Goal: Task Accomplishment & Management: Use online tool/utility

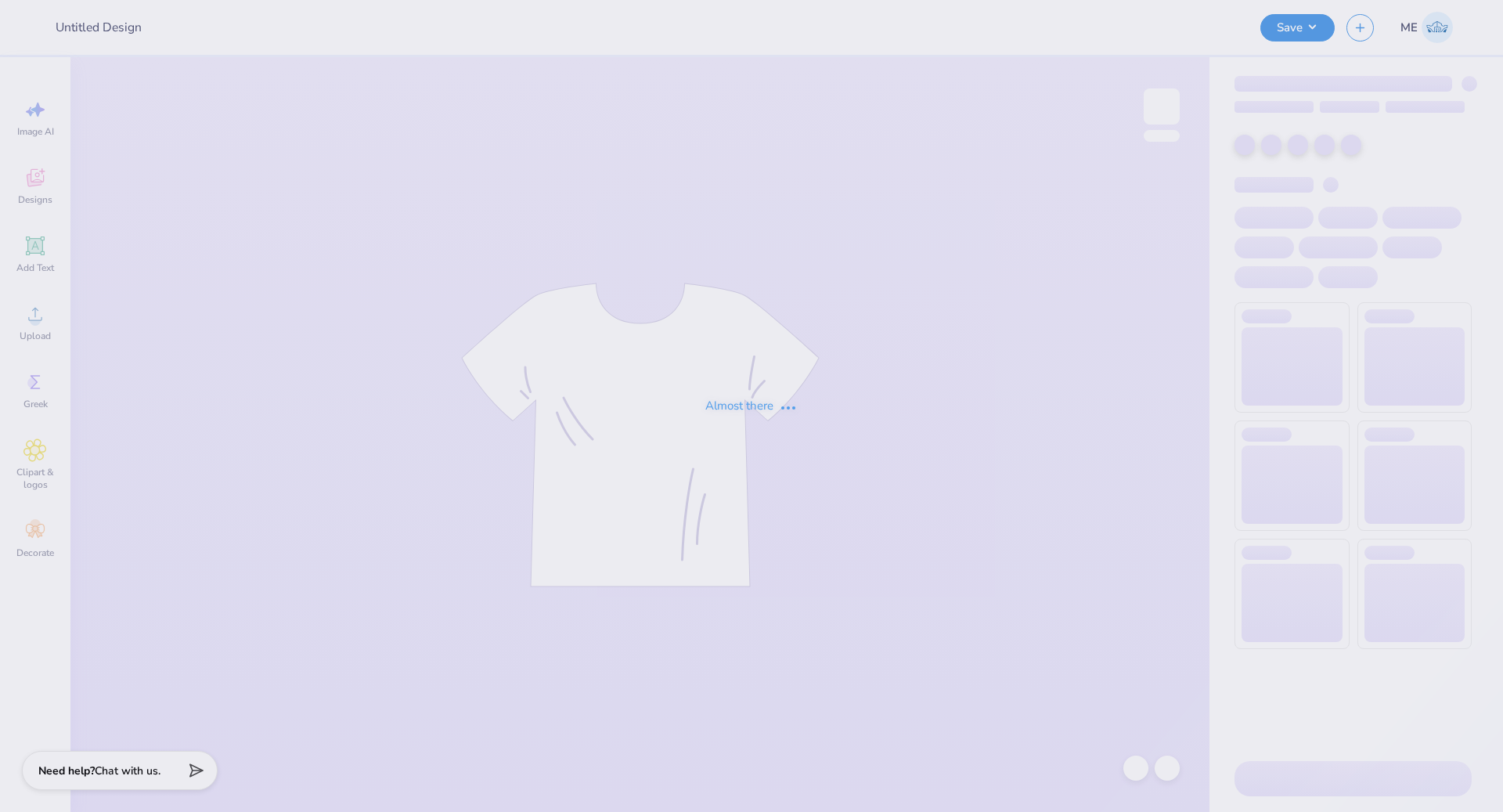
type input "DG Hoco Field"
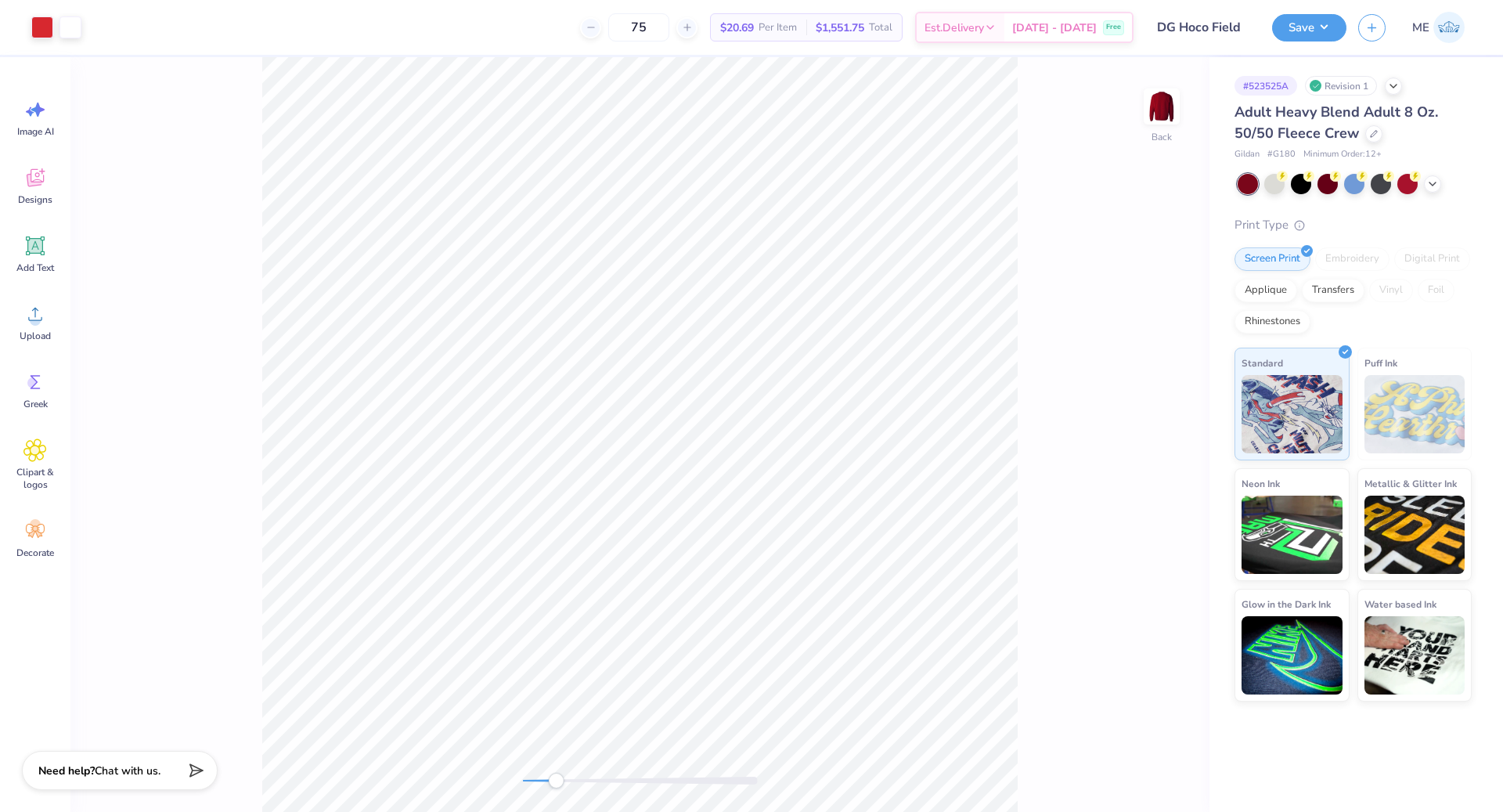
drag, startPoint x: 526, startPoint y: 780, endPoint x: 556, endPoint y: 779, distance: 30.0
click at [556, 779] on div "Accessibility label" at bounding box center [556, 781] width 16 height 16
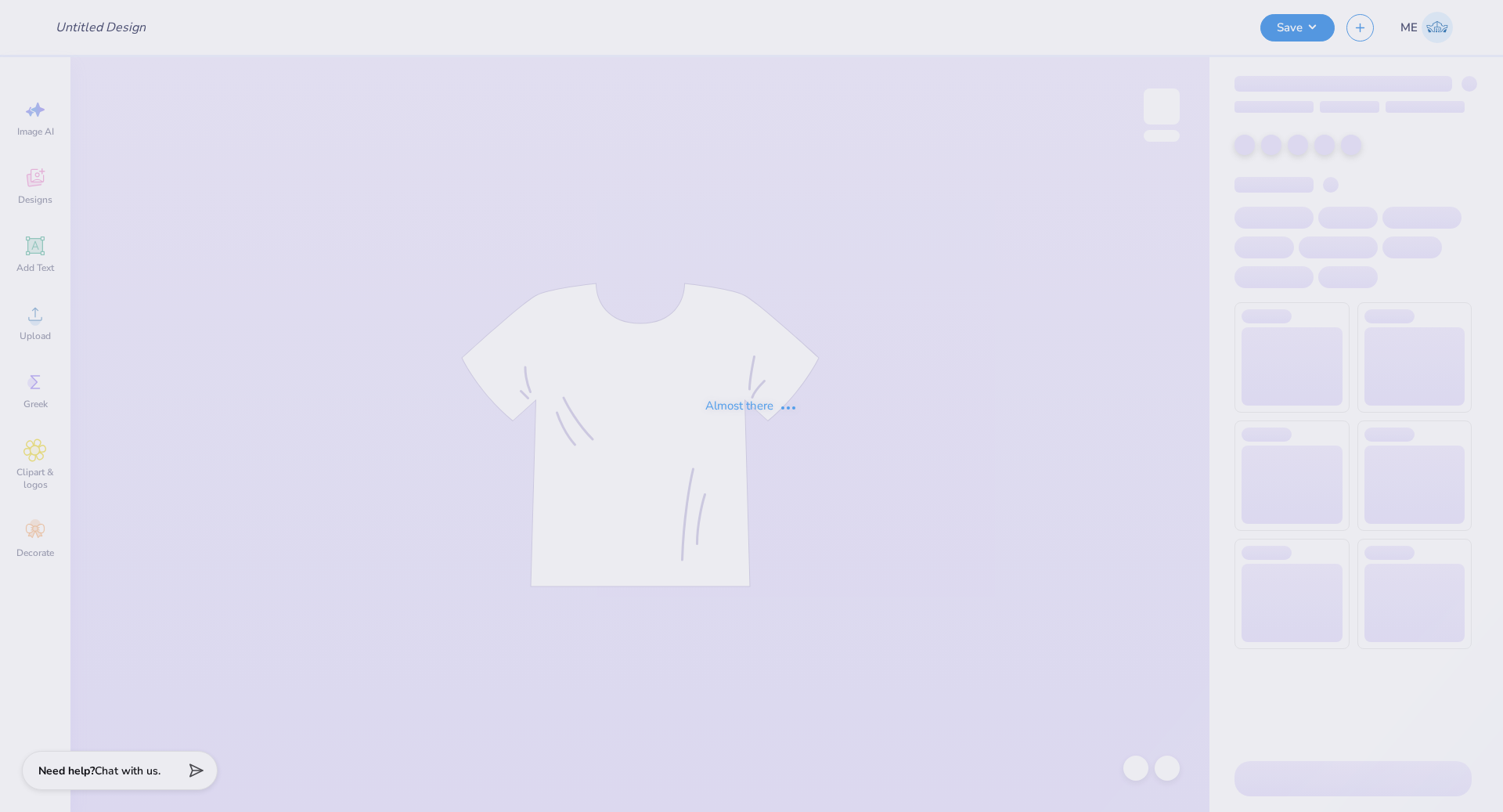
type input "DG Hoco Field"
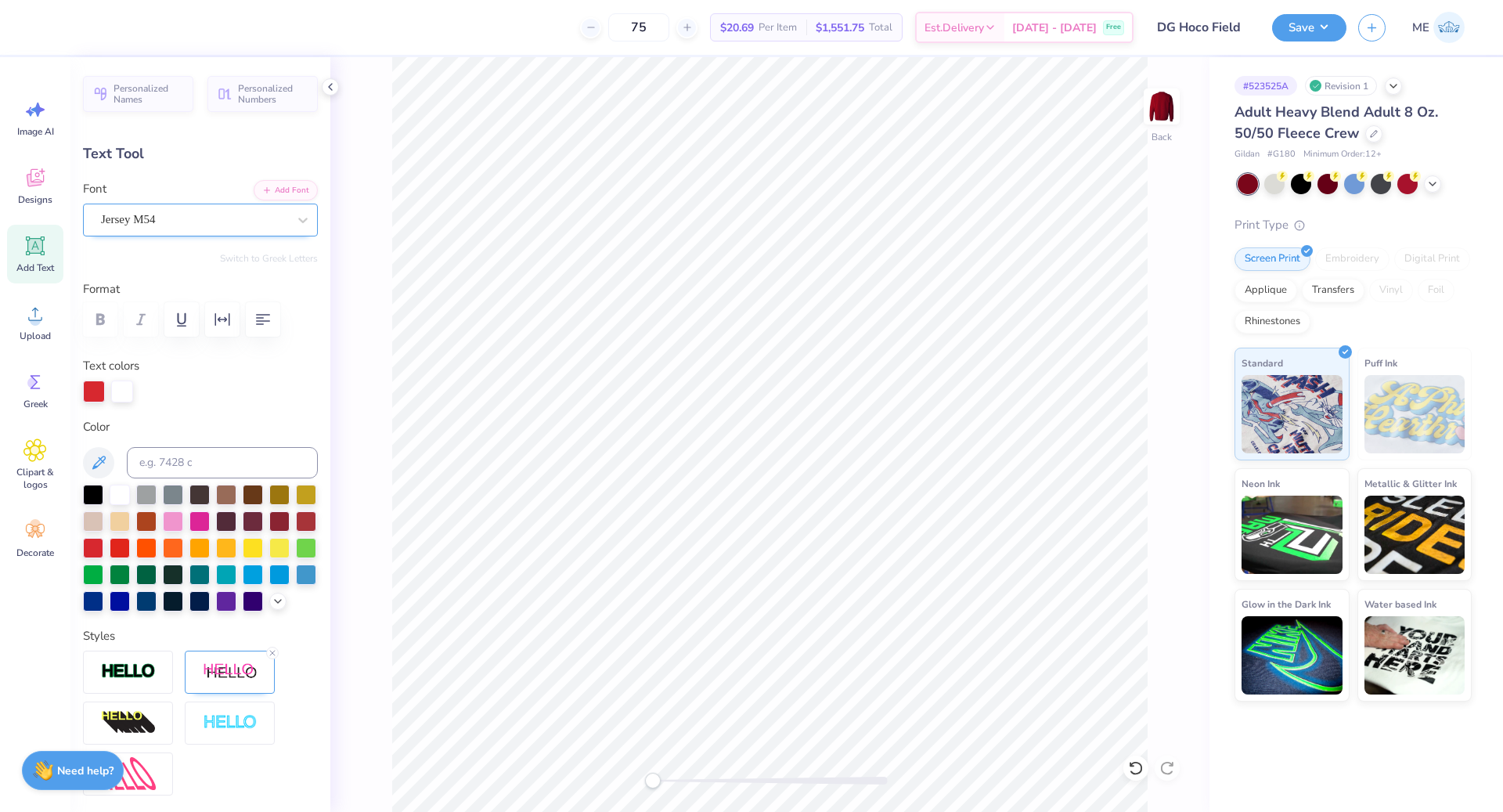
click at [257, 209] on div at bounding box center [194, 220] width 186 height 21
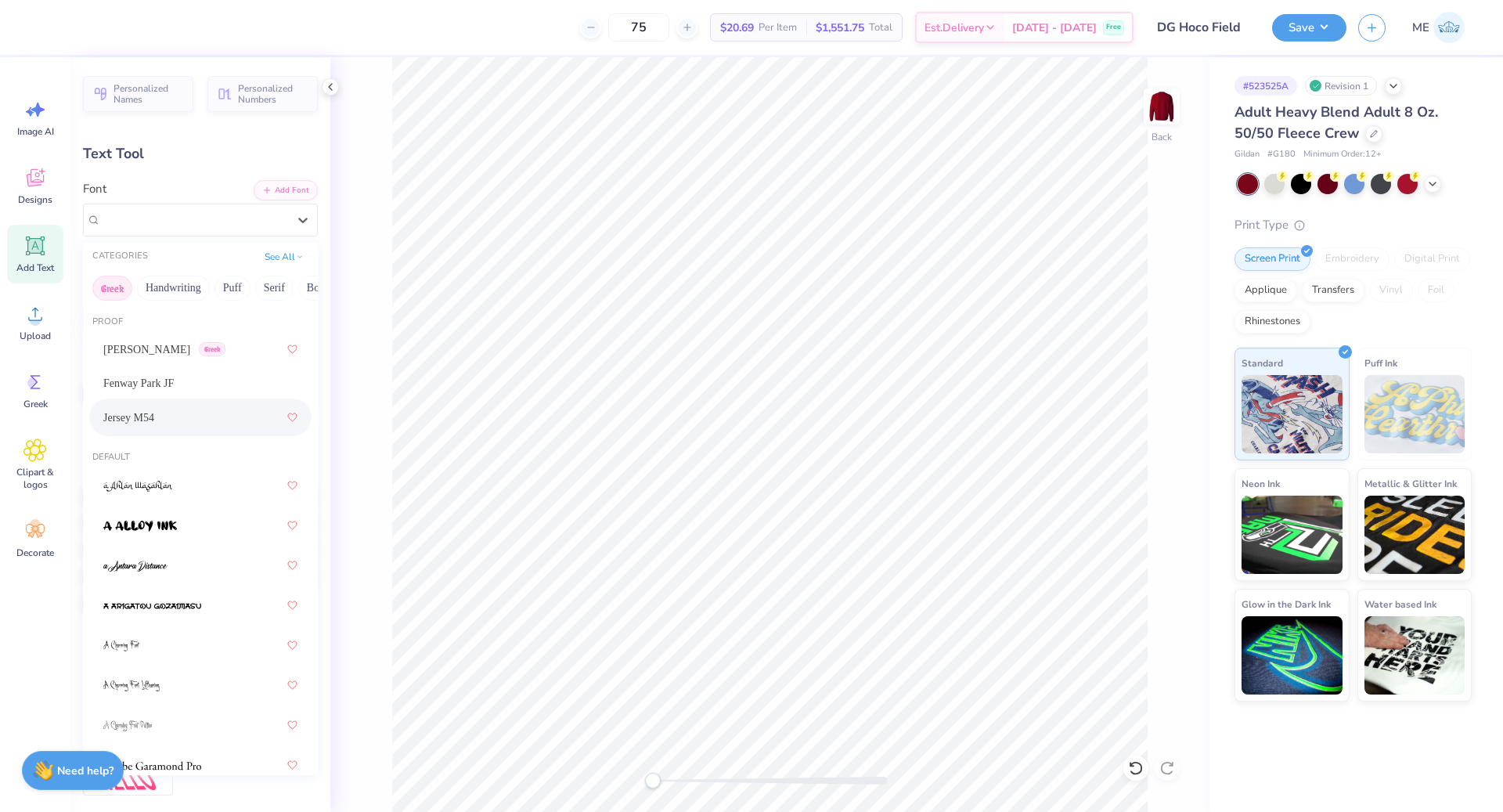
click at [113, 288] on button "Greek" at bounding box center [112, 288] width 40 height 25
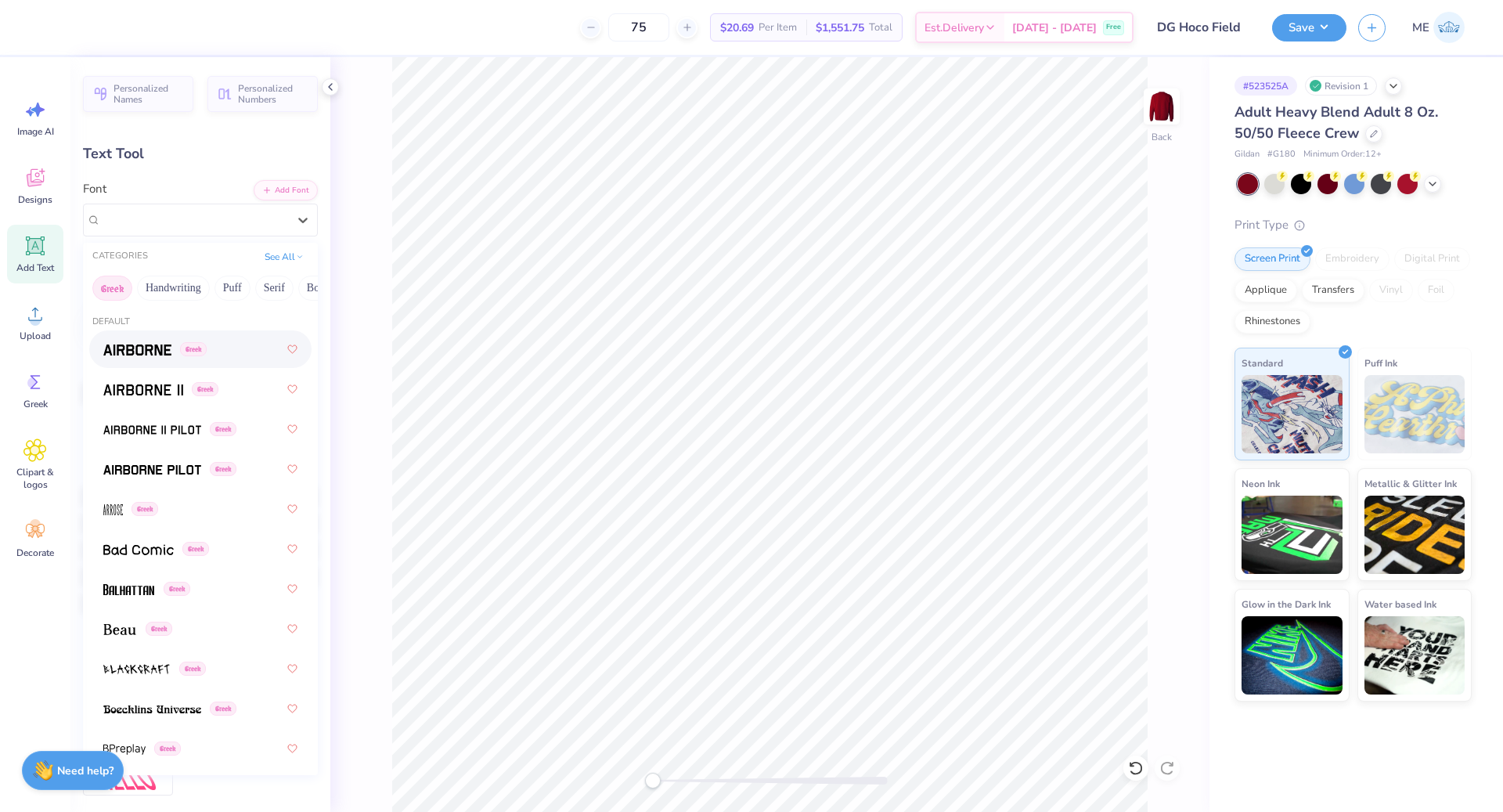
click at [138, 348] on img at bounding box center [138, 349] width 68 height 11
click at [157, 216] on div "Airborne Greek" at bounding box center [194, 220] width 189 height 24
click at [159, 385] on img at bounding box center [144, 390] width 80 height 11
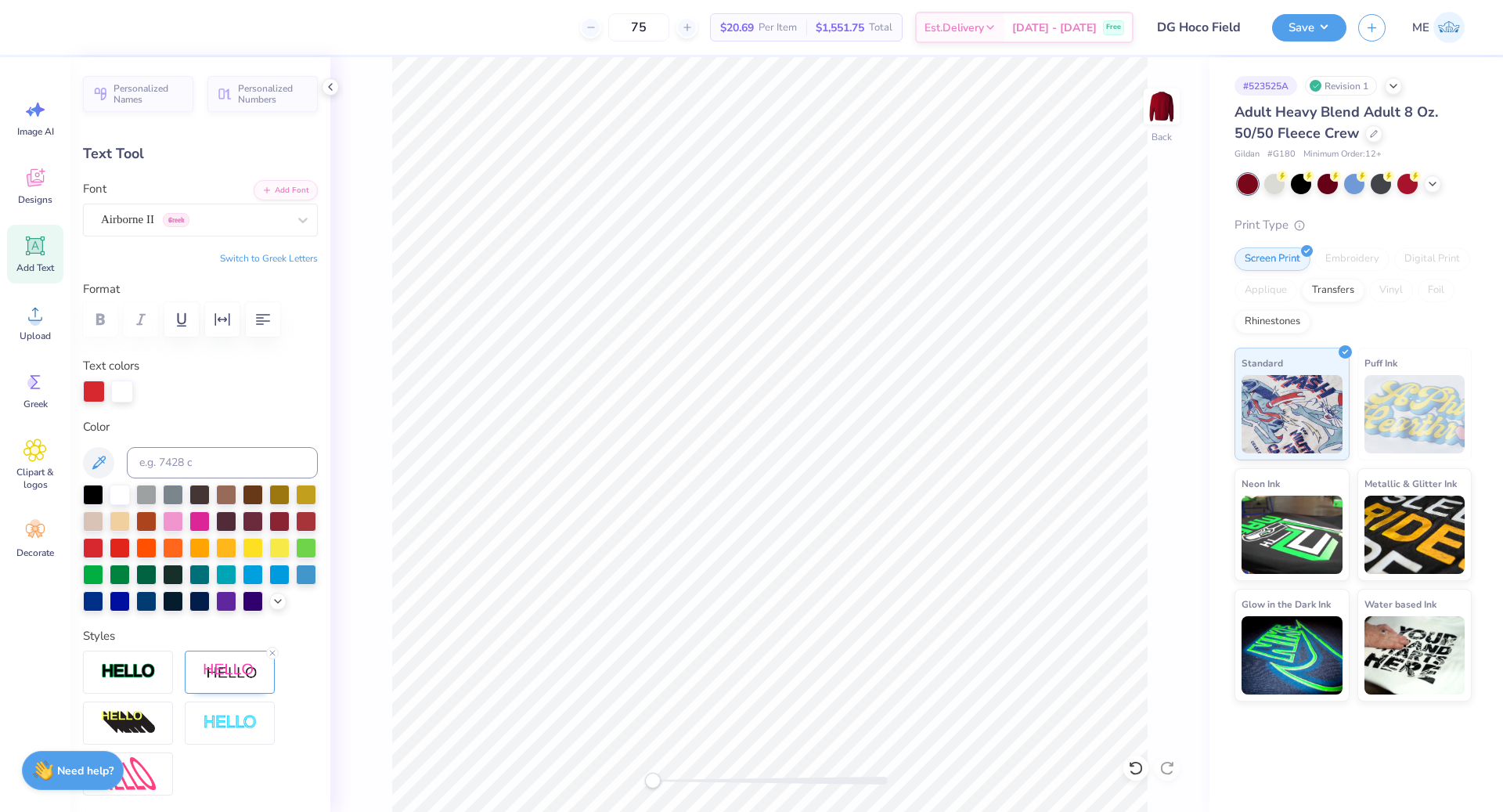
click at [238, 257] on button "Switch to Greek Letters" at bounding box center [268, 259] width 98 height 12
click at [238, 257] on button "Switch to Normal Letters" at bounding box center [265, 259] width 105 height 12
click at [238, 257] on button "Switch to Greek Letters" at bounding box center [268, 259] width 98 height 12
type textarea "ΔΓ Ξξ πκΤ"
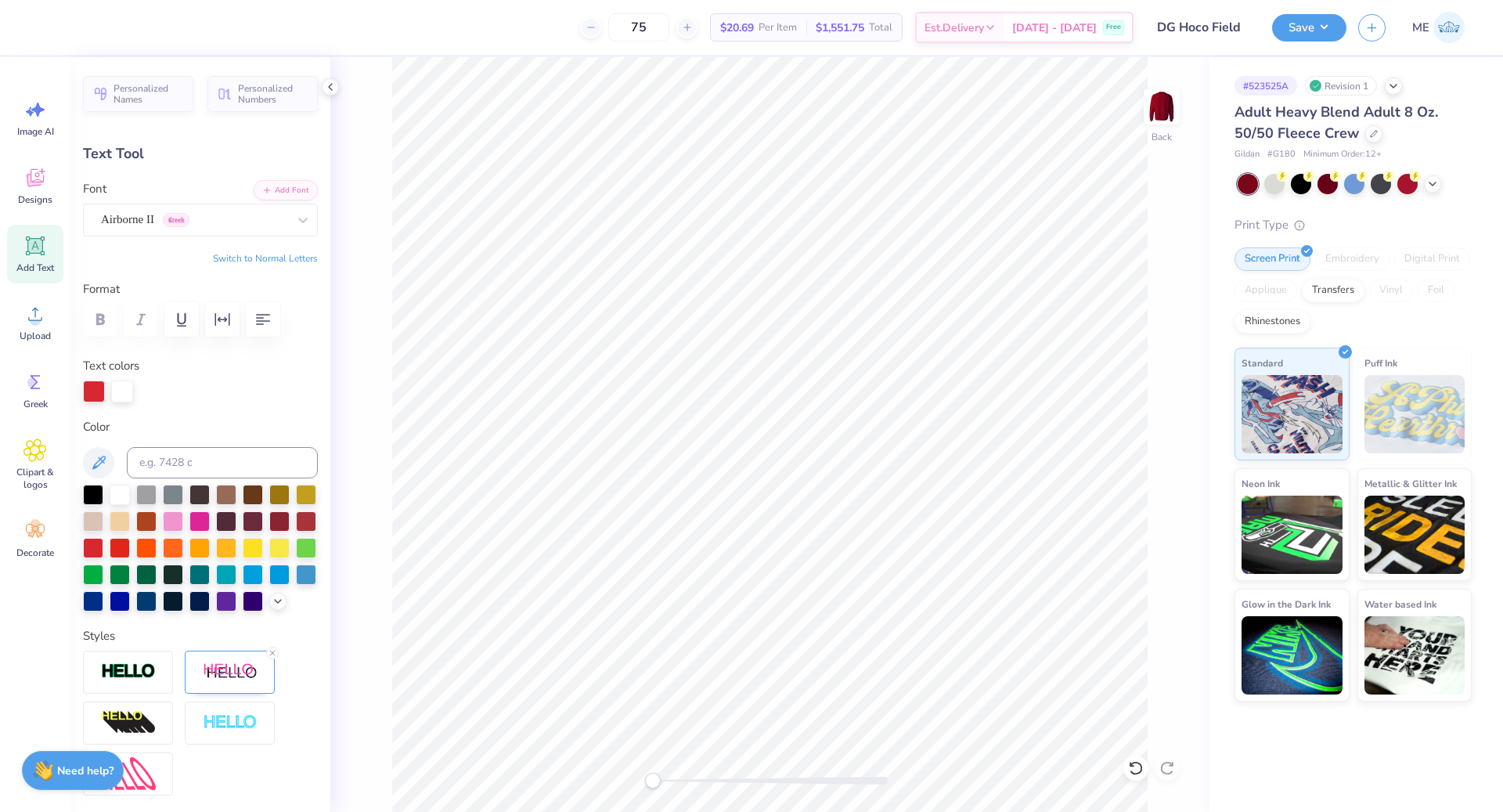
click at [253, 259] on button "Switch to Normal Letters" at bounding box center [265, 259] width 105 height 12
type input "14.73"
type input "3.34"
type input "2.91"
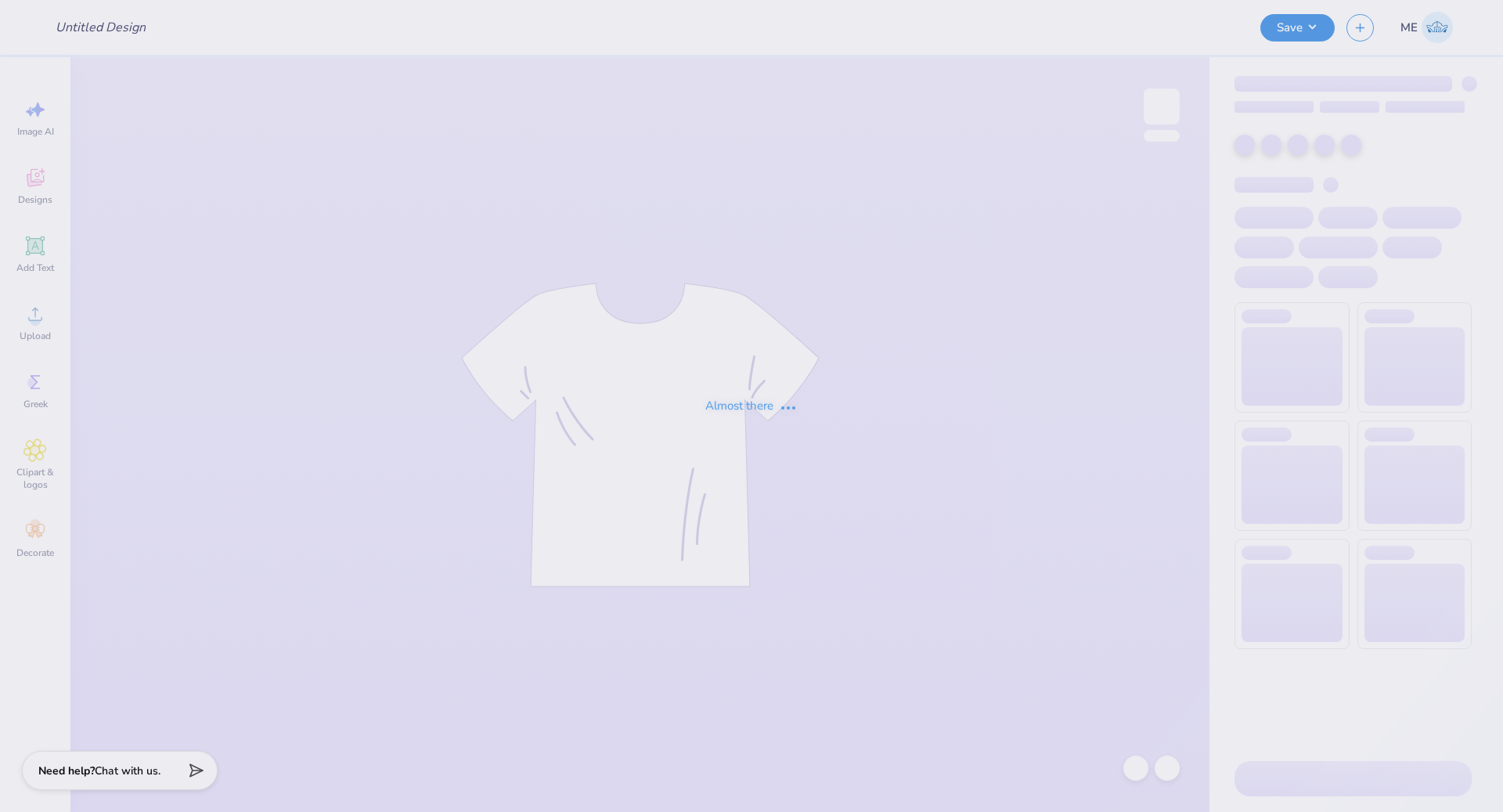
type input "DG Hoco Field"
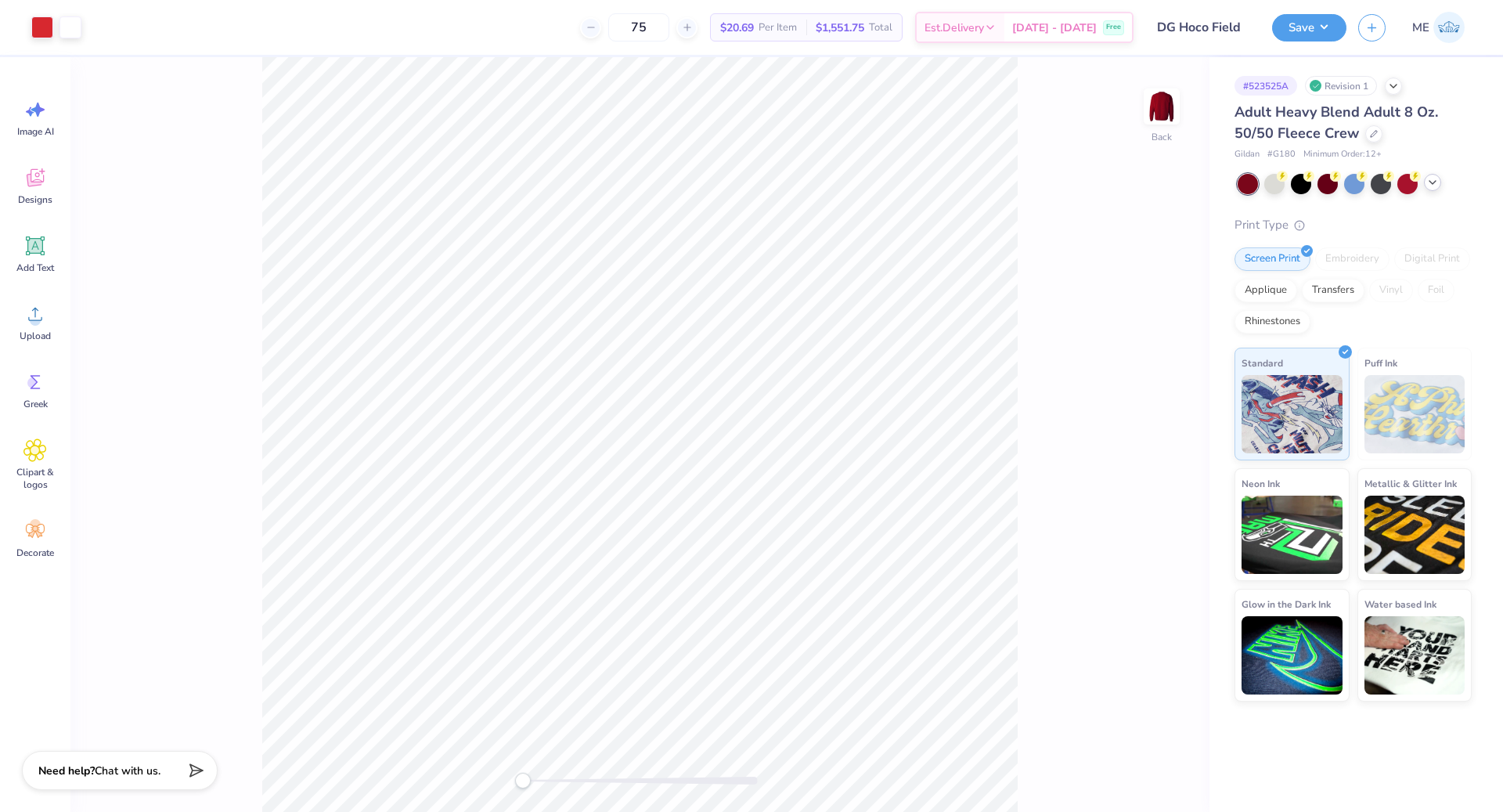
click at [1432, 182] on polyline at bounding box center [1432, 182] width 6 height 3
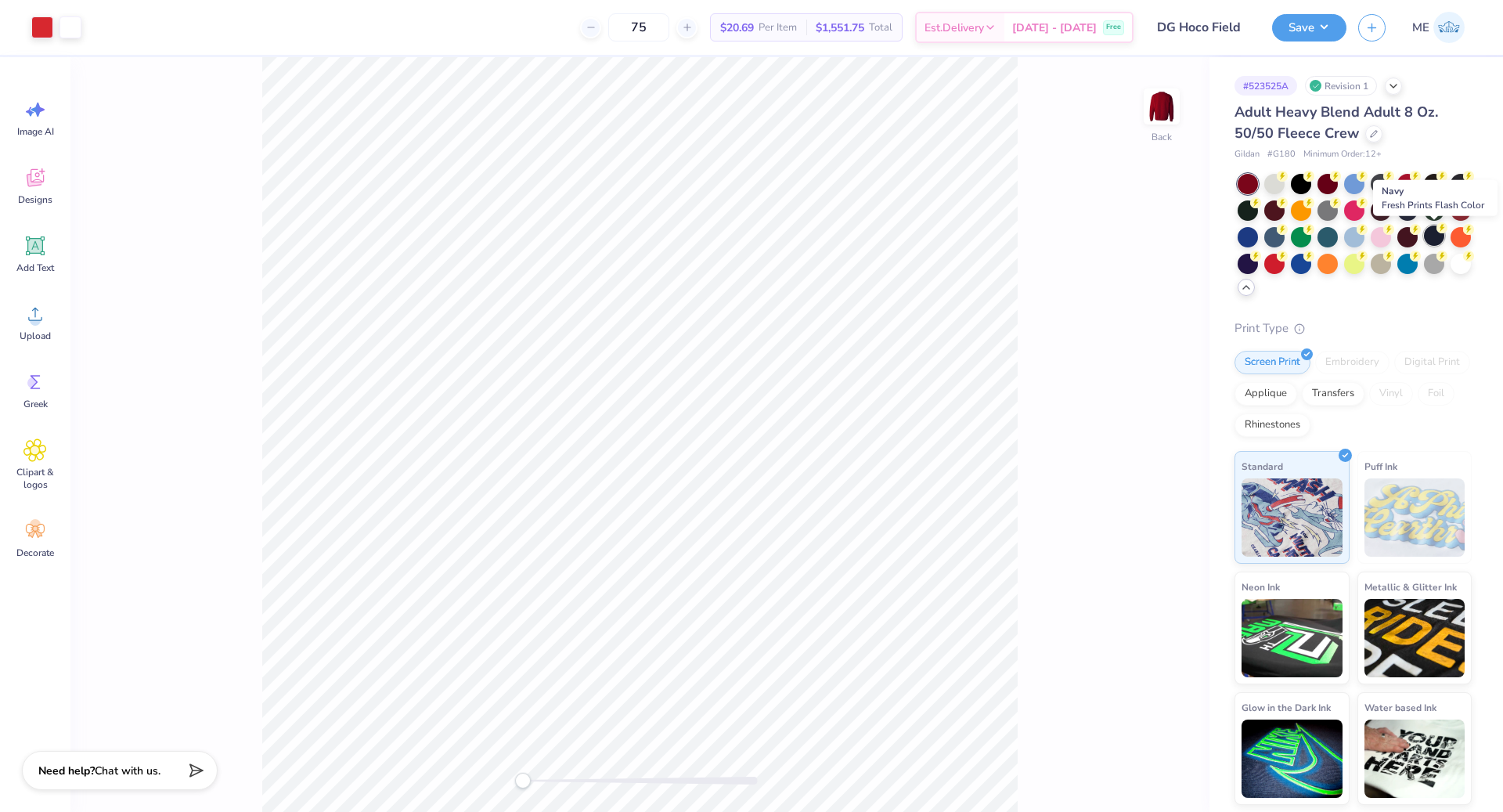
click at [1429, 238] on div at bounding box center [1435, 236] width 21 height 21
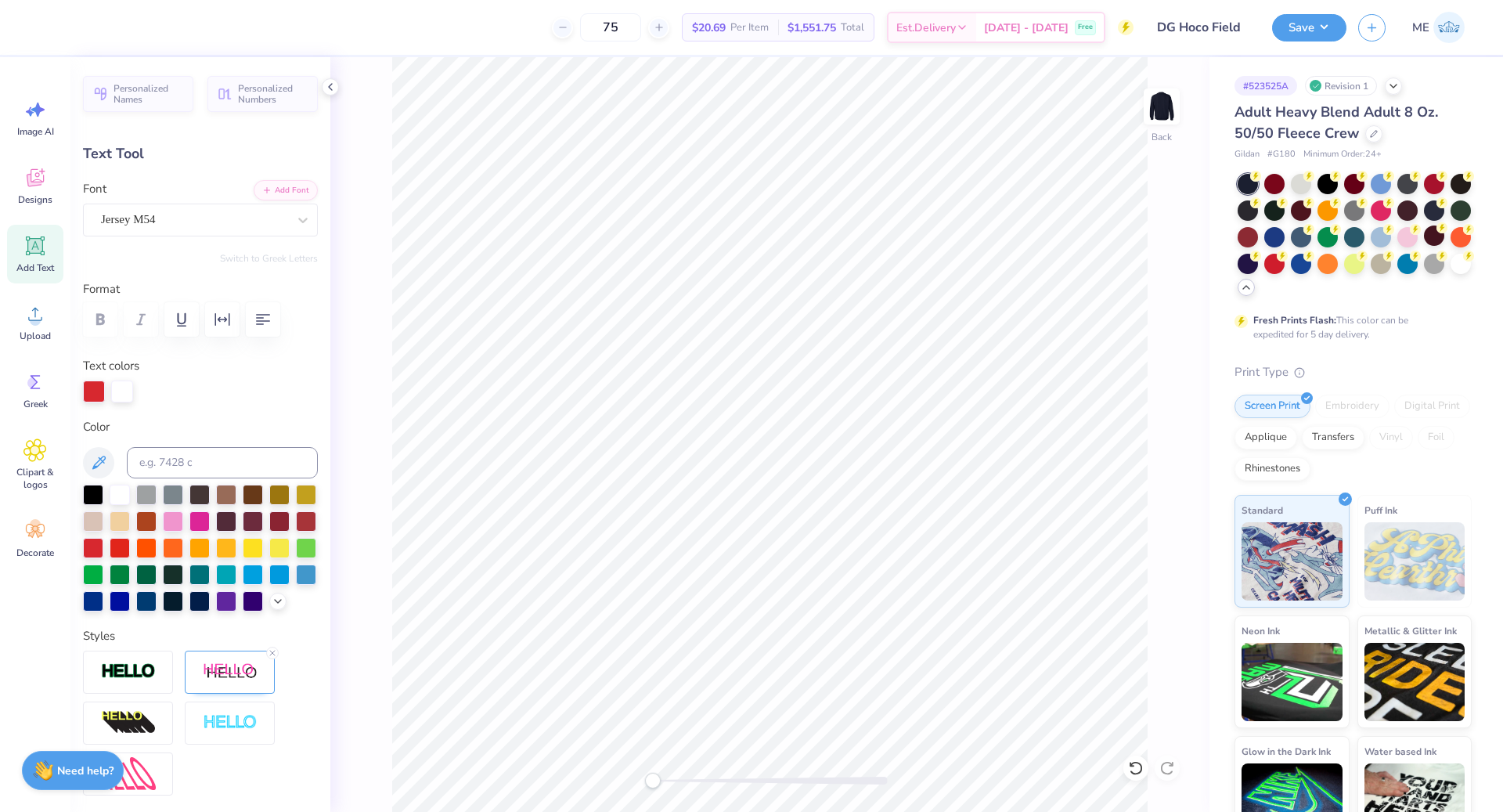
scroll to position [16, 3]
click at [243, 230] on div "Jersey M54" at bounding box center [194, 220] width 189 height 24
click at [234, 231] on div "Jersey M54" at bounding box center [201, 220] width 235 height 33
click at [199, 222] on div "Jersey M54" at bounding box center [194, 220] width 186 height 18
click at [363, 250] on div "Back" at bounding box center [770, 434] width 879 height 755
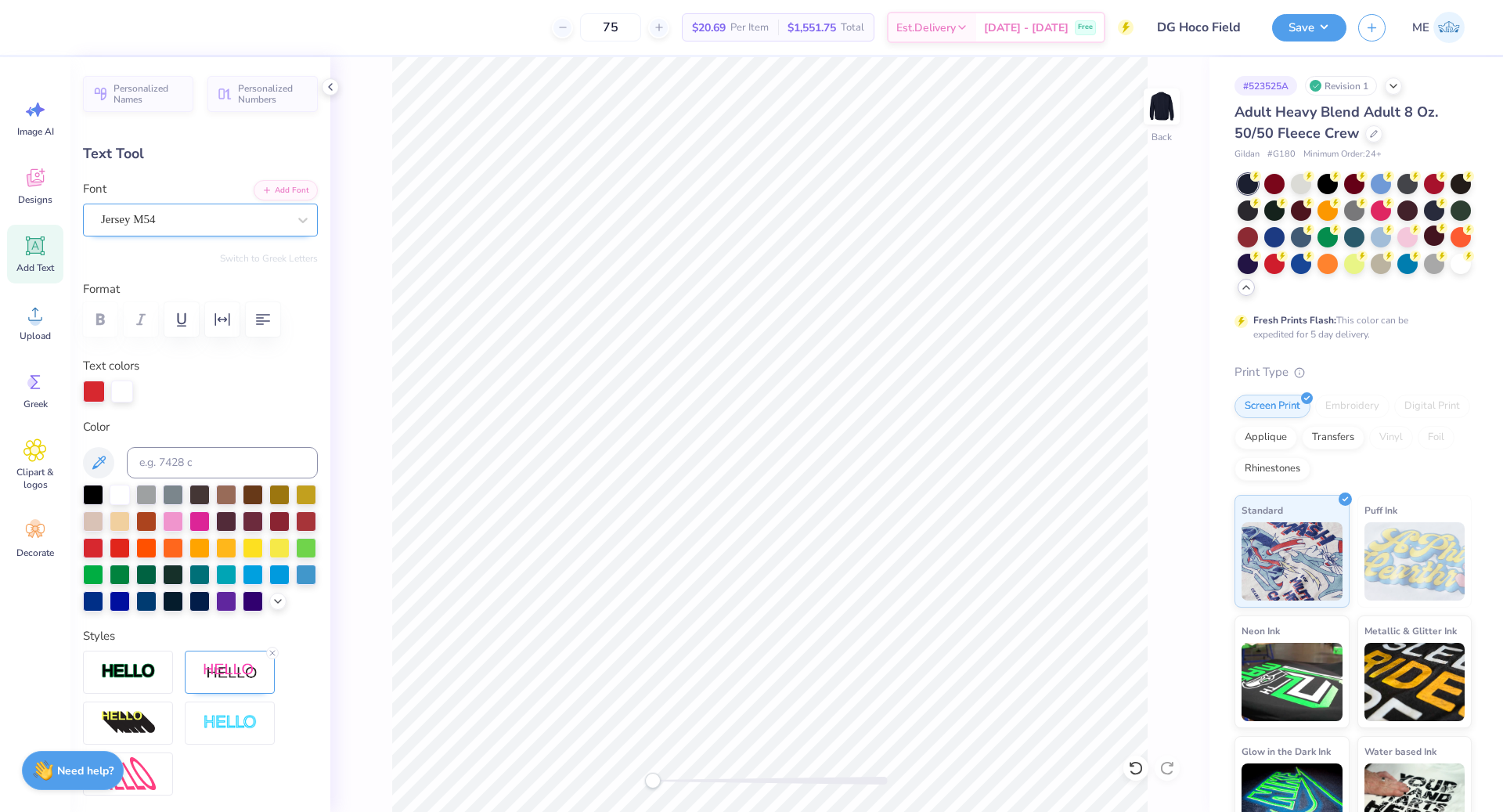
click at [236, 224] on div "Jersey M54" at bounding box center [194, 220] width 189 height 24
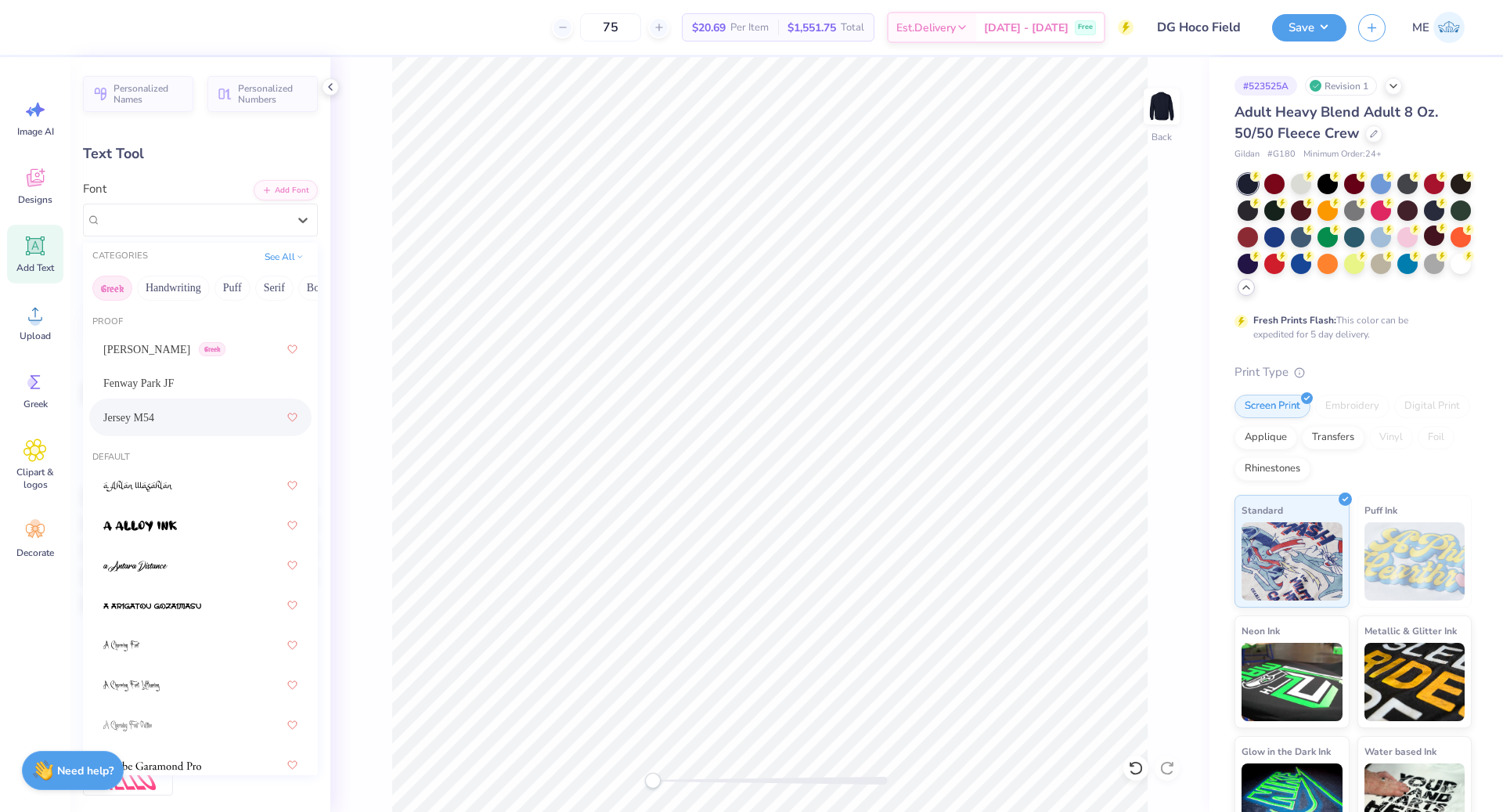
click at [121, 285] on button "Greek" at bounding box center [112, 288] width 40 height 25
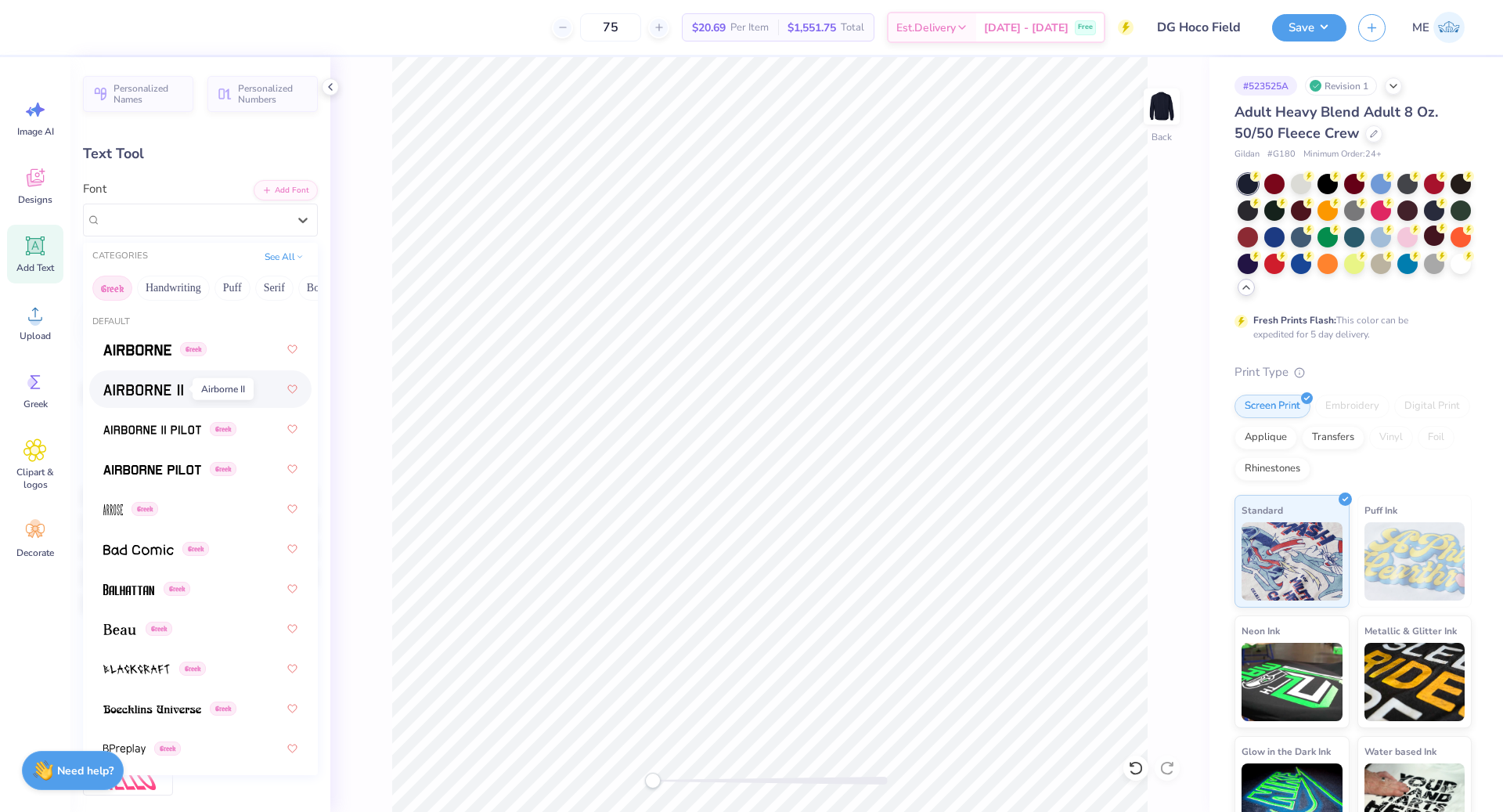
click at [141, 386] on img at bounding box center [144, 390] width 80 height 11
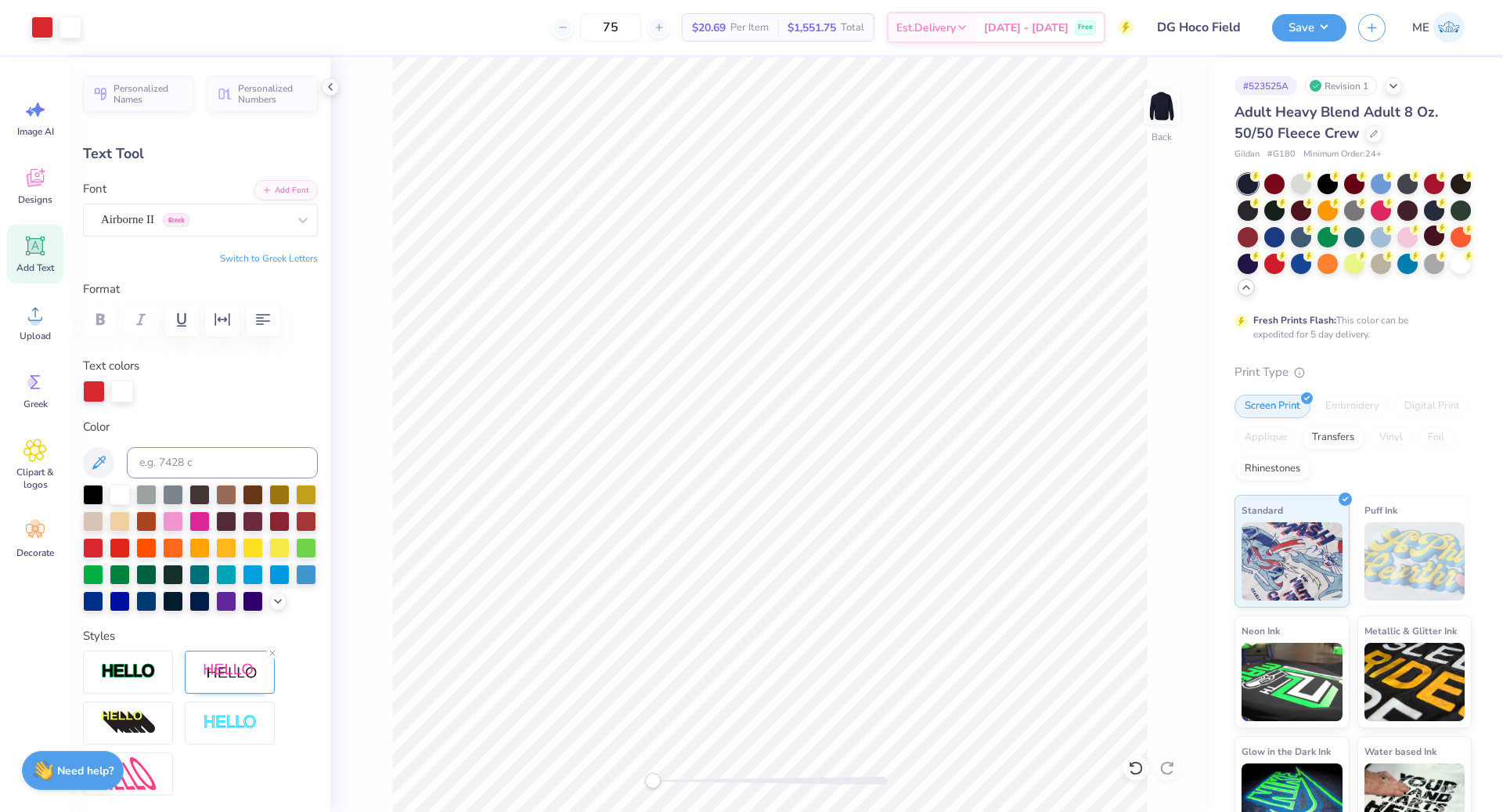
type input "12.89"
type input "3.20"
type input "2.98"
click at [266, 256] on button "Switch to Greek Letters" at bounding box center [268, 259] width 98 height 12
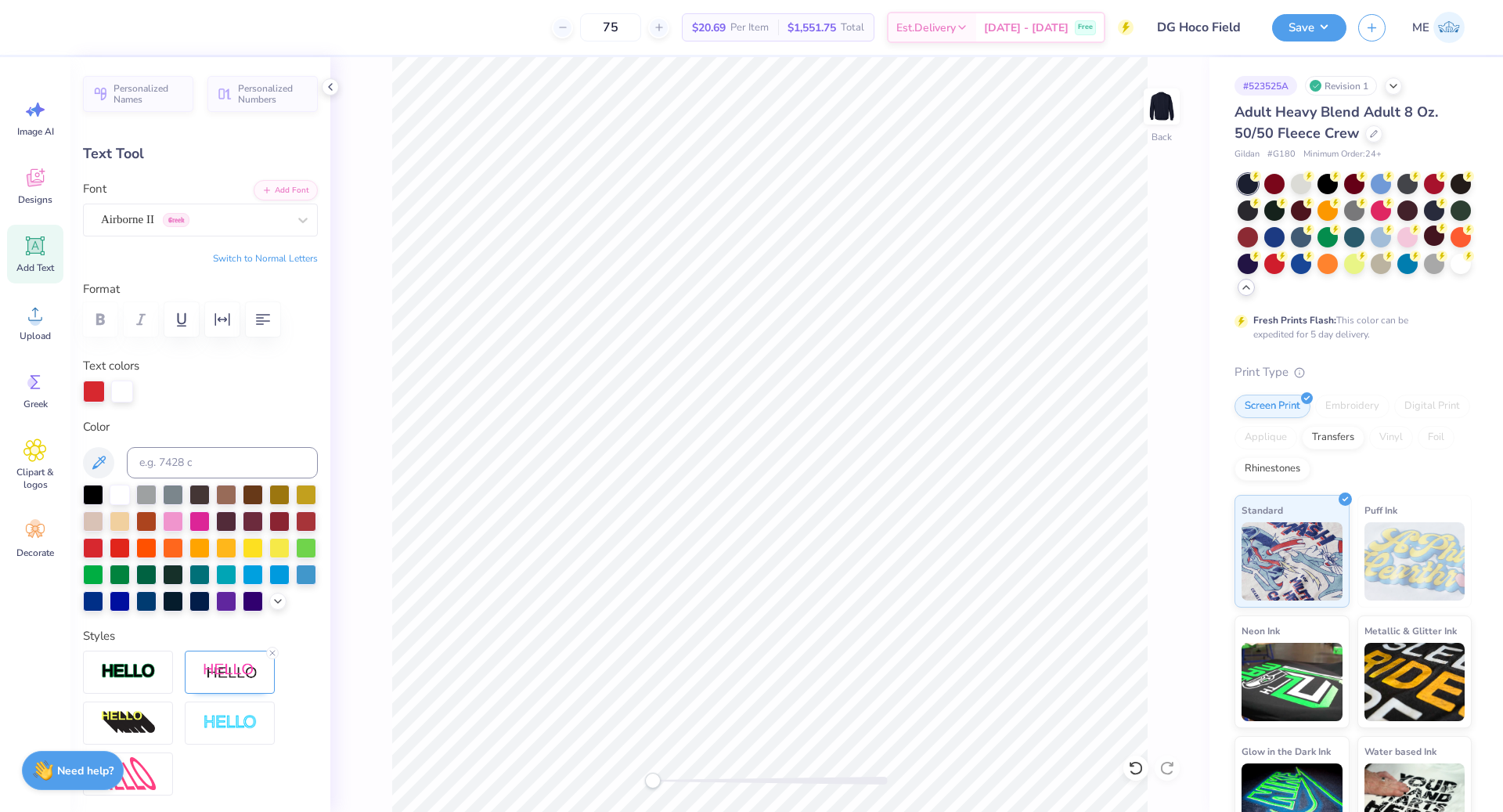
type textarea "ΔΓ ξ α"
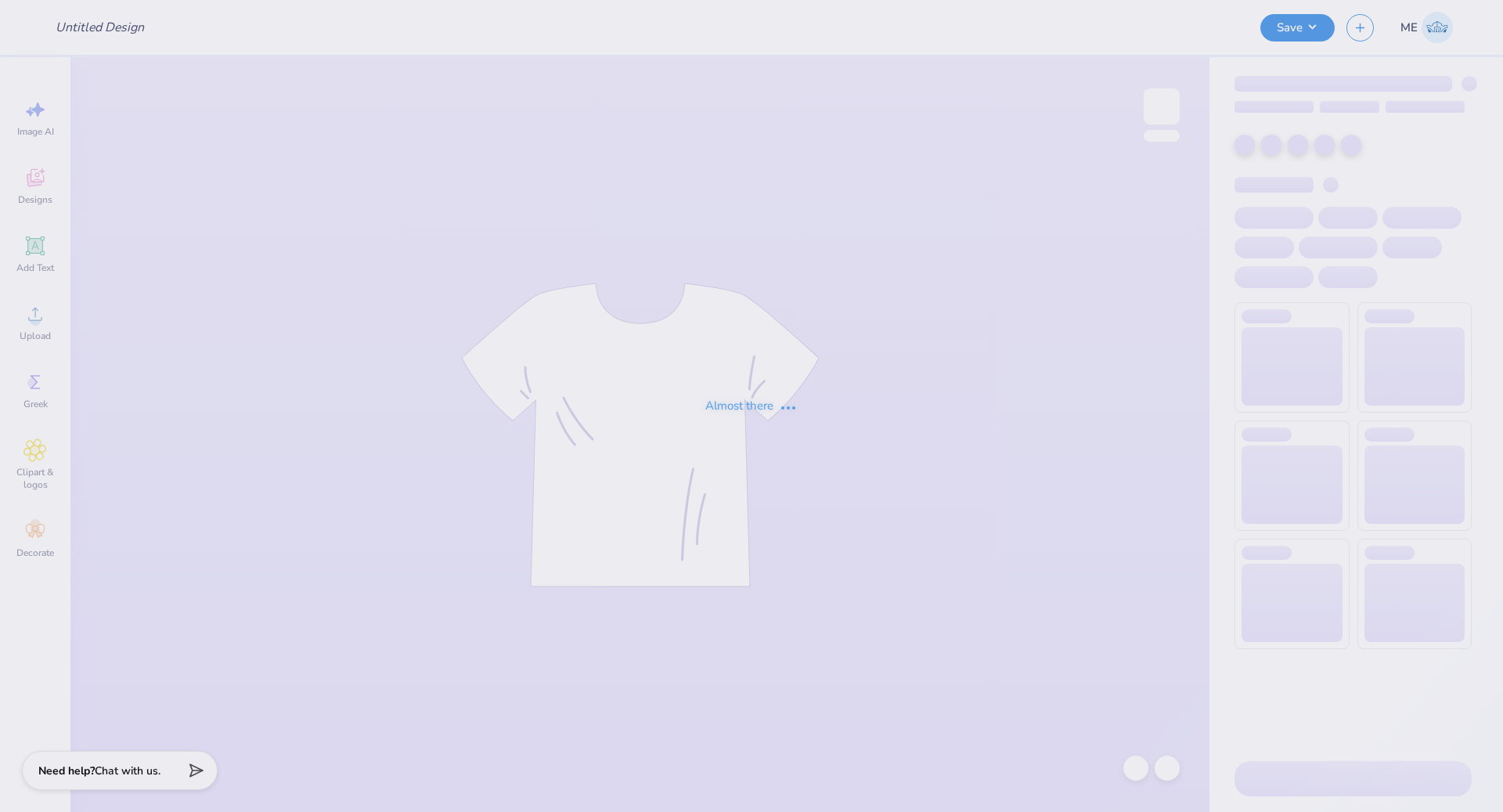
type input "DG Hoco Field"
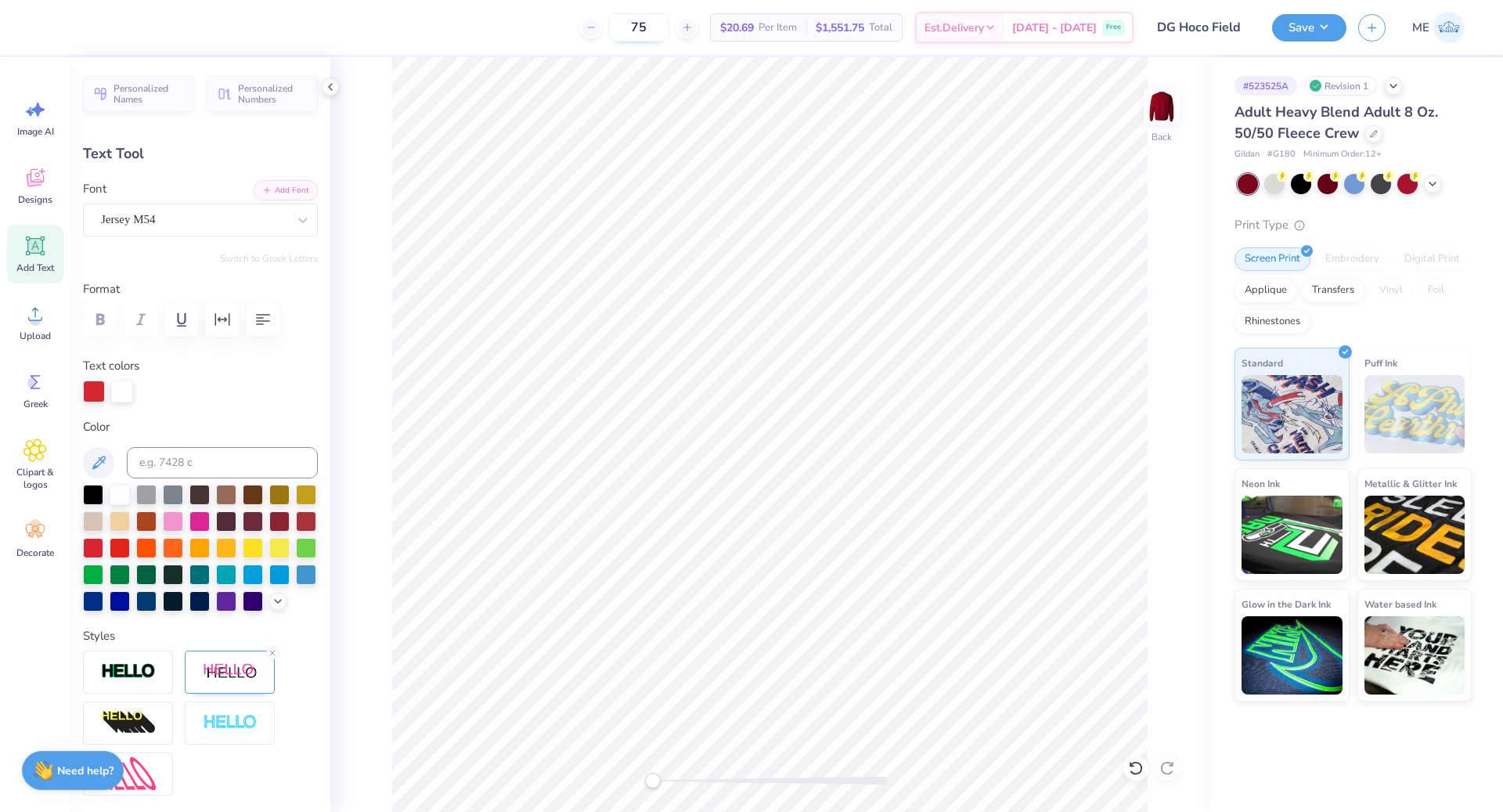
scroll to position [16, 3]
type textarea "DG x kt"
type input "9.88"
type input "3.09"
type input "3.03"
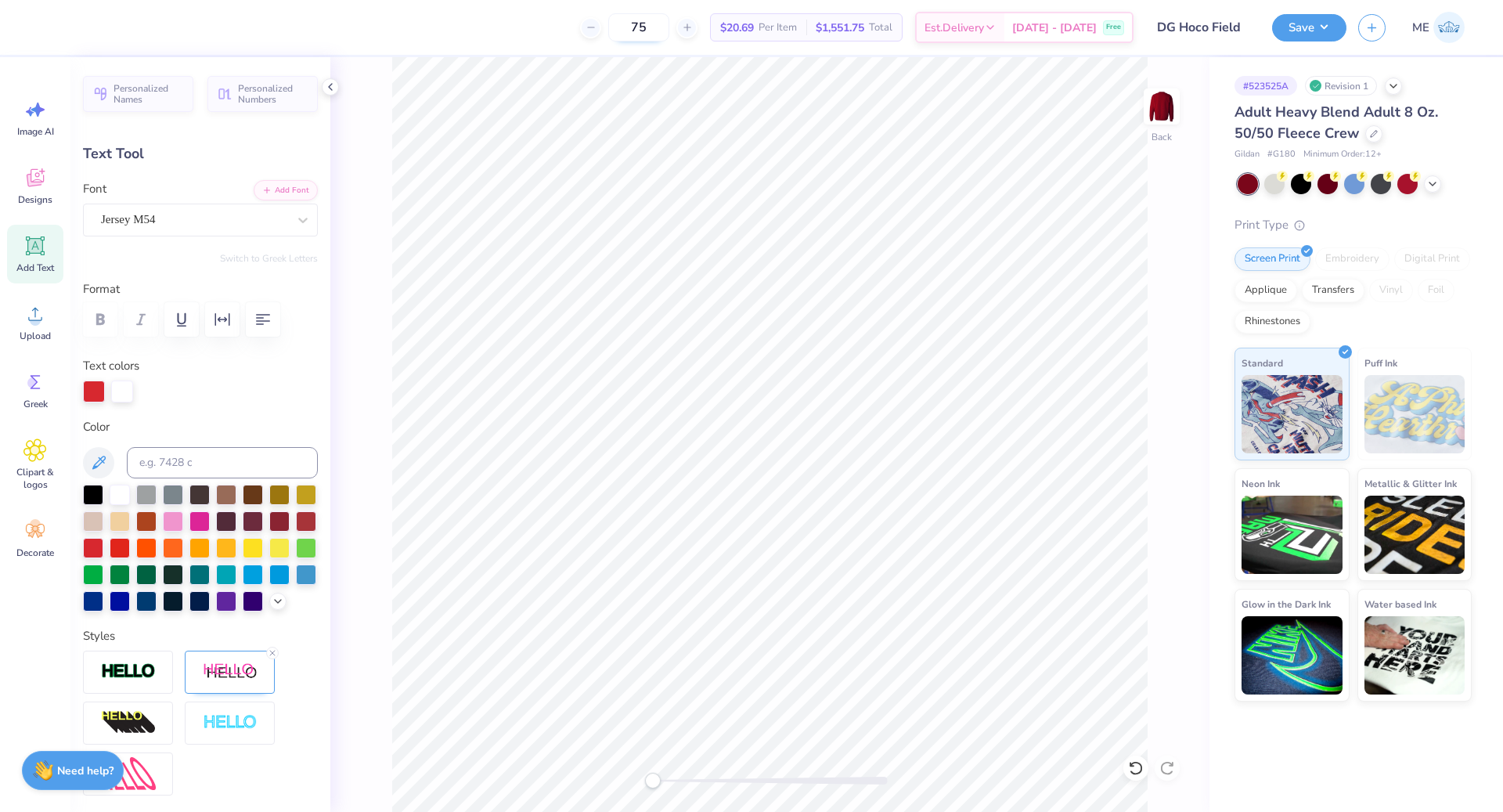
type textarea "DG x kt"
click at [43, 253] on icon at bounding box center [35, 246] width 23 height 23
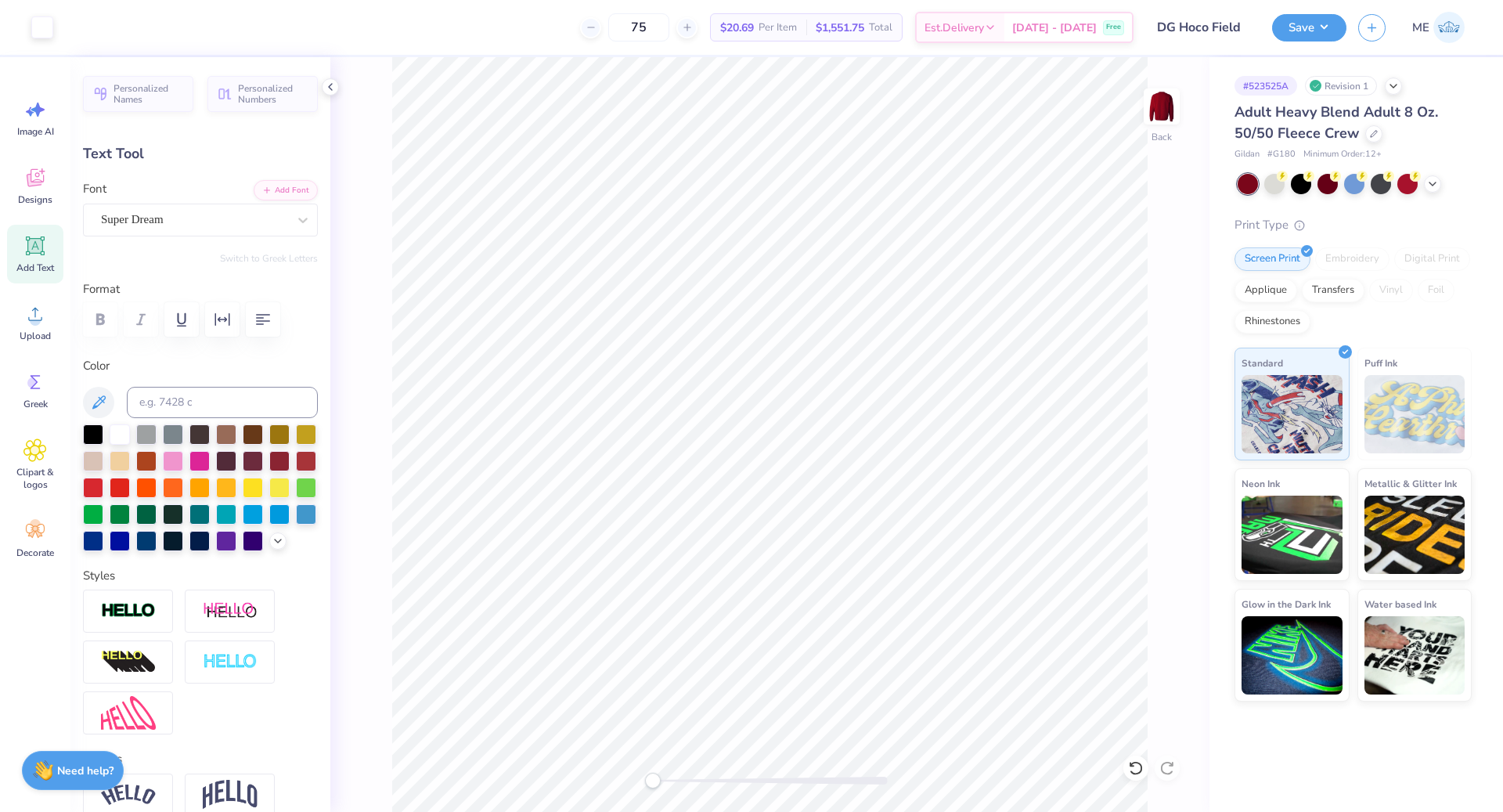
type input "5.89"
type input "1.71"
type input "11.02"
click at [261, 220] on div "Super Dream" at bounding box center [194, 220] width 189 height 24
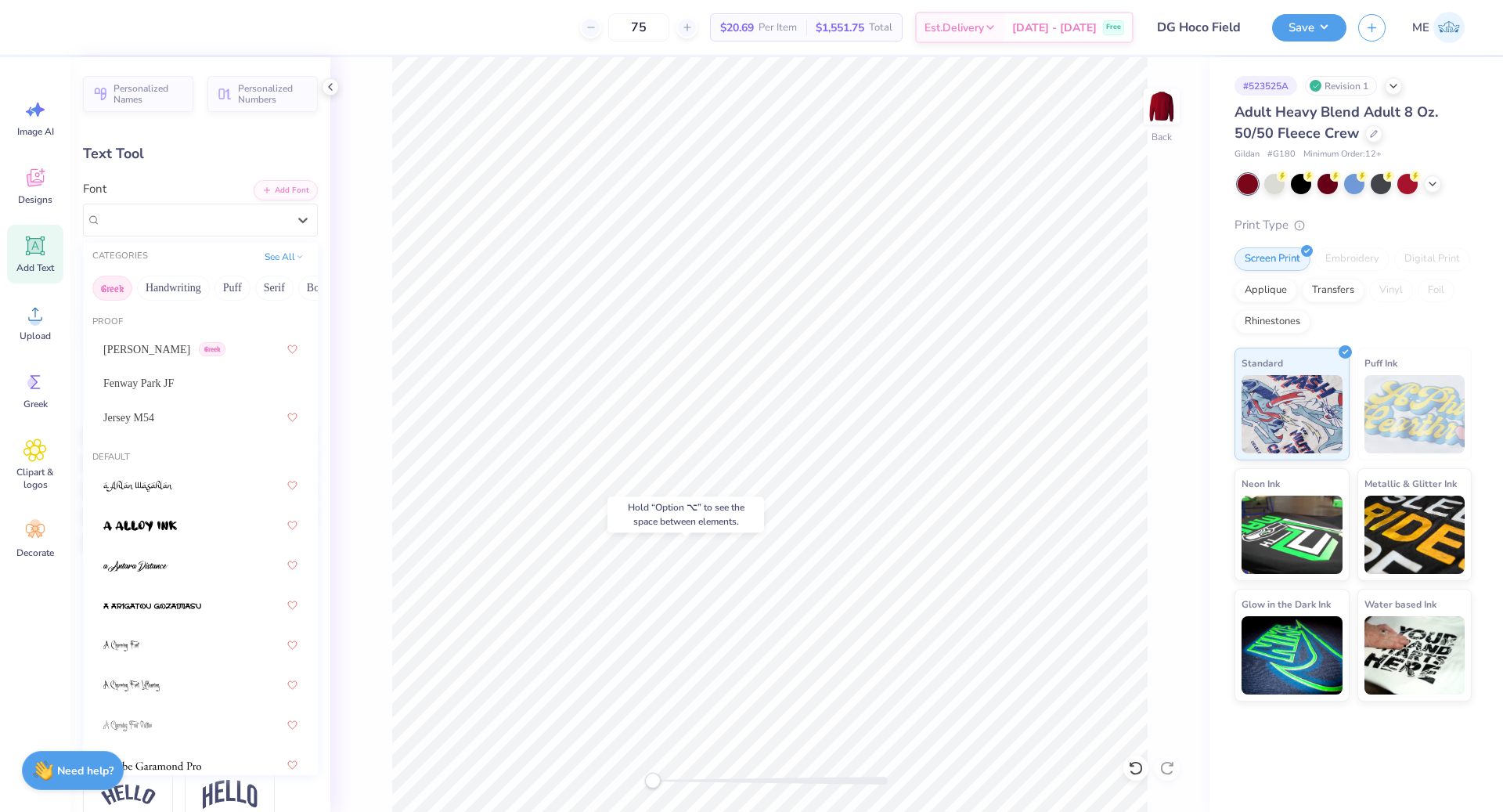
click at [114, 284] on button "Greek" at bounding box center [112, 288] width 40 height 25
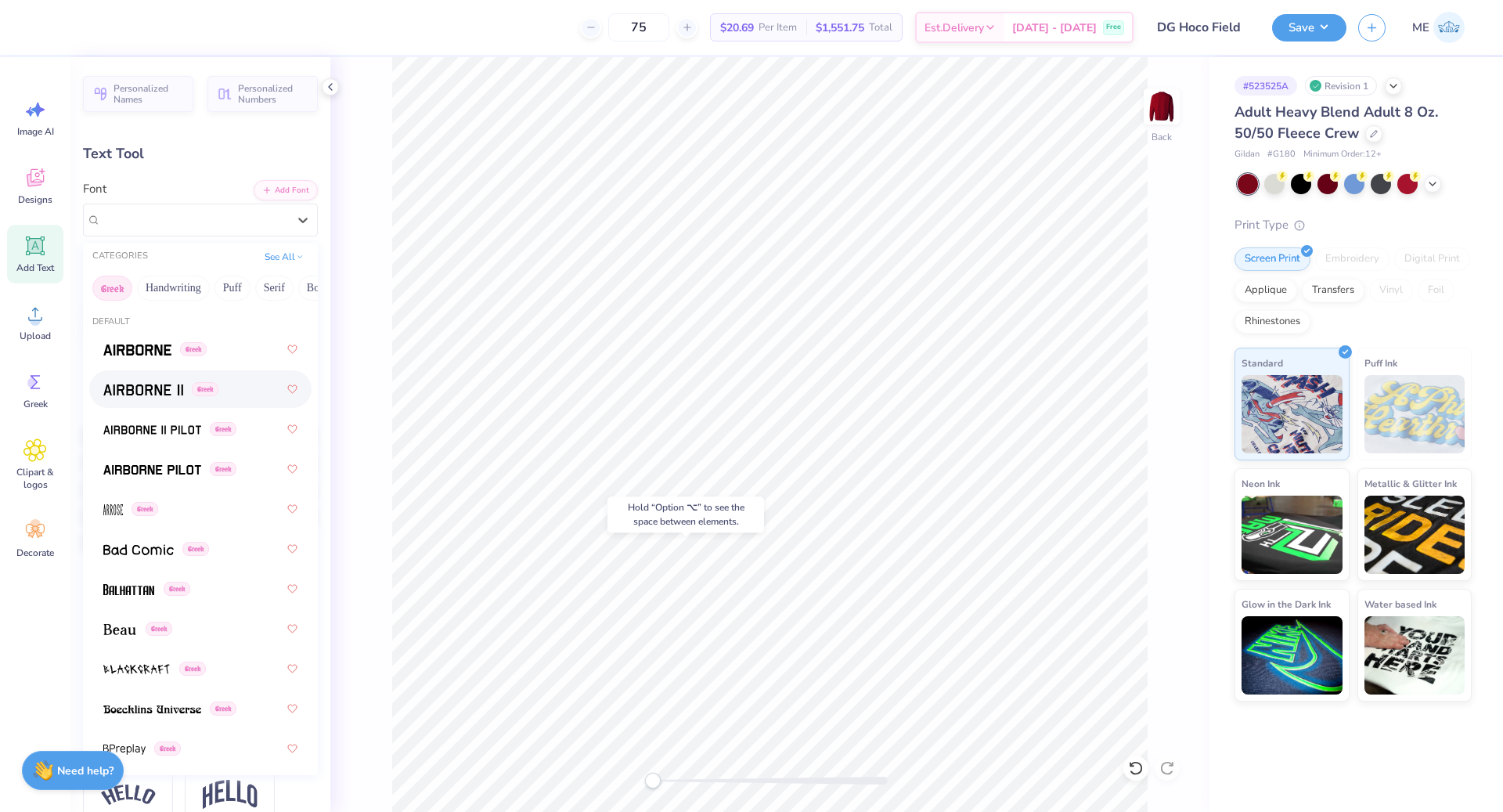
click at [135, 398] on div "Greek" at bounding box center [201, 389] width 195 height 29
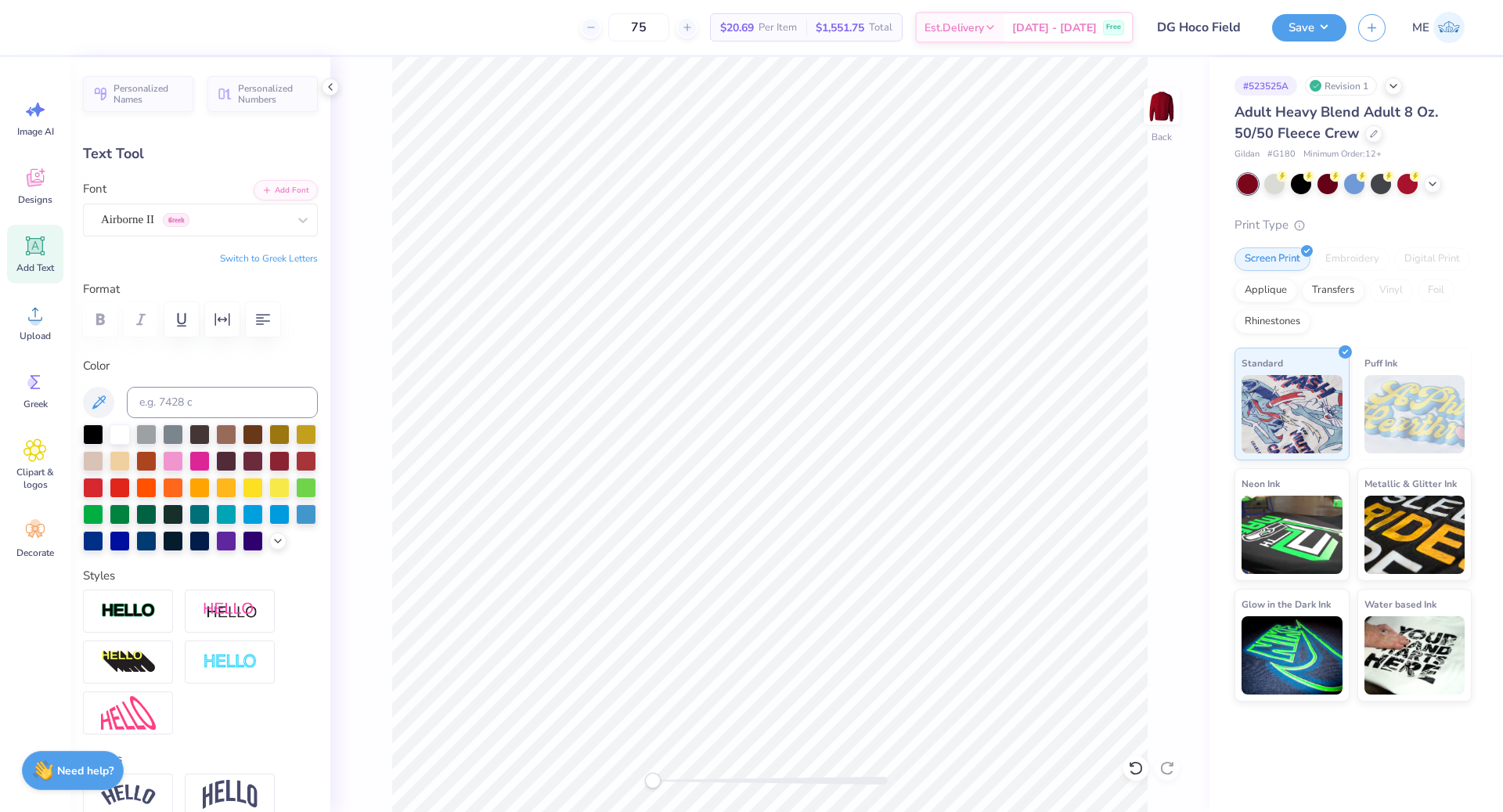
scroll to position [16, 2]
type textarea "p"
click at [244, 265] on div "Personalized Names Personalized Numbers Text Tool Add Font Font Airborne II Gre…" at bounding box center [200, 434] width 260 height 755
click at [244, 260] on button "Switch to Greek Letters" at bounding box center [268, 259] width 98 height 12
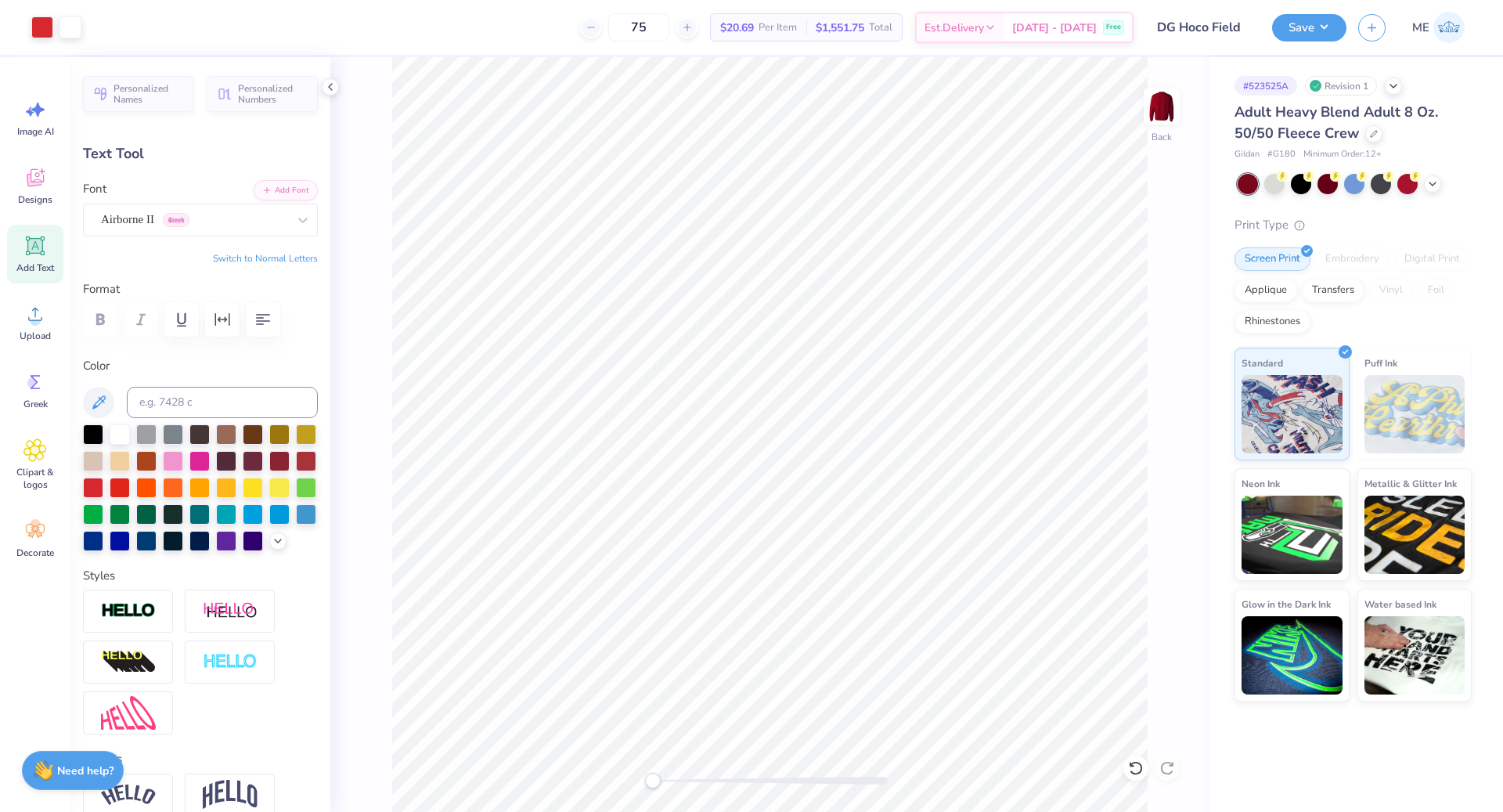
type input "1.22"
type input "1.78"
type input "16.17"
type textarea "φ"
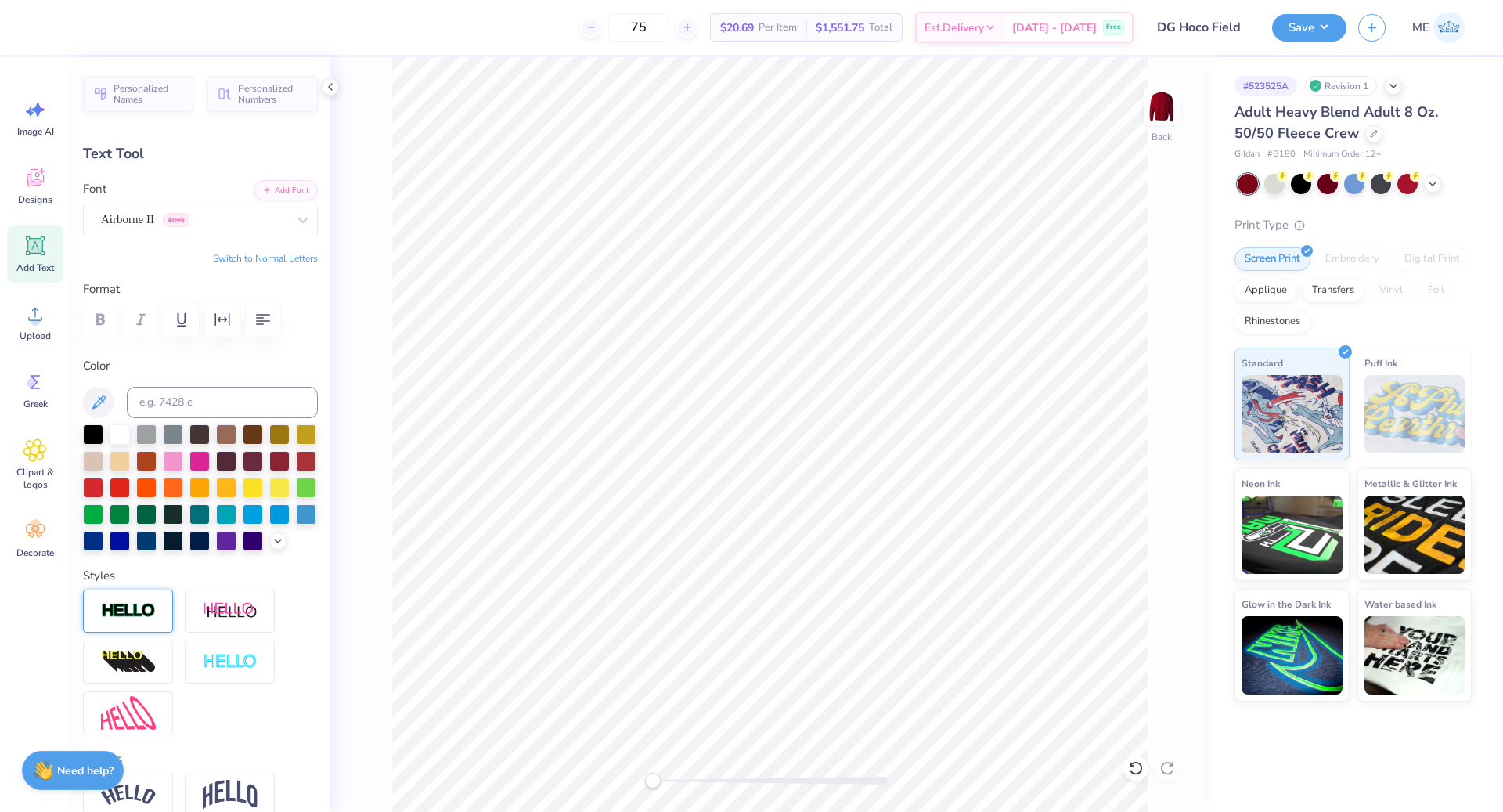
type input "2.07"
type input "2.77"
type input "15.18"
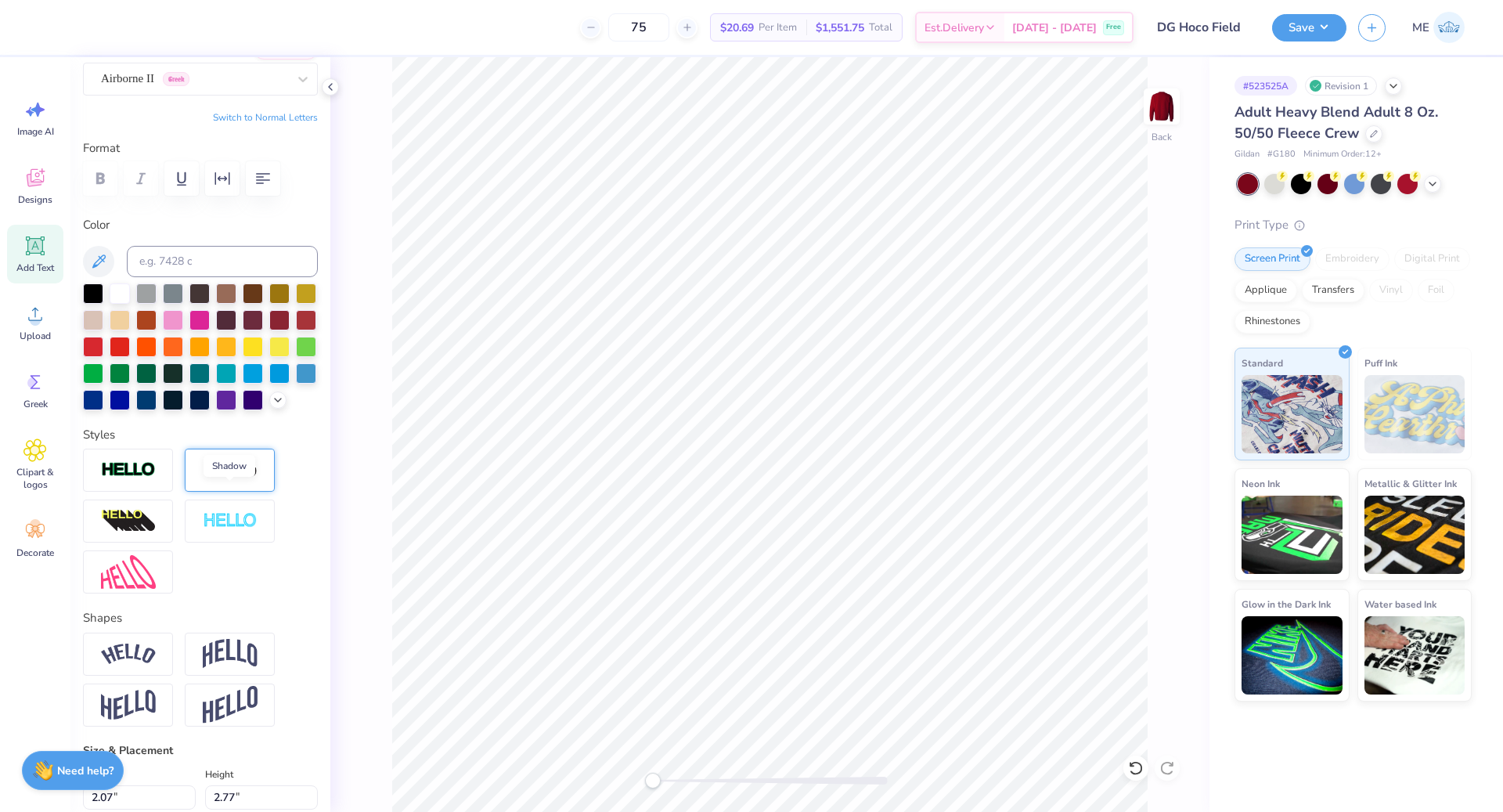
click at [253, 480] on img at bounding box center [229, 470] width 54 height 20
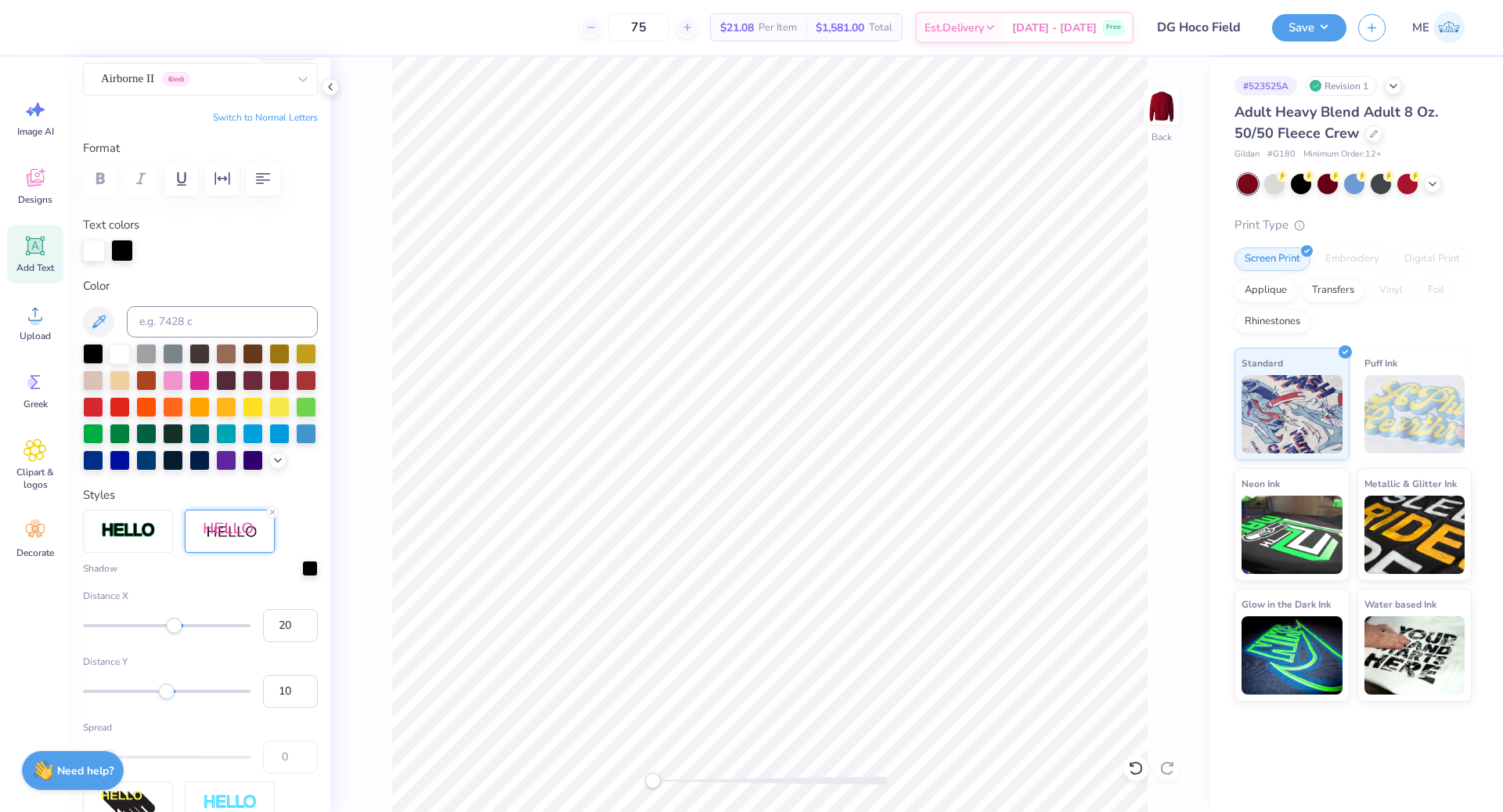
type input "10.62"
type input "3.15"
type input "3.00"
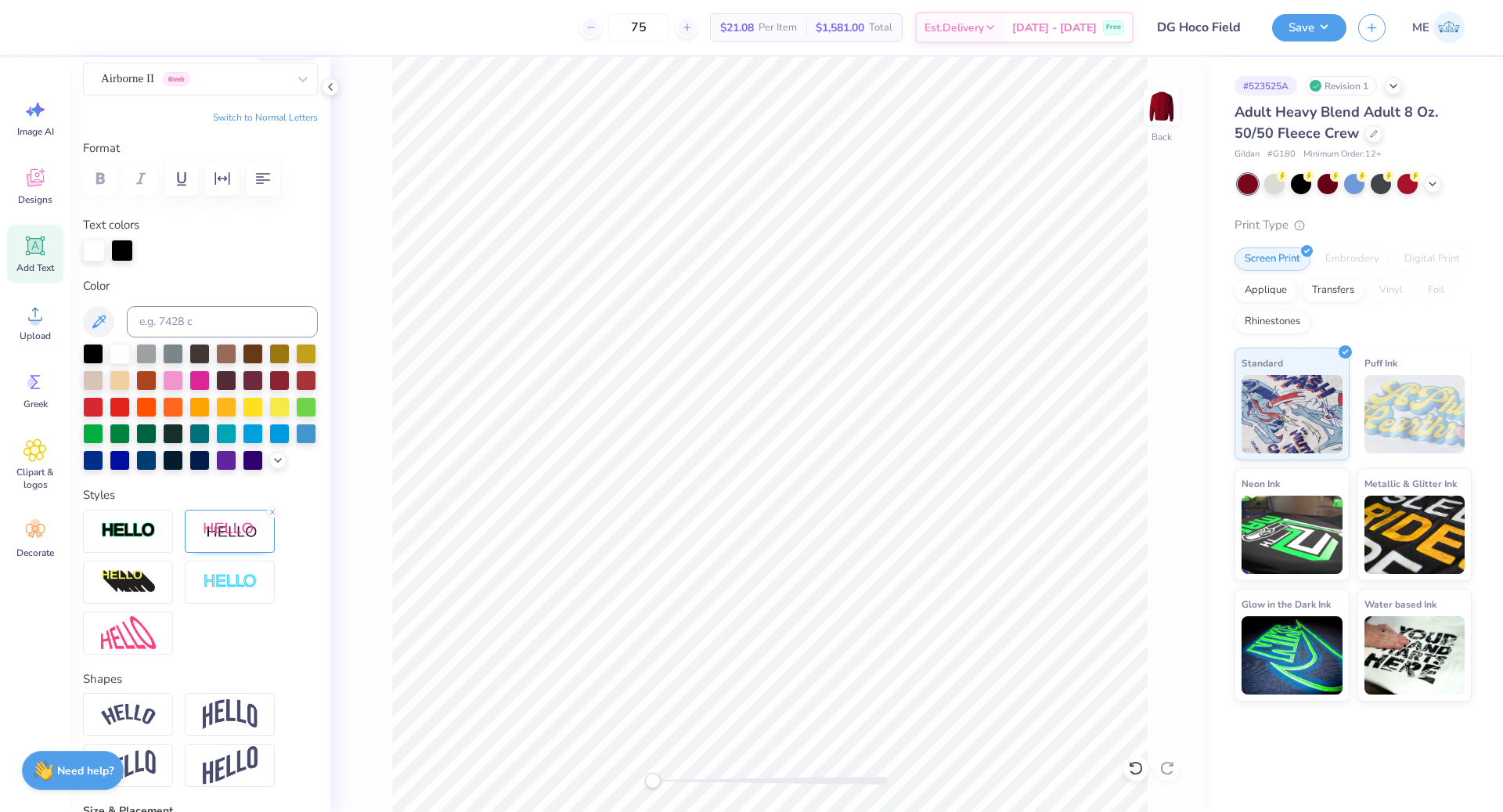
type input "2.48"
type input "3.04"
type input "15.18"
click at [95, 248] on div at bounding box center [93, 250] width 22 height 22
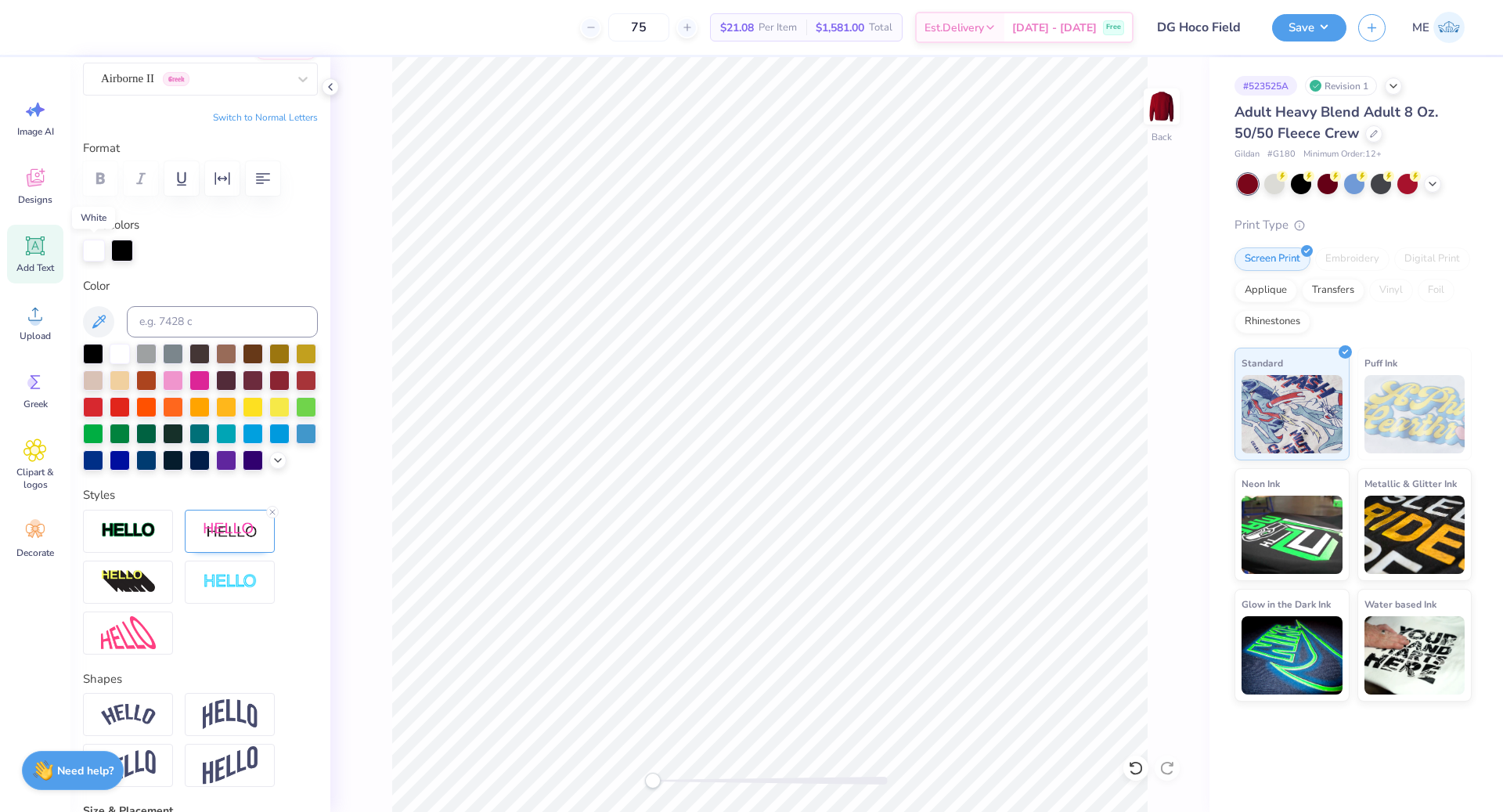
click at [99, 248] on div at bounding box center [93, 250] width 22 height 22
click at [96, 241] on div at bounding box center [93, 248] width 22 height 22
click at [189, 310] on input at bounding box center [222, 322] width 191 height 31
type input "1795"
click at [122, 243] on div at bounding box center [122, 248] width 22 height 22
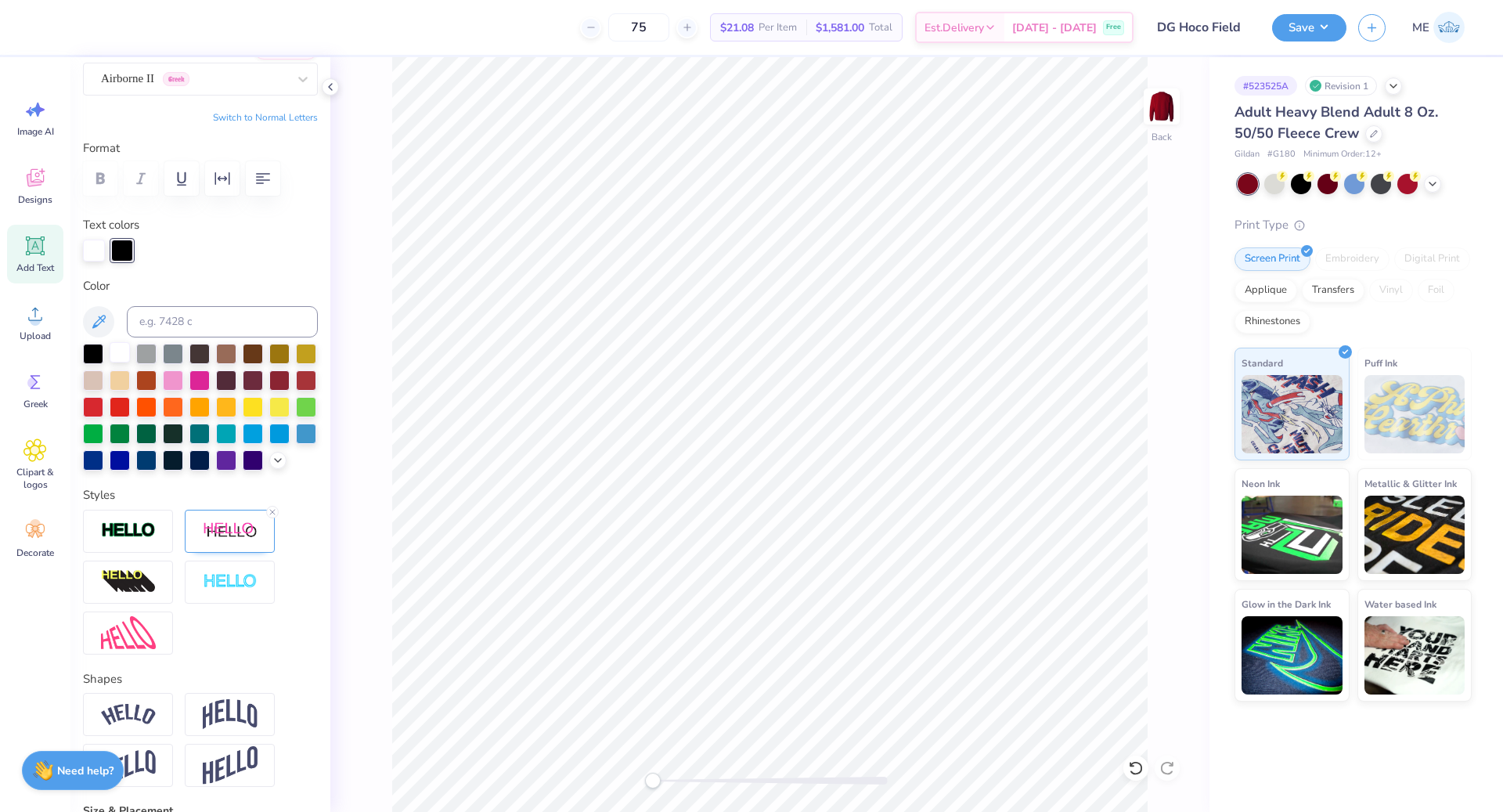
click at [113, 352] on div at bounding box center [120, 353] width 21 height 21
click at [677, 784] on div "Back" at bounding box center [770, 434] width 879 height 755
drag, startPoint x: 656, startPoint y: 781, endPoint x: 681, endPoint y: 782, distance: 25.0
click at [681, 782] on div "Accessibility label" at bounding box center [679, 781] width 16 height 16
click at [681, 780] on div "Accessibility label" at bounding box center [680, 781] width 16 height 16
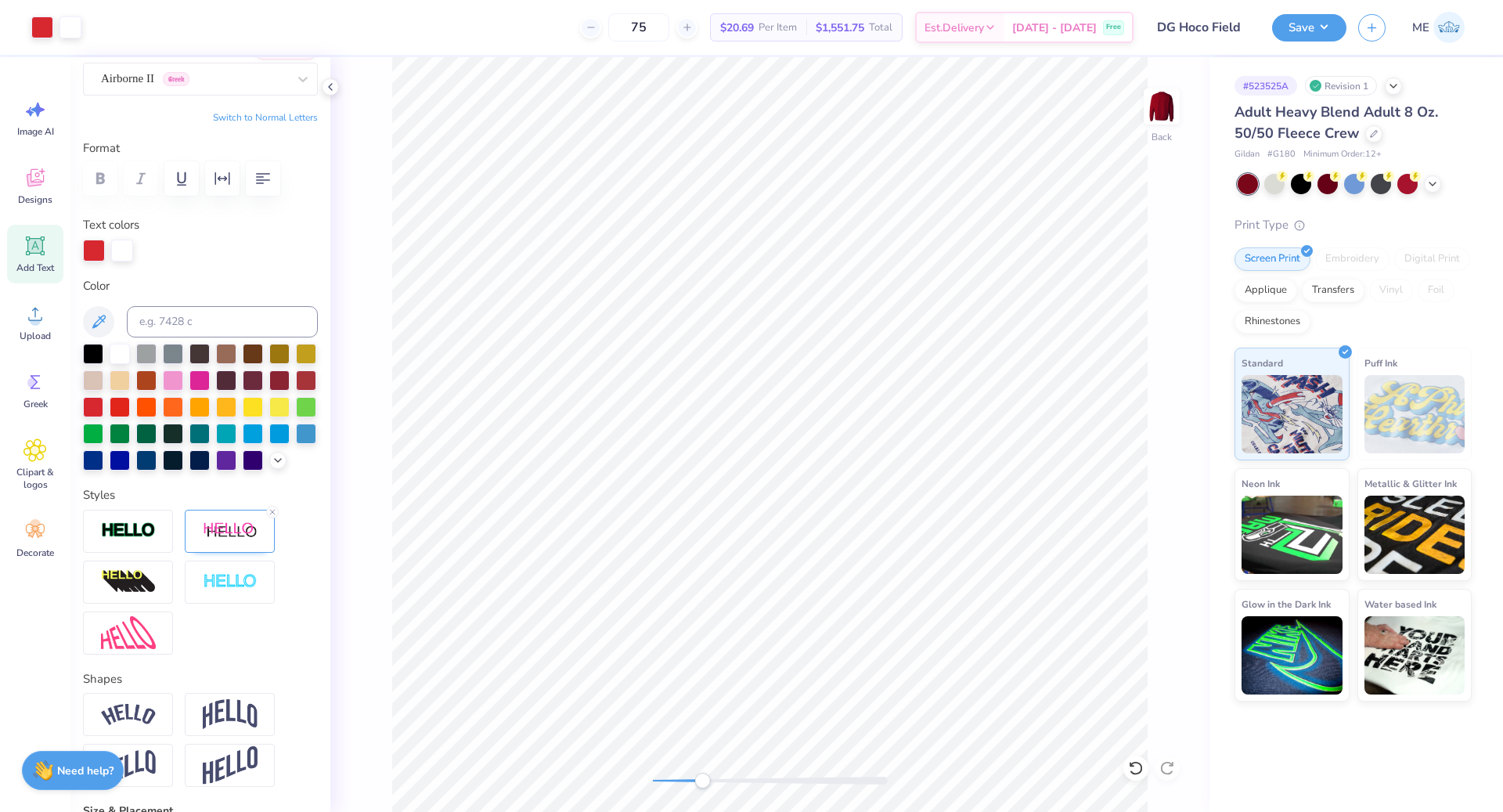
type input "2.50"
type input "1.93"
type input "2.37"
type input "3.18"
type input "1.80"
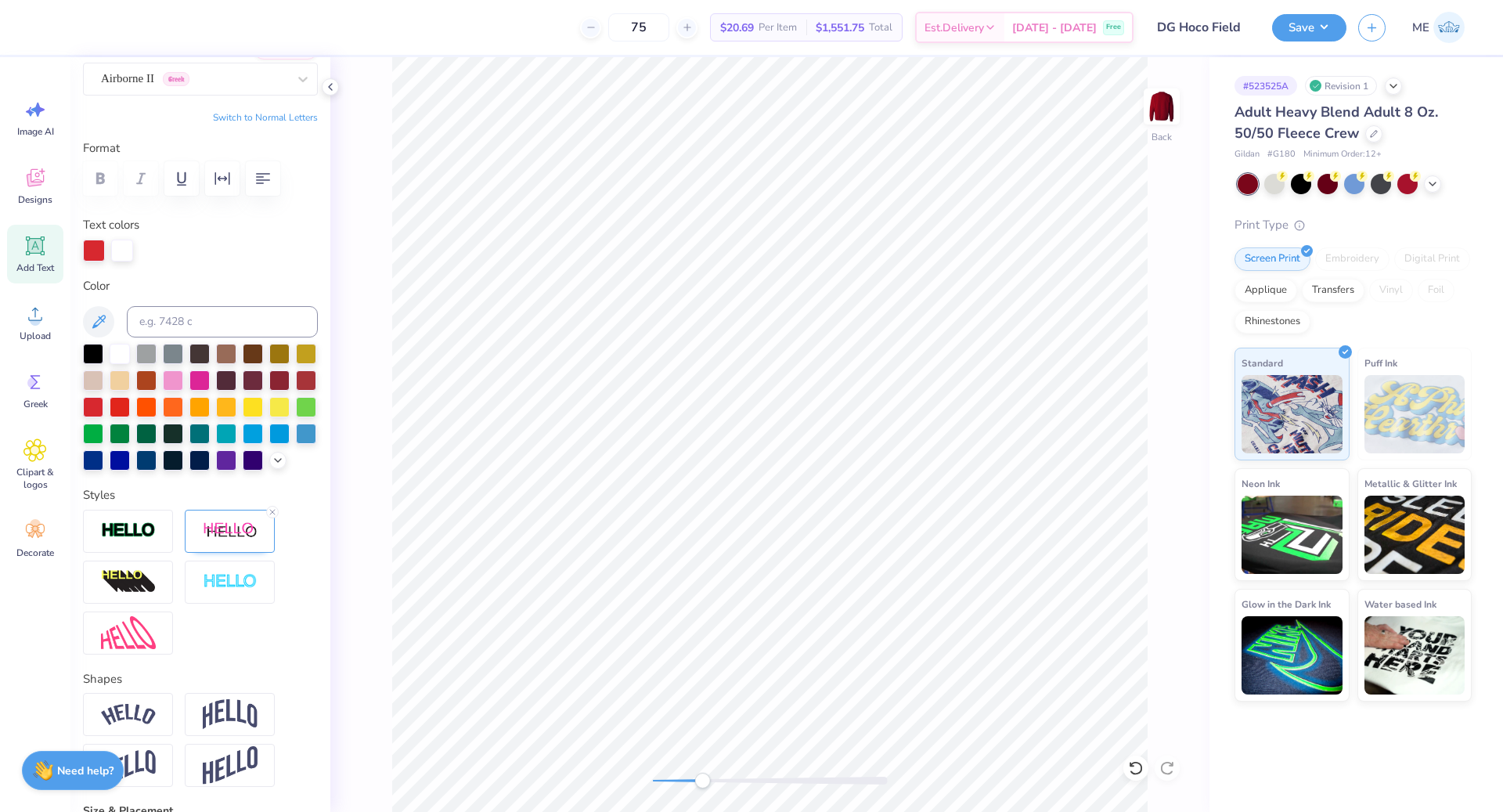
type input "2.21"
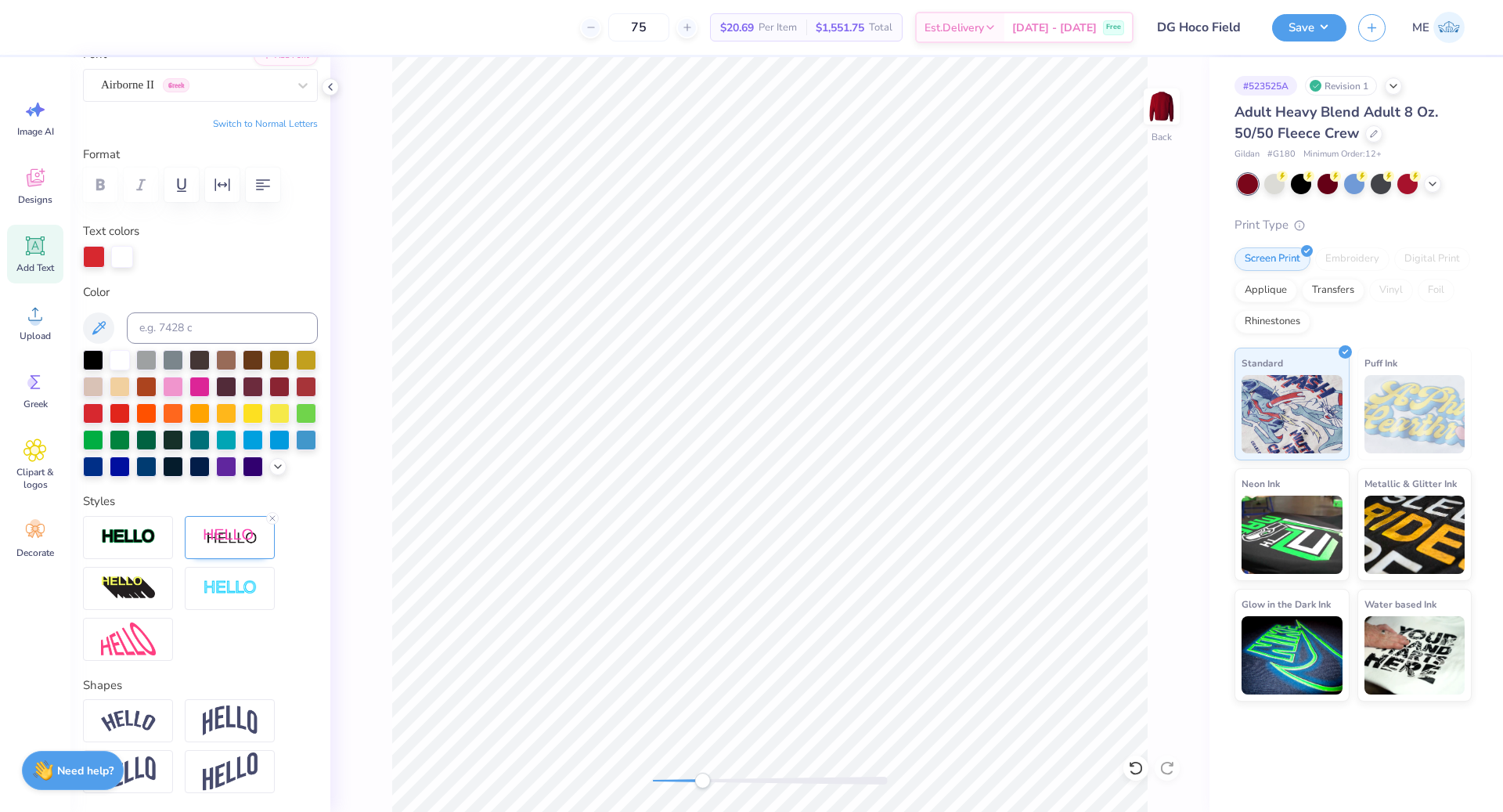
scroll to position [125, 0]
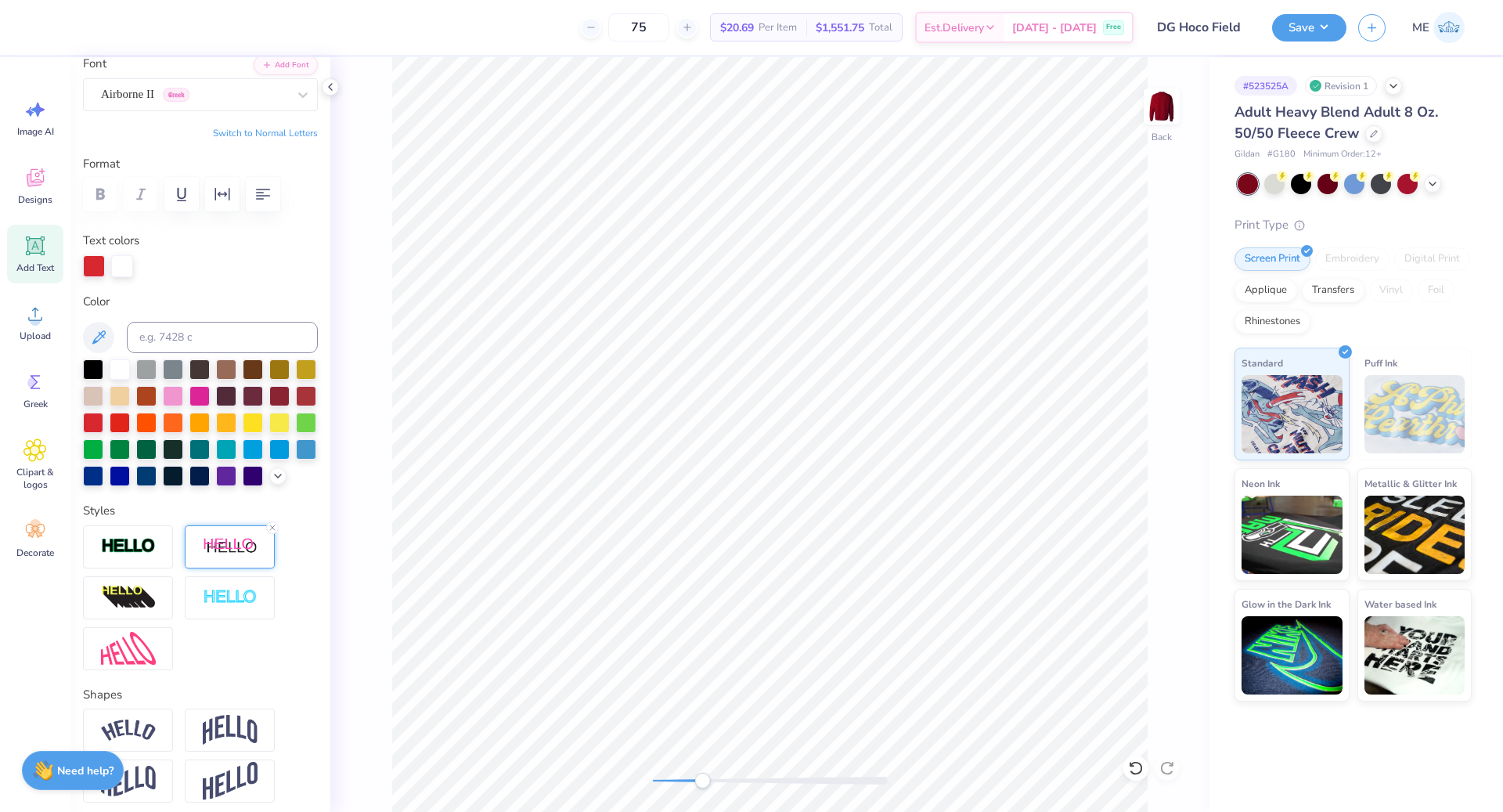
click at [200, 562] on div at bounding box center [230, 547] width 90 height 43
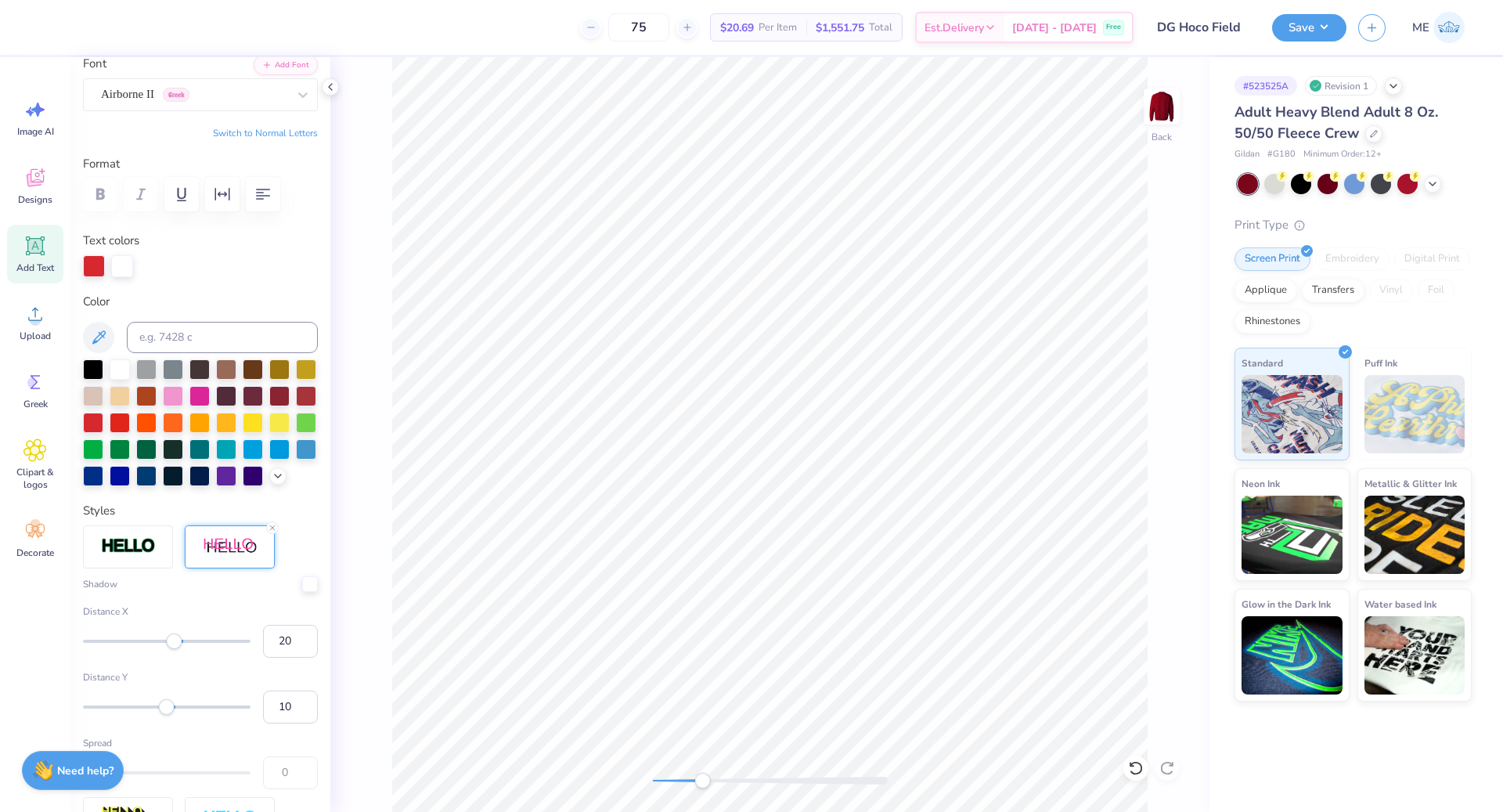
scroll to position [365, 0]
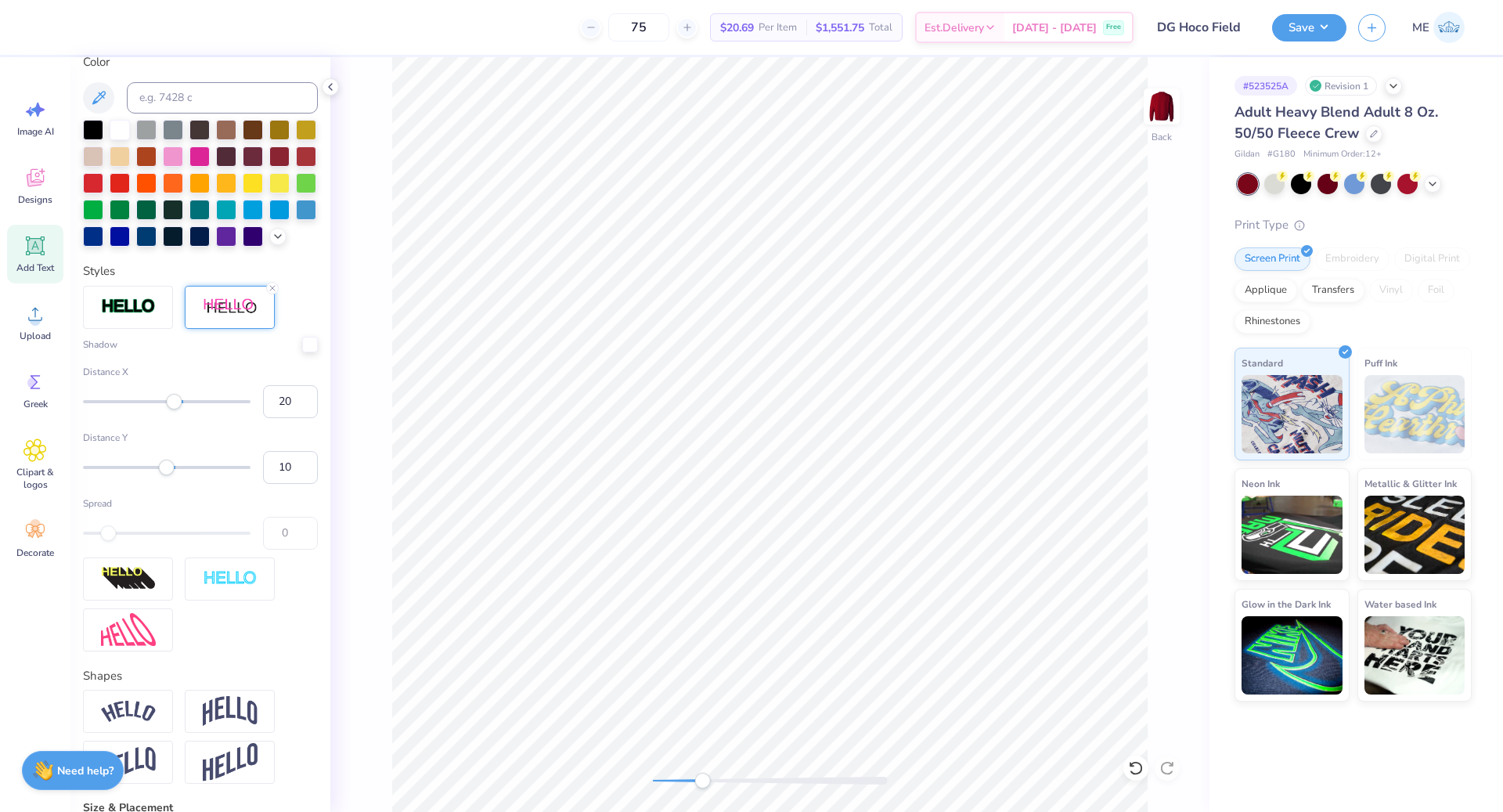
drag, startPoint x: 274, startPoint y: 429, endPoint x: 239, endPoint y: 416, distance: 37.3
click at [239, 416] on div "Distance X 20" at bounding box center [201, 392] width 235 height 54
type input "2"
click at [276, 484] on input "10" at bounding box center [290, 467] width 54 height 33
drag, startPoint x: 277, startPoint y: 433, endPoint x: 251, endPoint y: 424, distance: 27.5
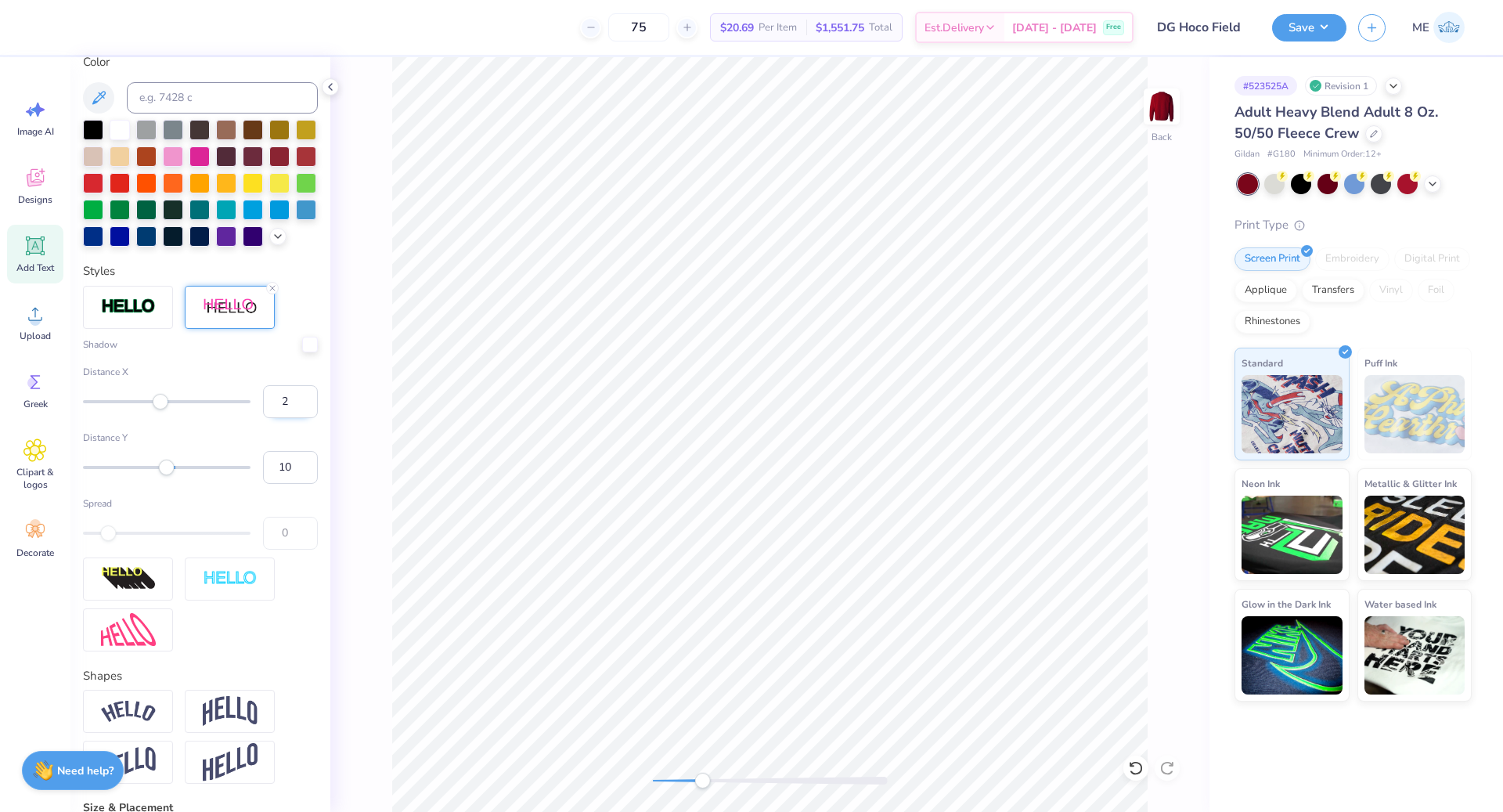
click at [263, 418] on input "2" at bounding box center [290, 401] width 54 height 33
type input "5"
drag, startPoint x: 275, startPoint y: 492, endPoint x: 219, endPoint y: 492, distance: 56.0
click at [219, 484] on div "Distance Y 10" at bounding box center [201, 457] width 235 height 54
type input "1"
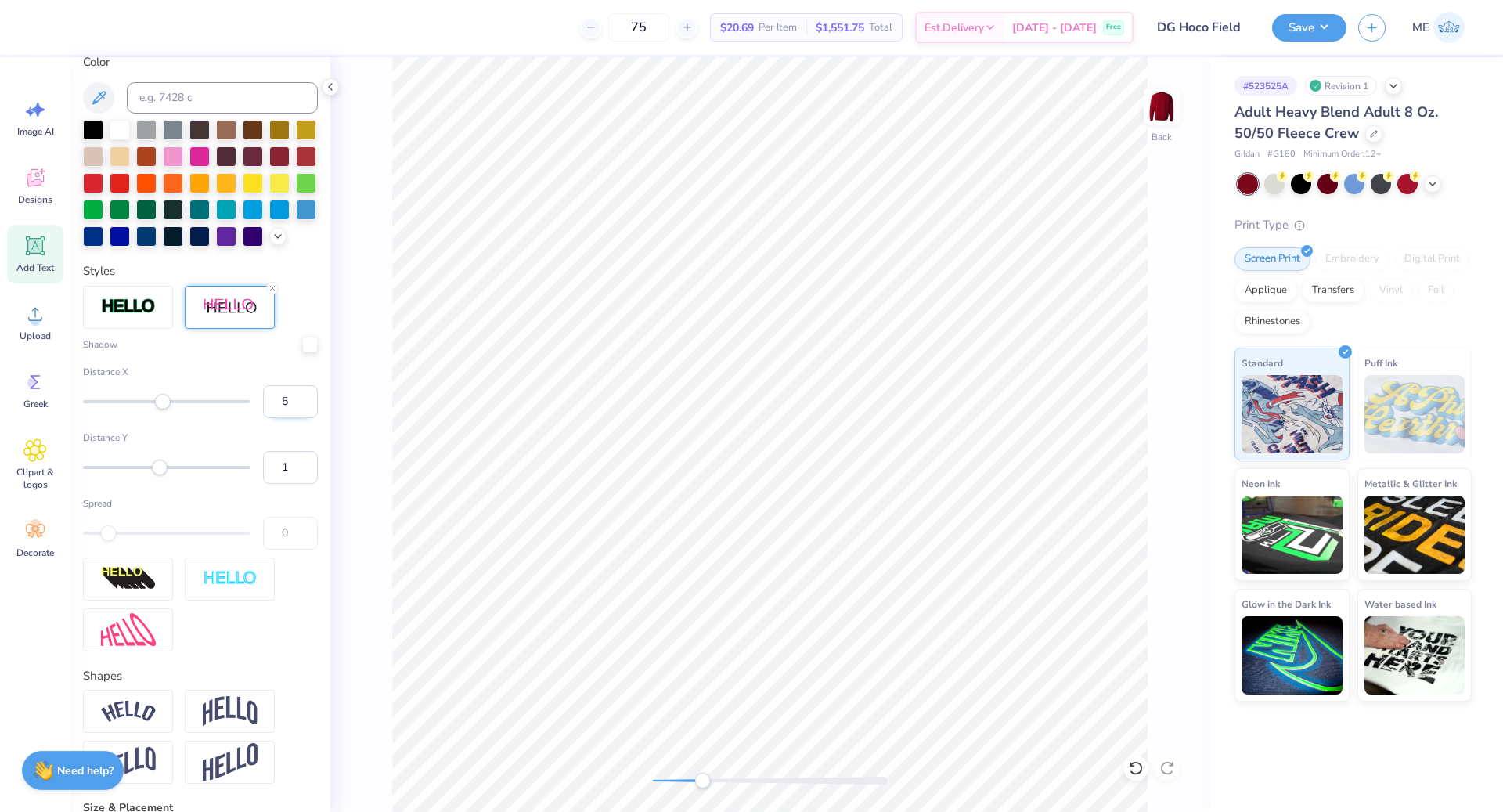
click at [275, 418] on input "5" at bounding box center [290, 401] width 54 height 33
type input "10"
type input "1.79"
type input "2.19"
type input "3.01"
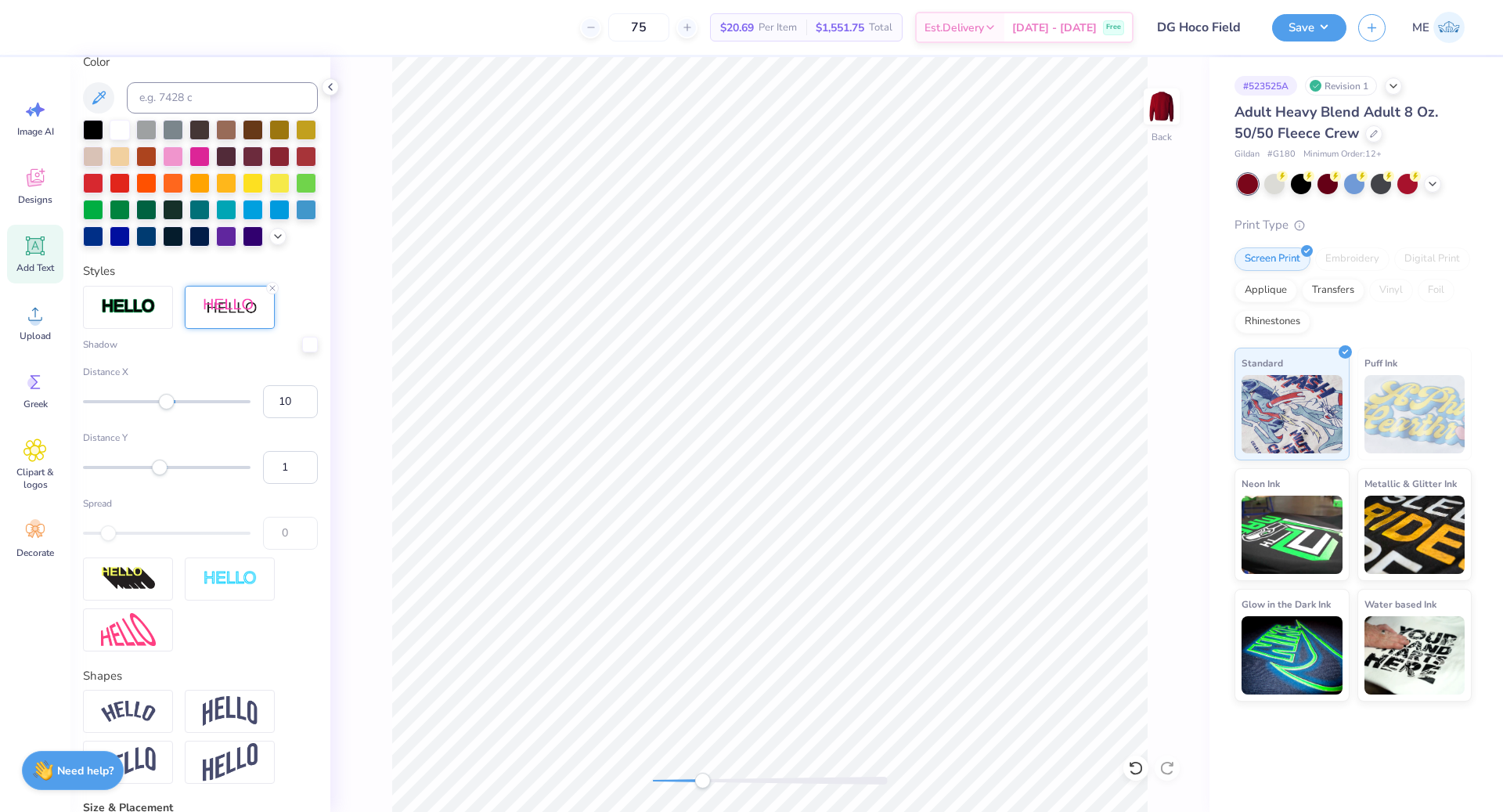
type input "1.90"
type input "2.33"
click at [931, 661] on li "Send to Back" at bounding box center [936, 672] width 123 height 30
type input "3.00"
drag, startPoint x: 693, startPoint y: 776, endPoint x: 679, endPoint y: 776, distance: 14.0
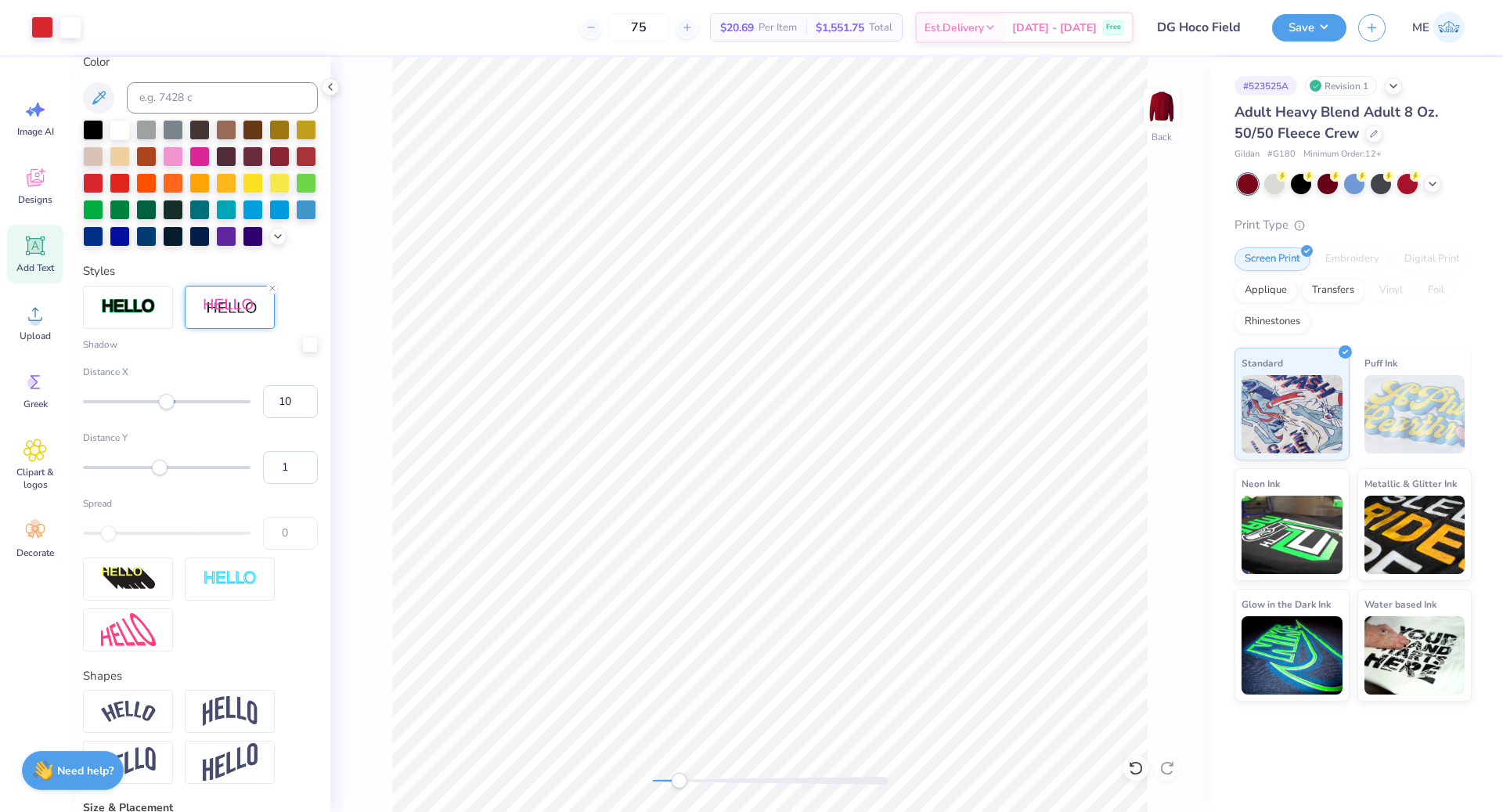
click at [679, 776] on div "Accessibility label" at bounding box center [679, 781] width 16 height 16
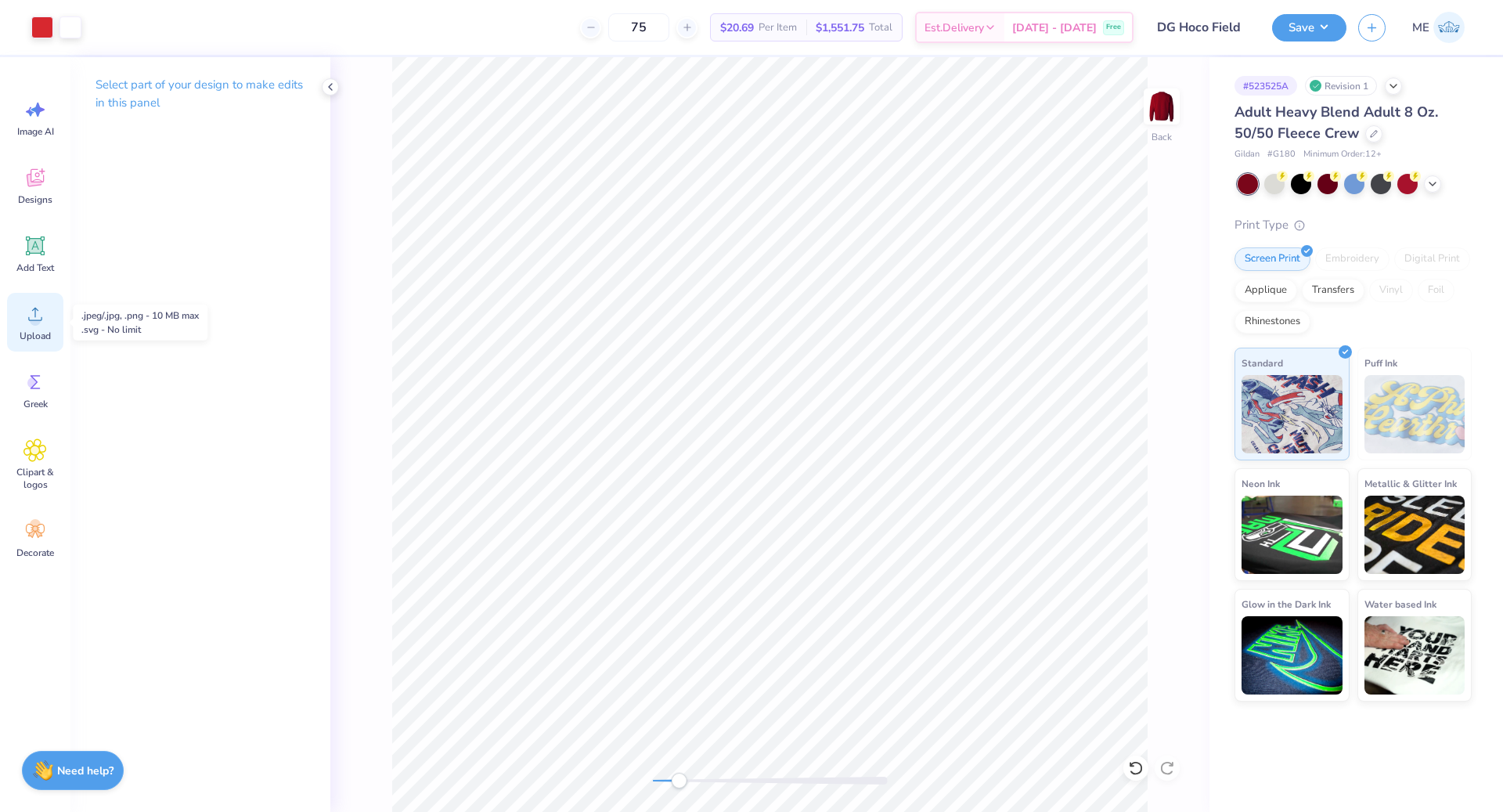
click at [24, 318] on icon at bounding box center [35, 313] width 23 height 23
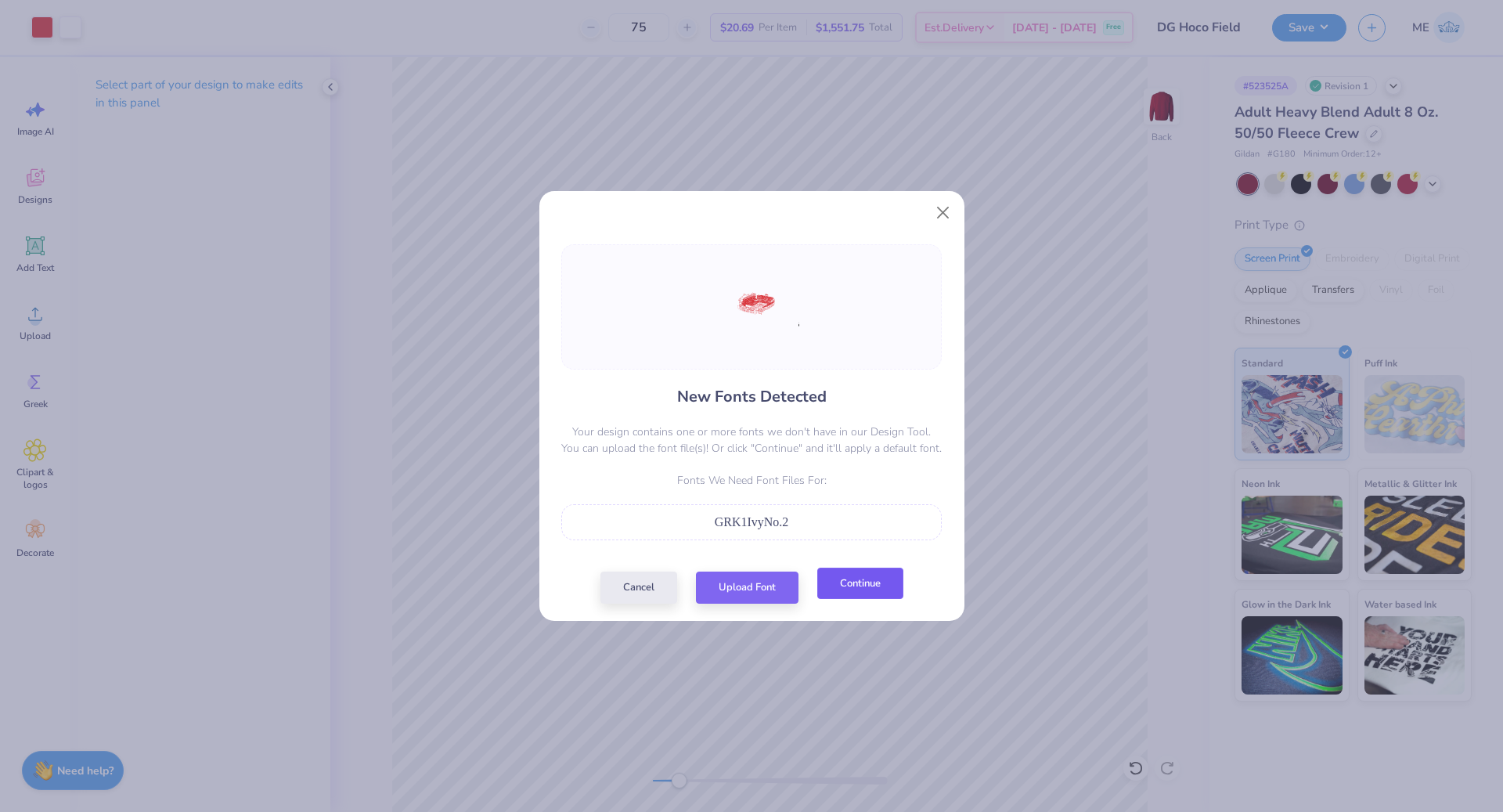
click at [894, 594] on button "Continue" at bounding box center [860, 583] width 86 height 32
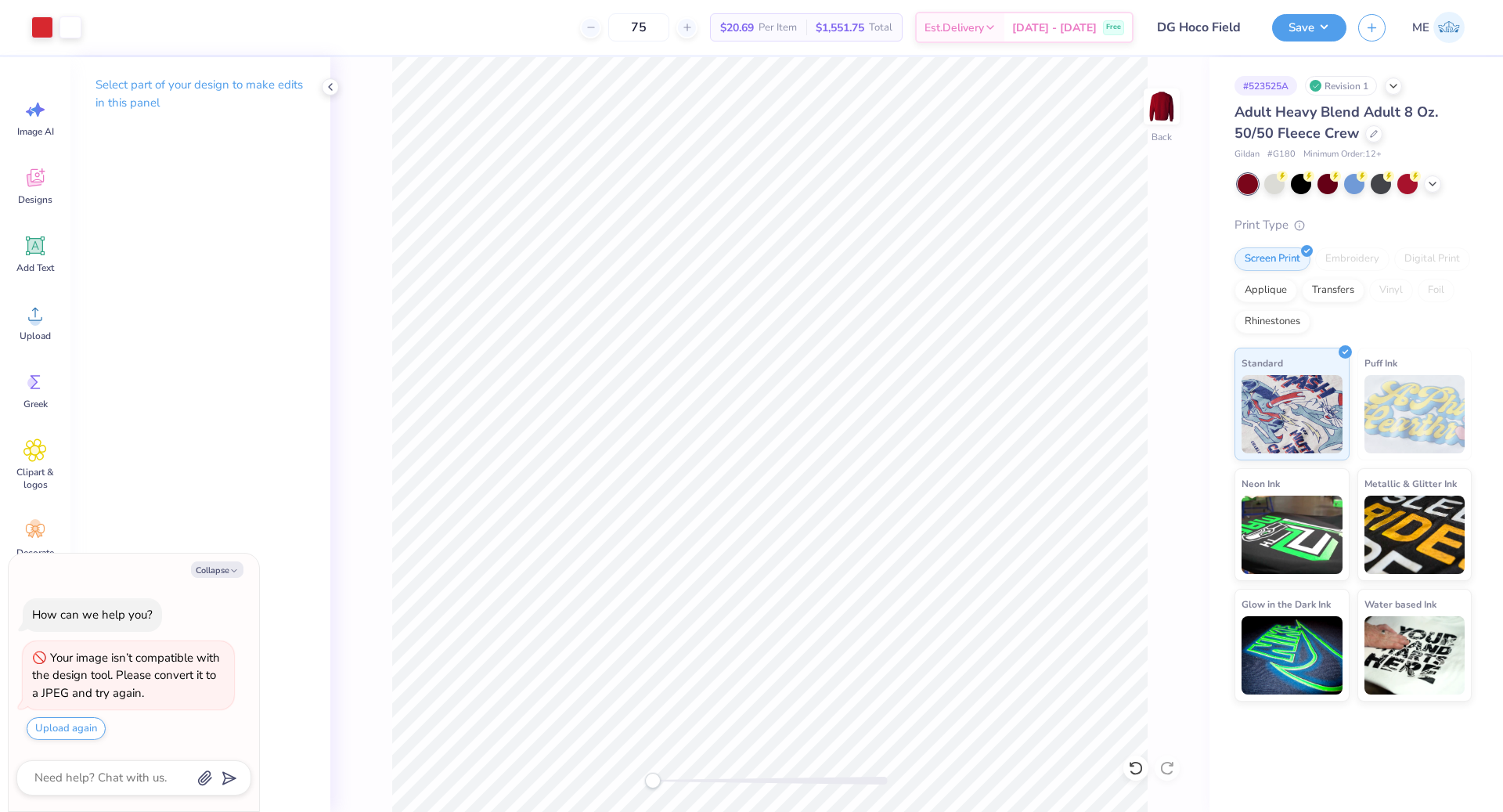
click at [602, 783] on div "Back" at bounding box center [770, 434] width 879 height 755
click at [1129, 770] on icon at bounding box center [1136, 768] width 16 height 16
click at [33, 329] on span "Upload" at bounding box center [35, 336] width 31 height 12
click at [21, 302] on div "Upload" at bounding box center [35, 323] width 56 height 59
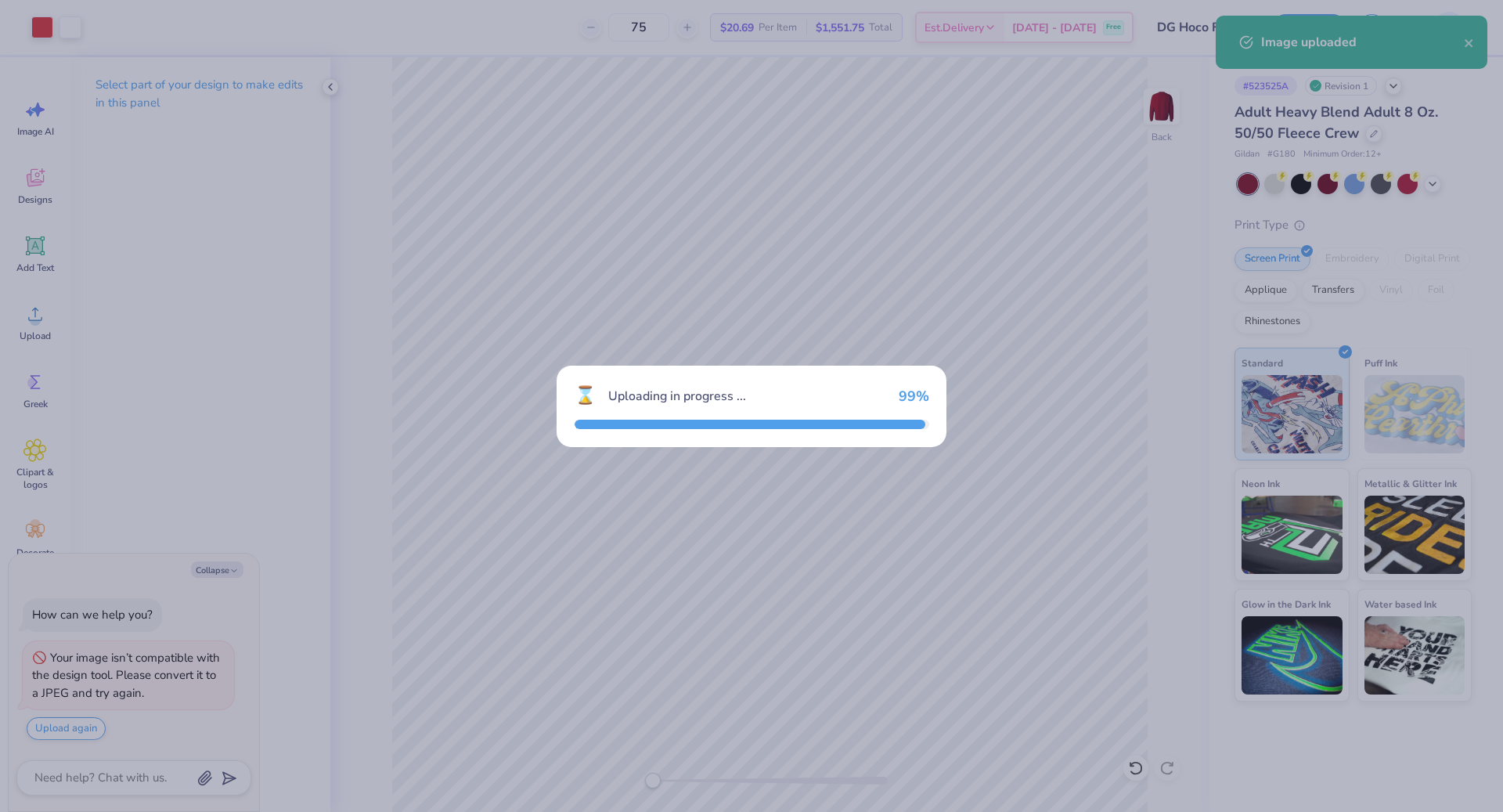
type textarea "x"
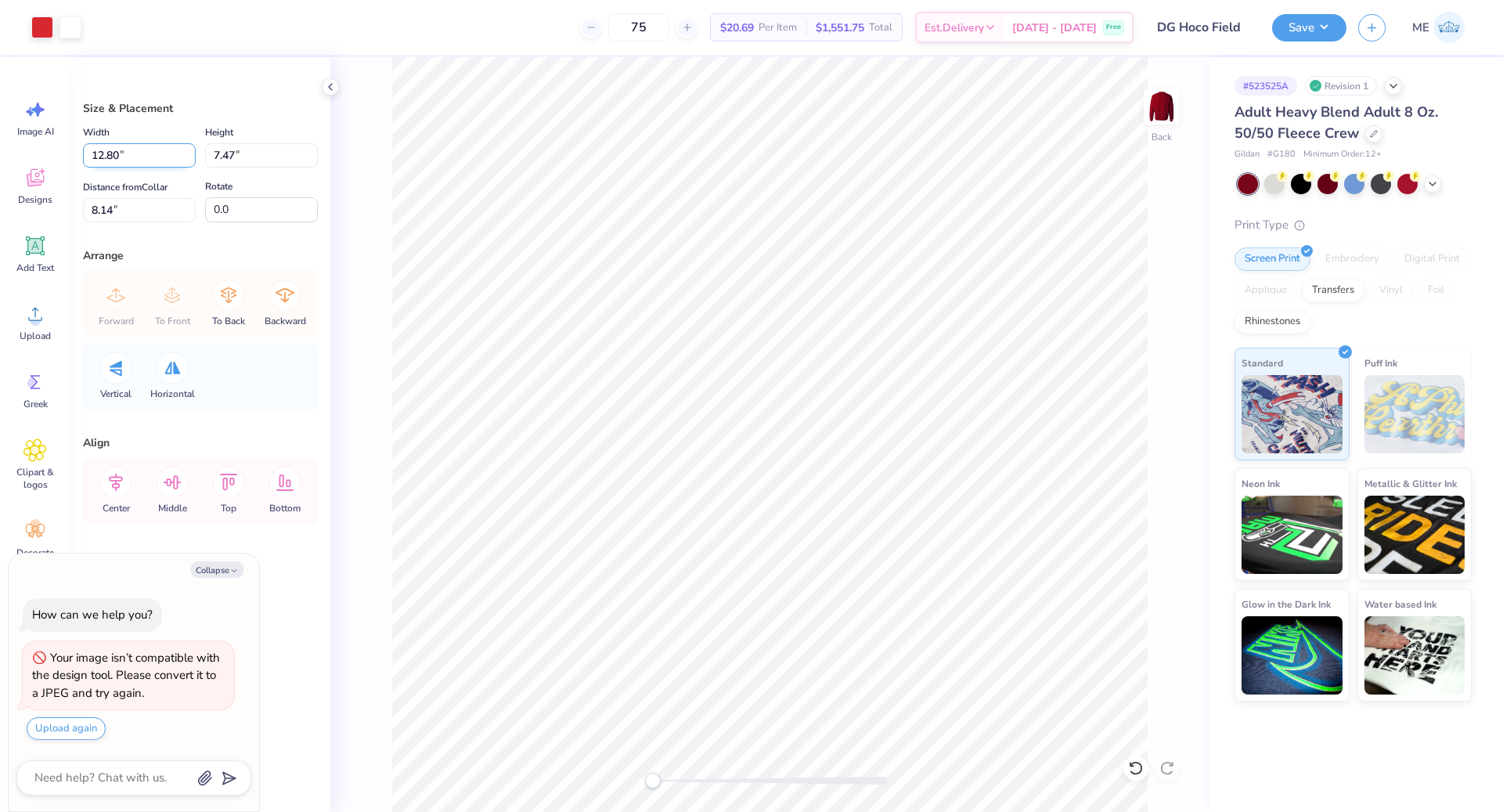
click at [161, 156] on input "12.80" at bounding box center [139, 156] width 112 height 24
type input "10.5"
type textarea "x"
type input "10.50"
type input "6.13"
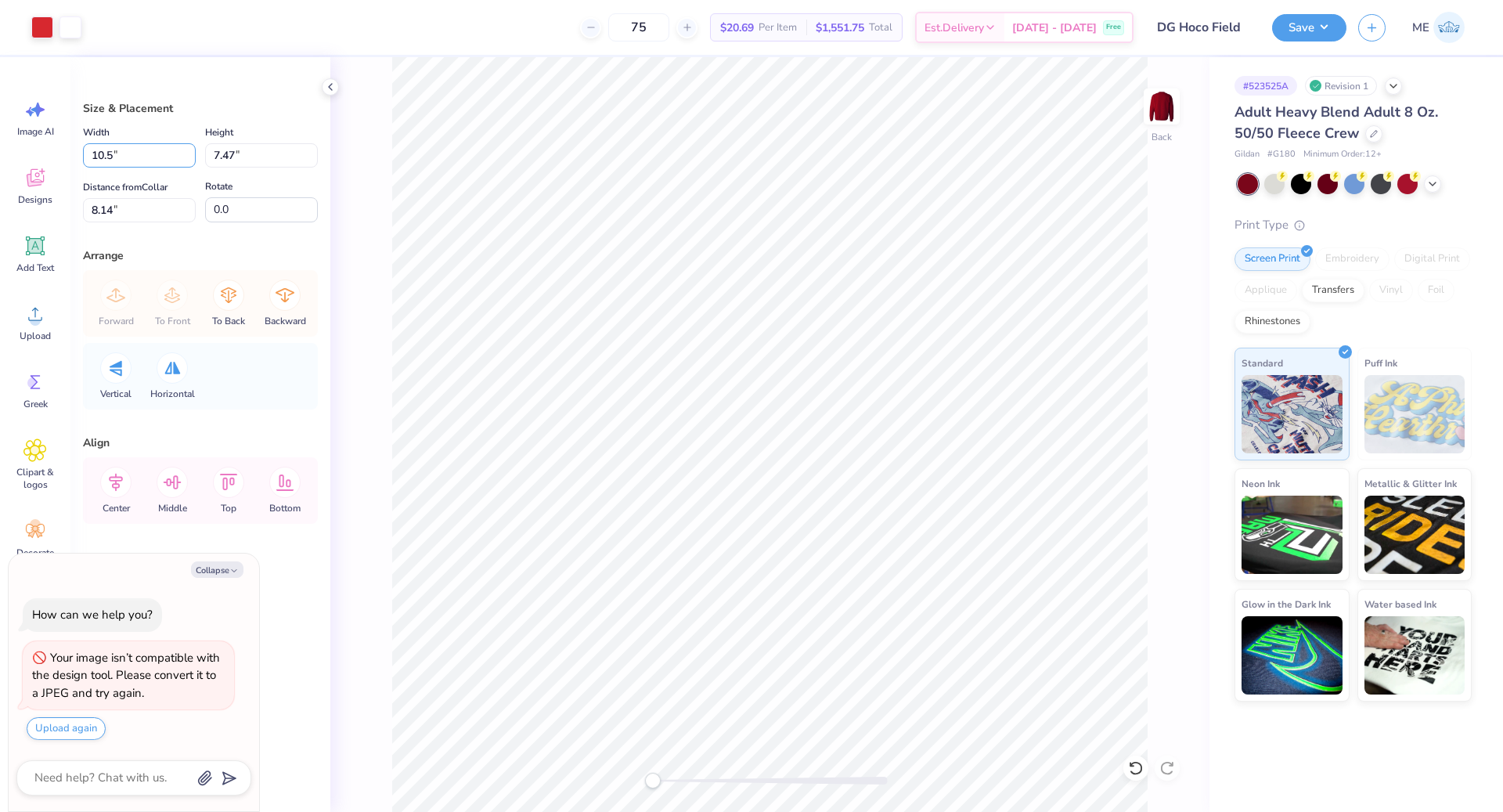
type input "8.81"
click at [1429, 183] on icon at bounding box center [1433, 182] width 12 height 12
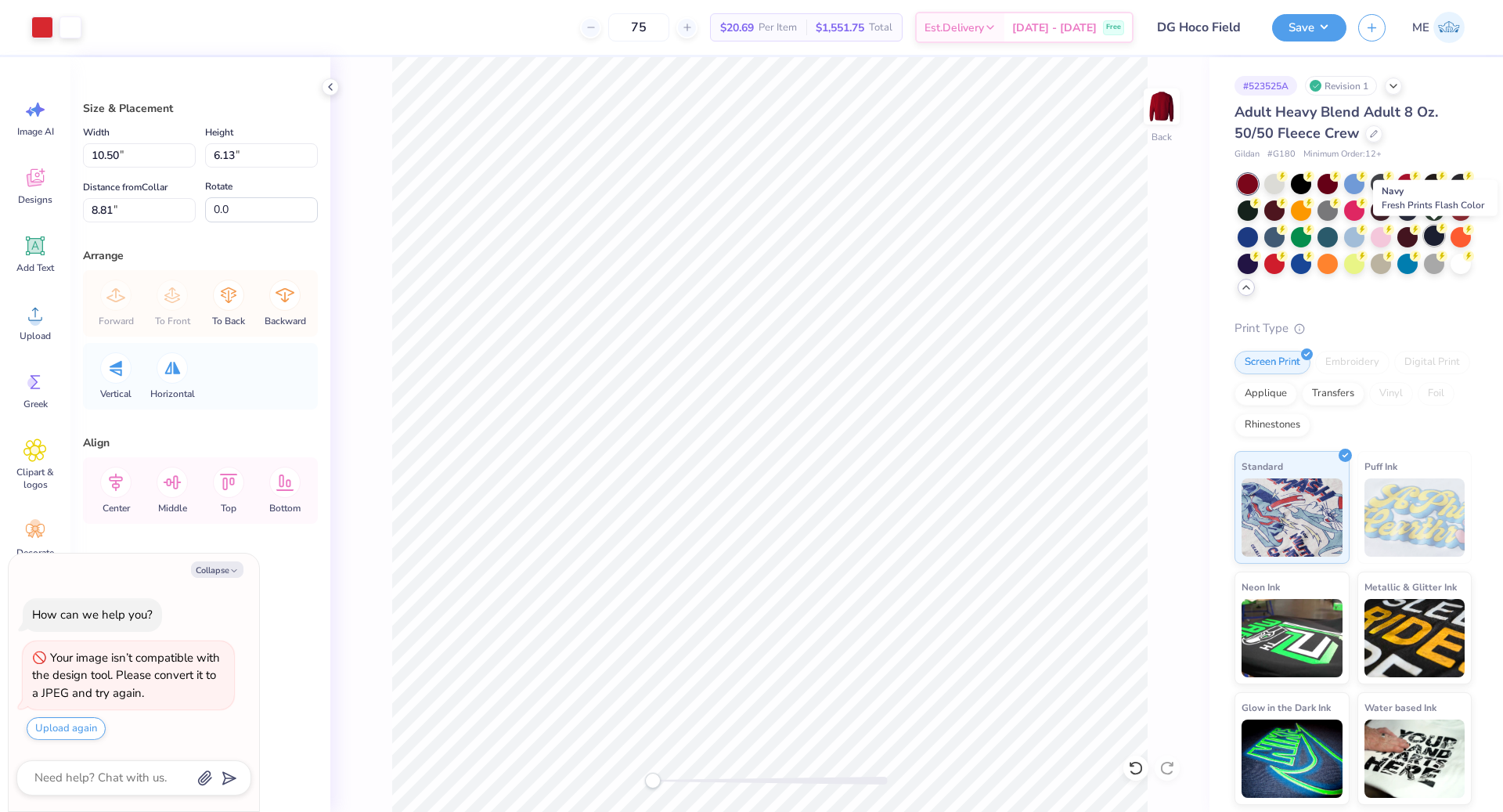
click at [1430, 242] on div at bounding box center [1435, 236] width 21 height 21
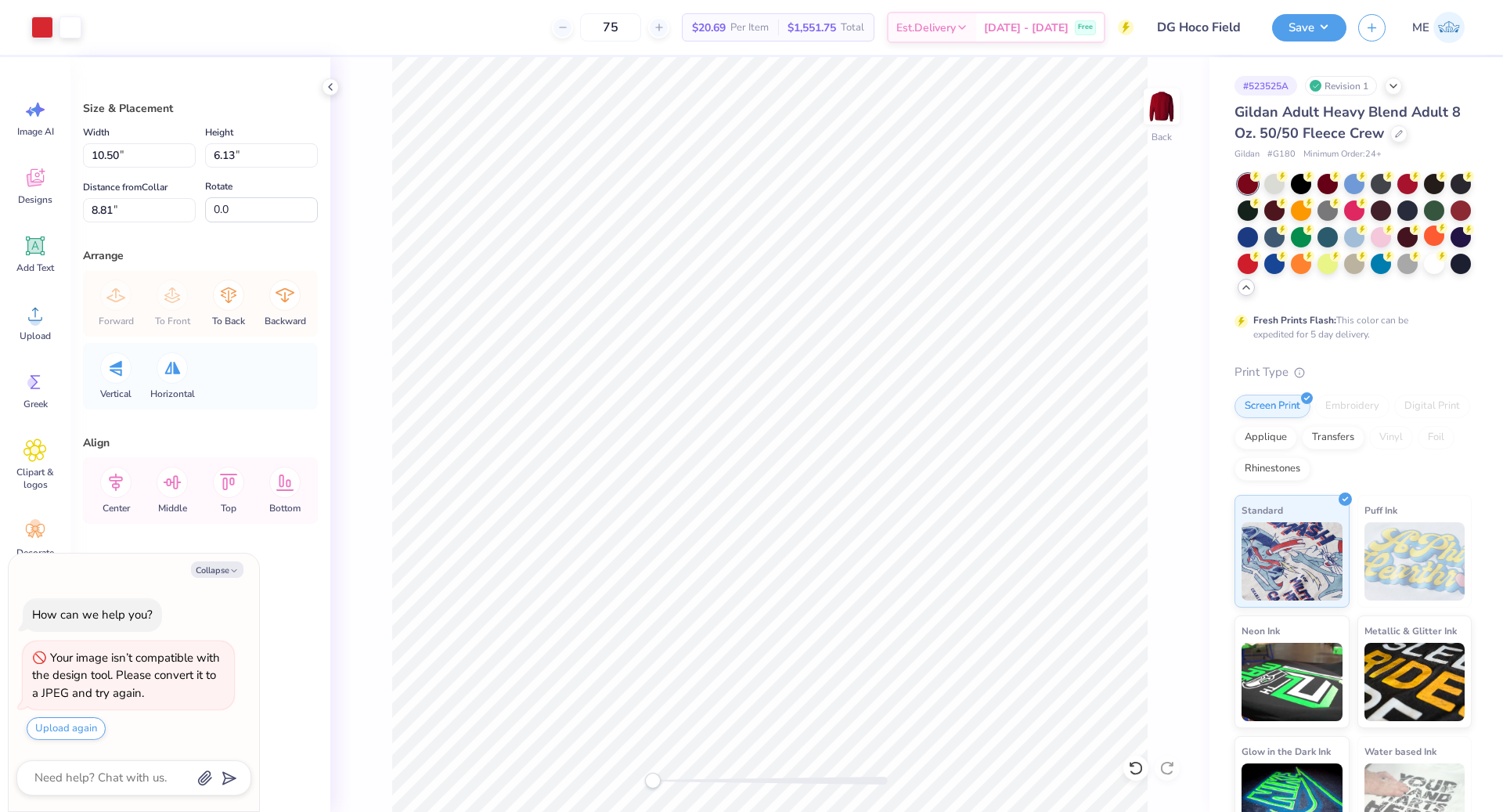
type textarea "x"
type input "7.05"
drag, startPoint x: 653, startPoint y: 779, endPoint x: 702, endPoint y: 783, distance: 49.2
click at [702, 783] on div "Accessibility label" at bounding box center [702, 781] width 16 height 16
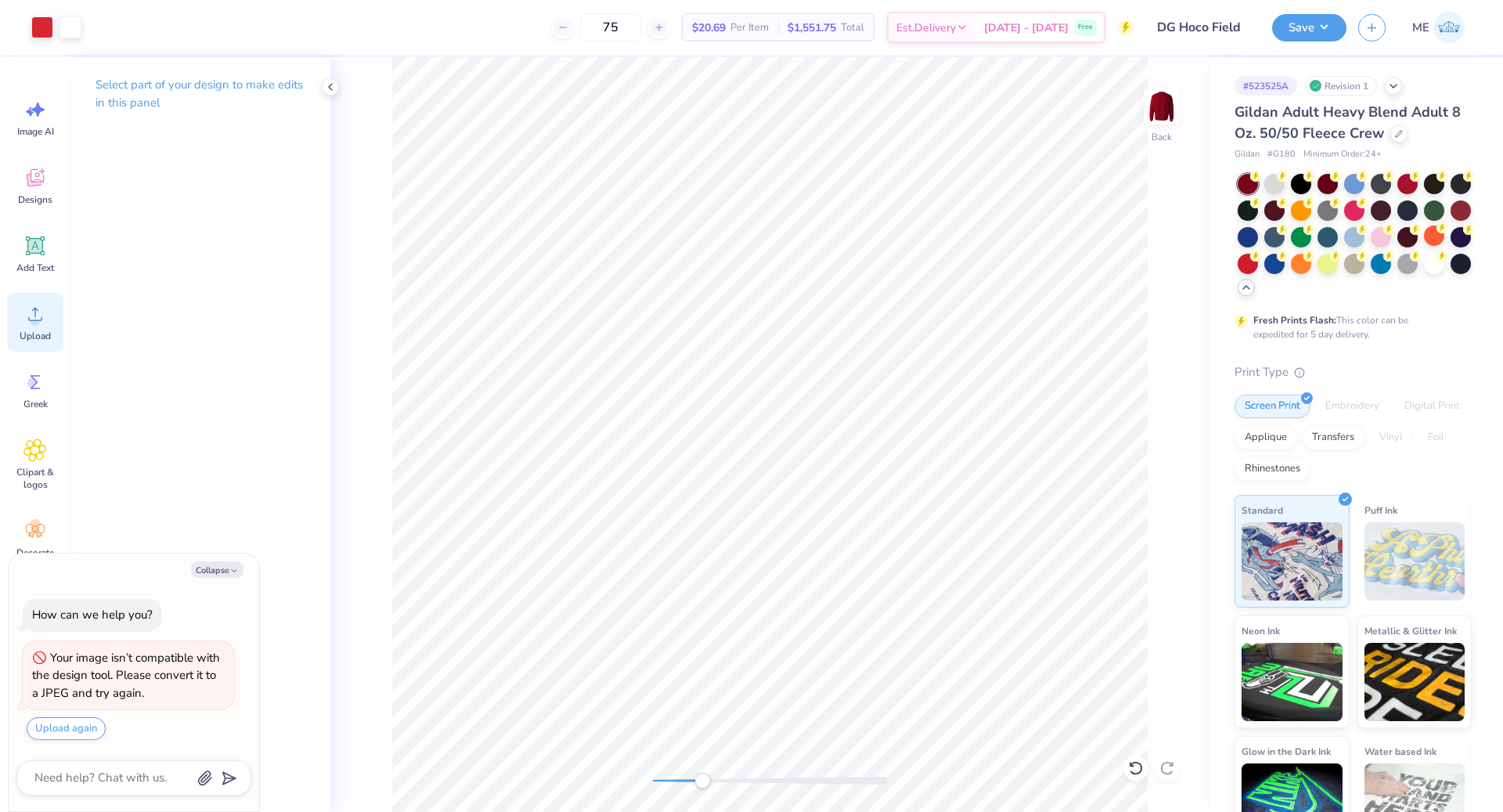
click at [38, 319] on icon at bounding box center [35, 314] width 14 height 13
click at [42, 326] on div "Upload" at bounding box center [35, 323] width 56 height 59
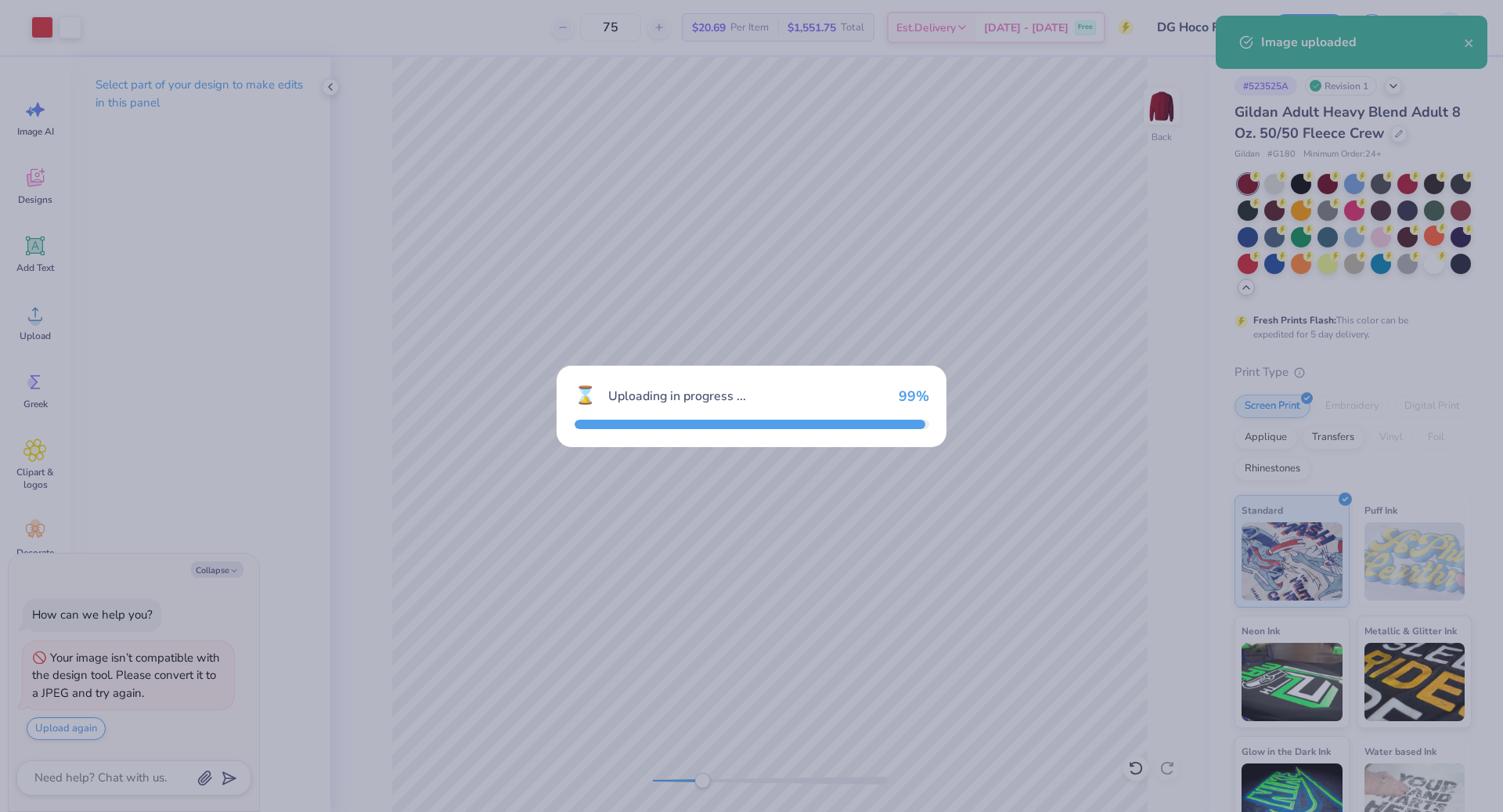
type textarea "x"
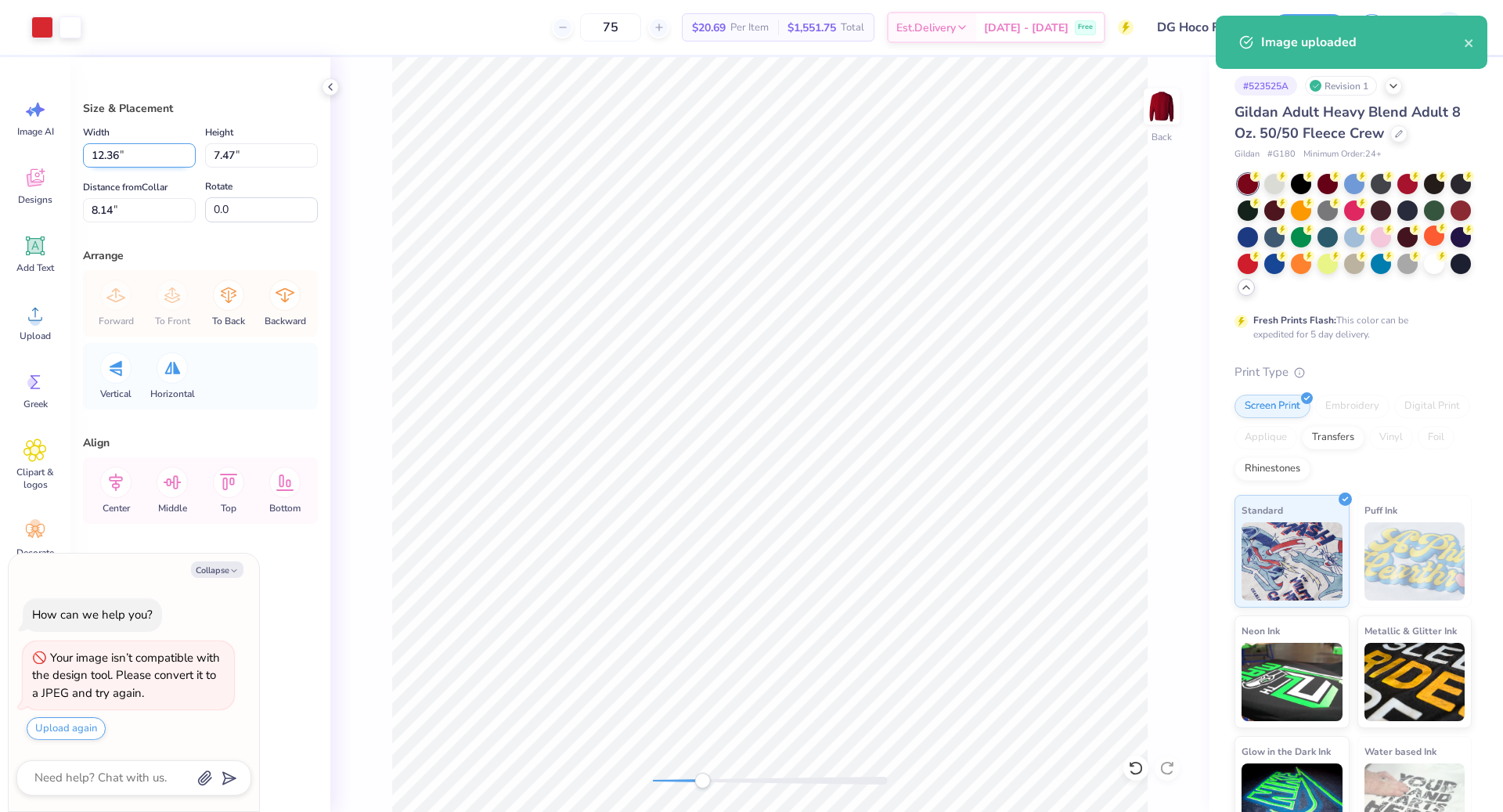
click at [144, 153] on input "12.36" at bounding box center [139, 156] width 112 height 24
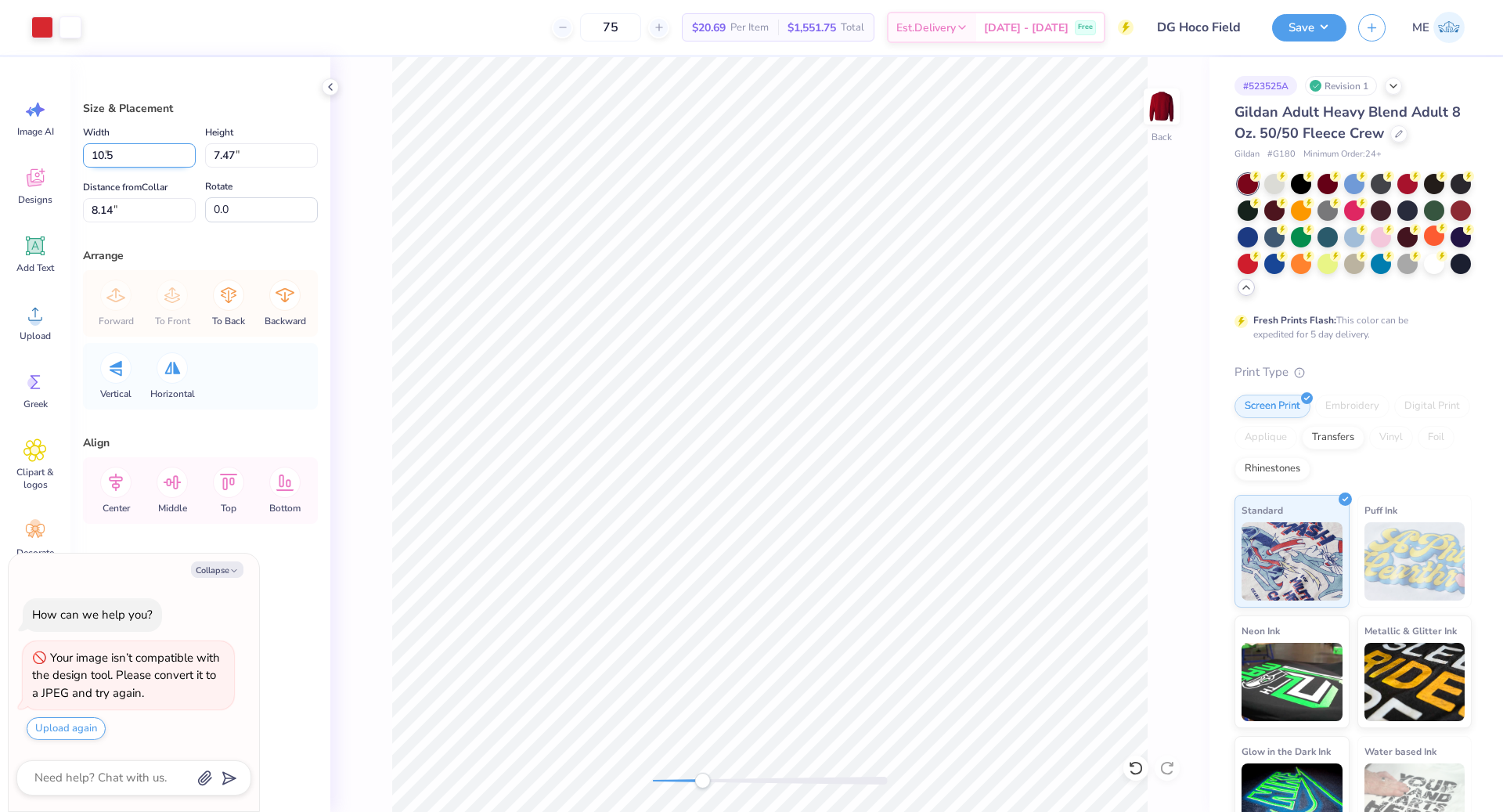
type input "10.5"
type textarea "x"
type input "10.50"
type input "6.35"
type input "8.70"
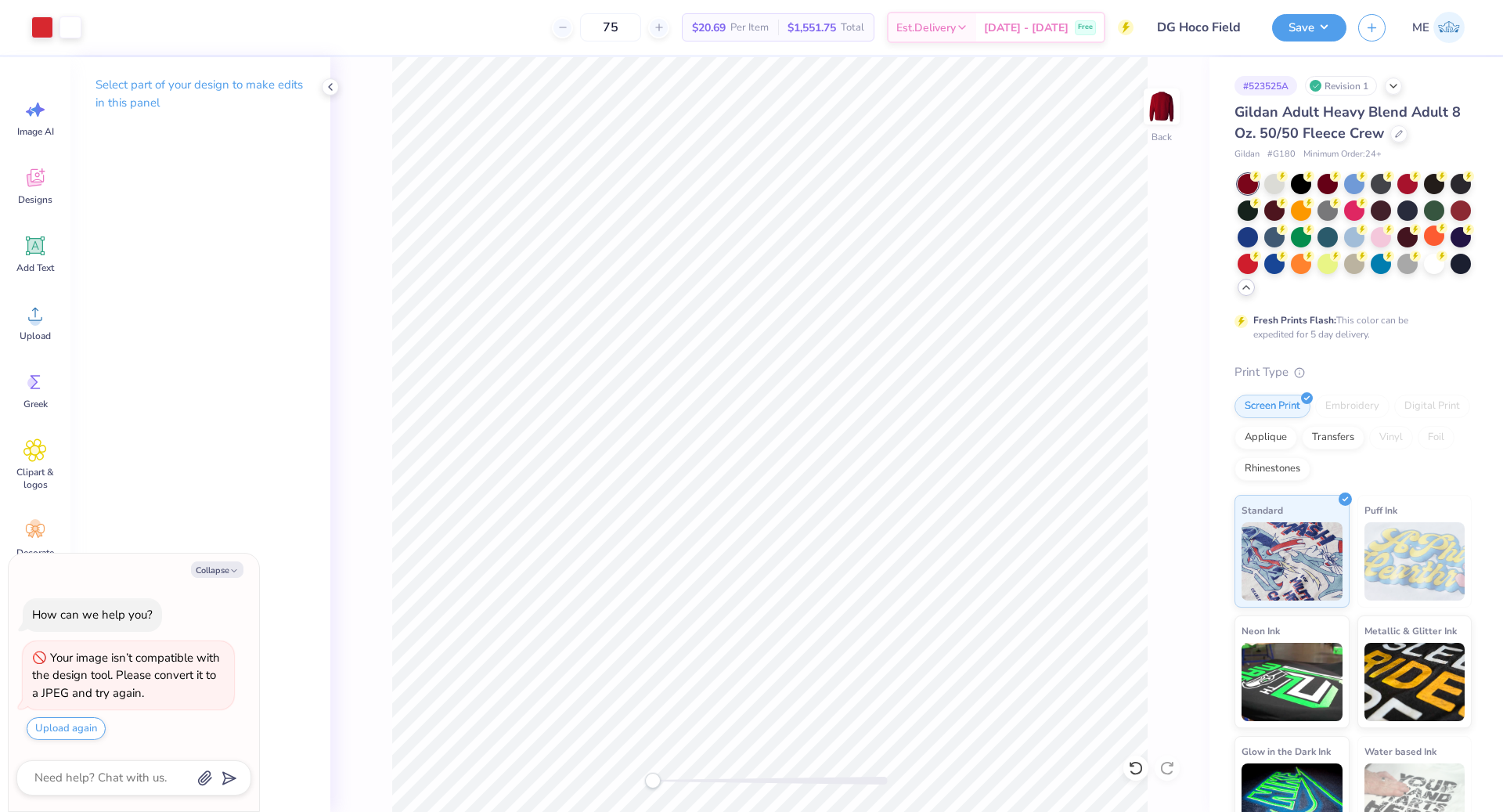
click at [633, 777] on div "Back" at bounding box center [770, 434] width 879 height 755
click at [1413, 232] on icon at bounding box center [1416, 227] width 5 height 8
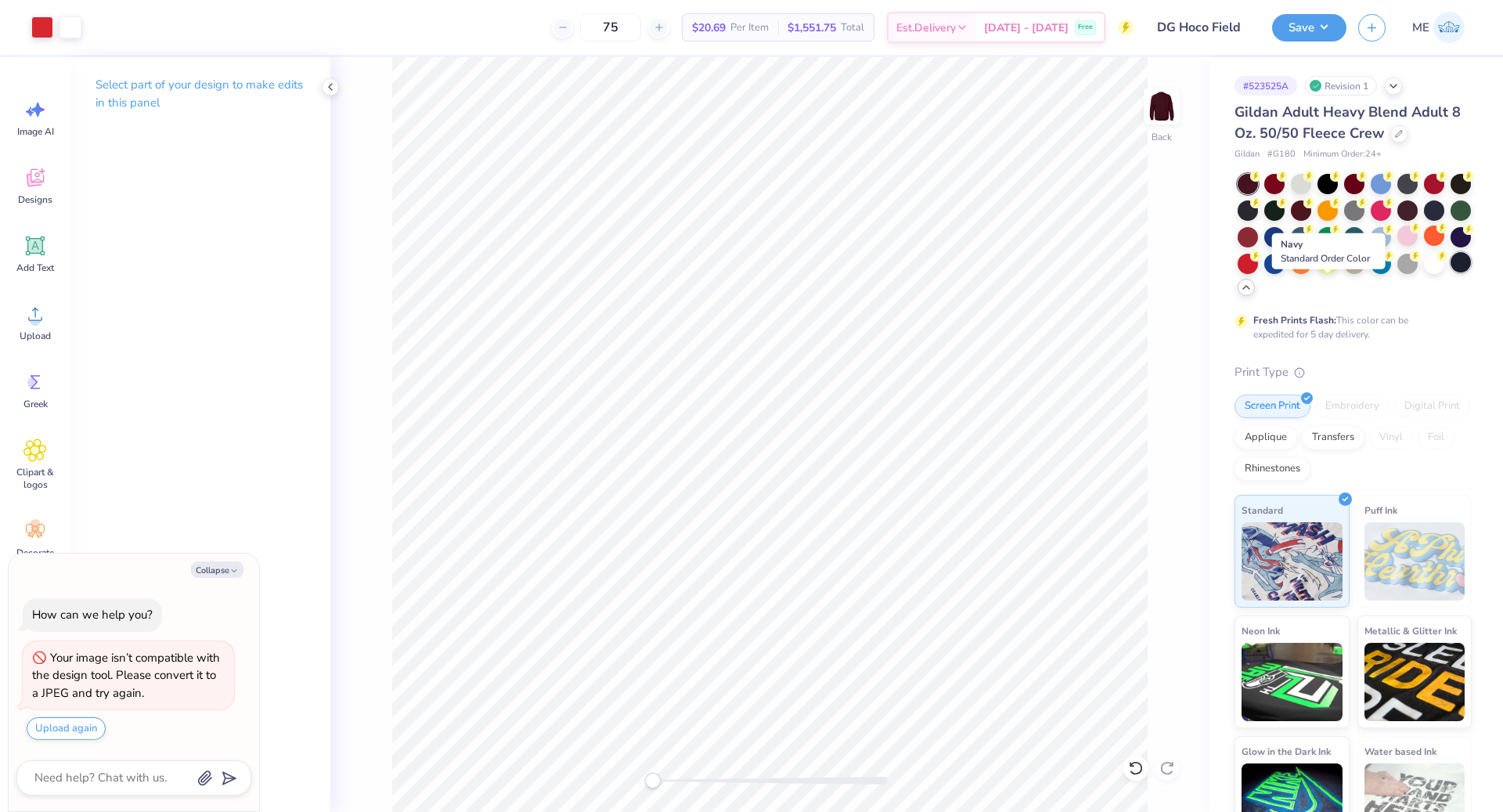
click at [1451, 272] on div at bounding box center [1461, 263] width 21 height 21
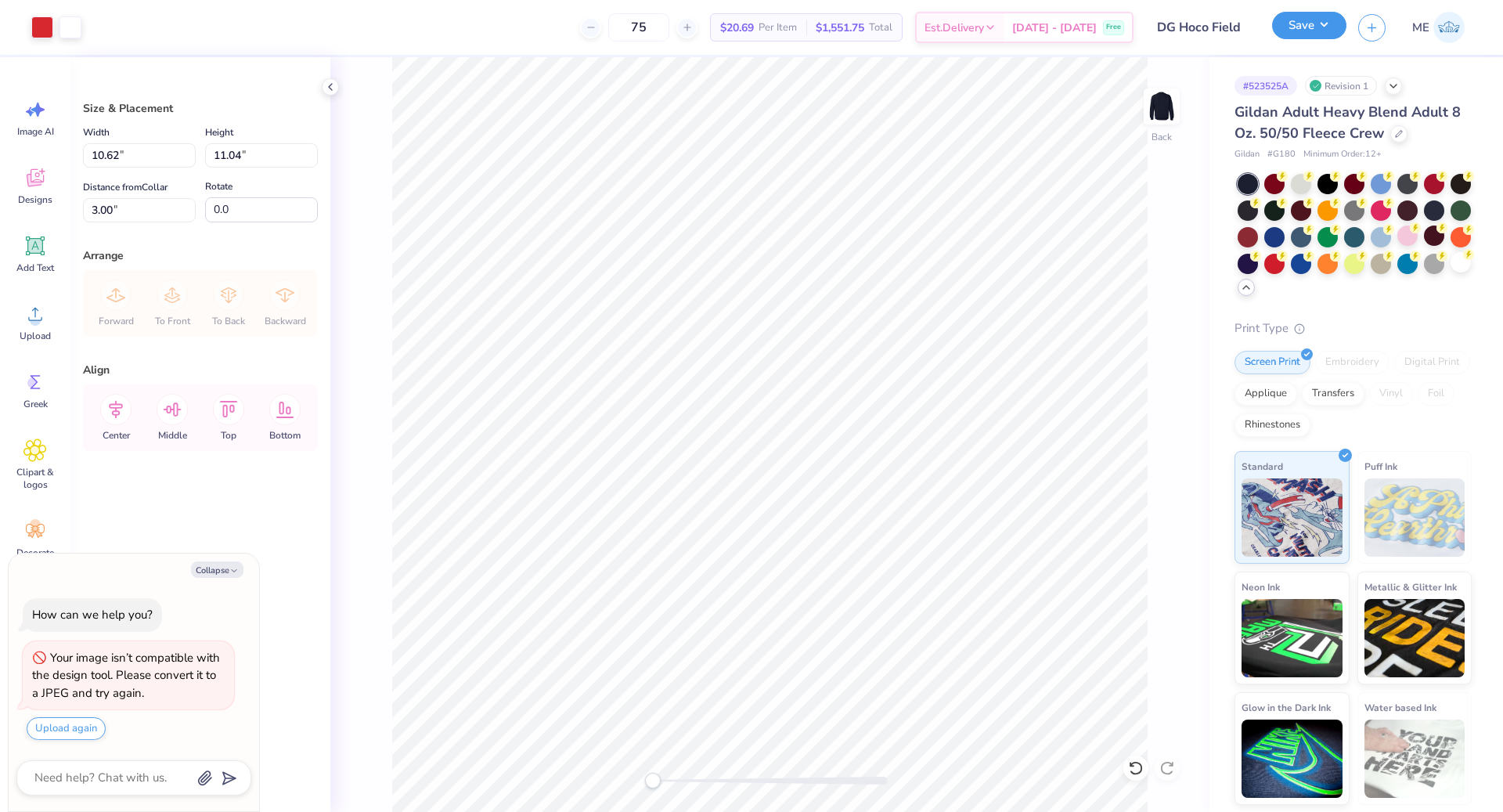
click at [1297, 25] on button "Save" at bounding box center [1309, 26] width 74 height 28
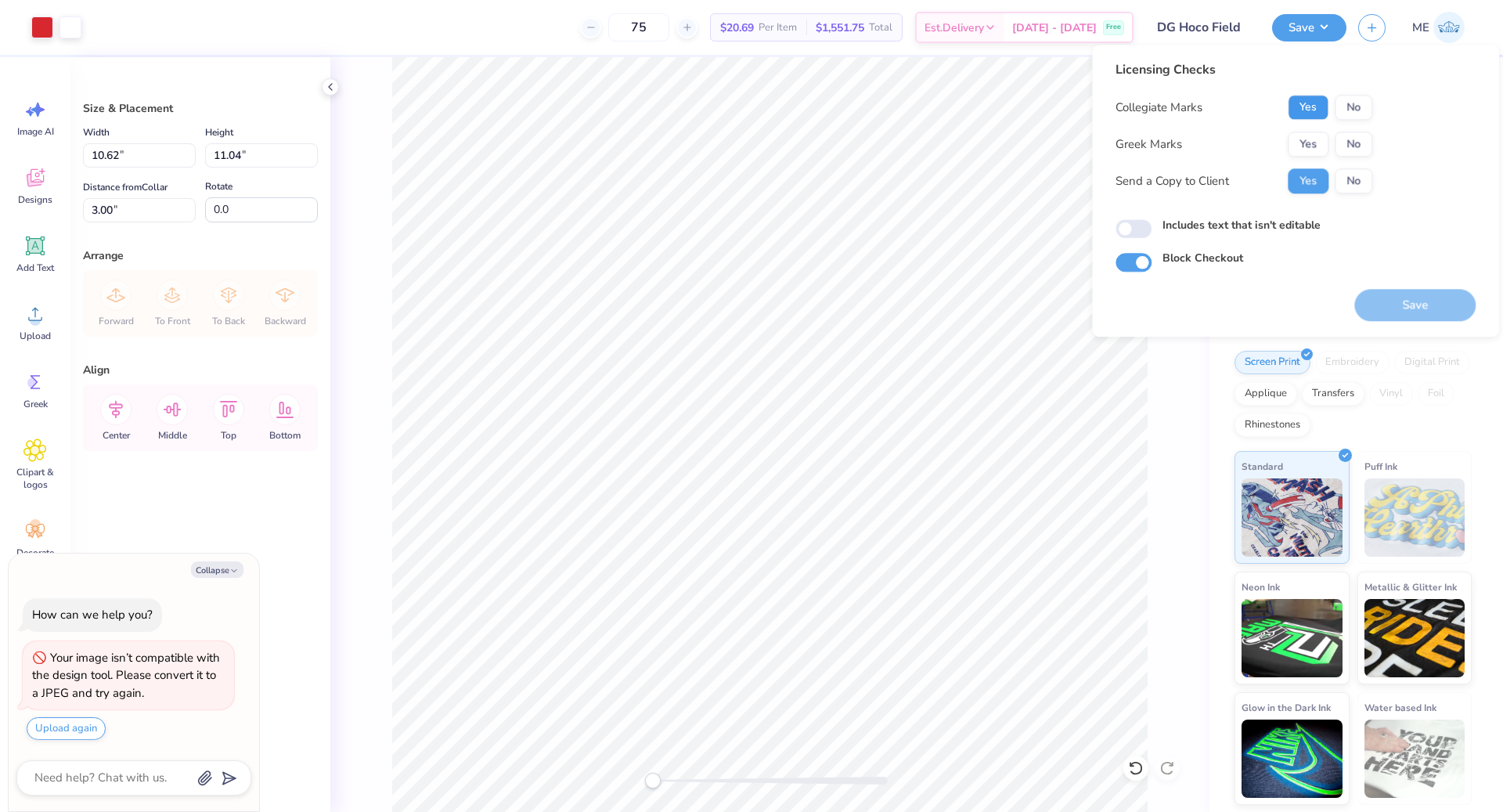
click at [1303, 104] on button "Yes" at bounding box center [1308, 107] width 41 height 25
click at [1303, 137] on button "Yes" at bounding box center [1308, 144] width 41 height 25
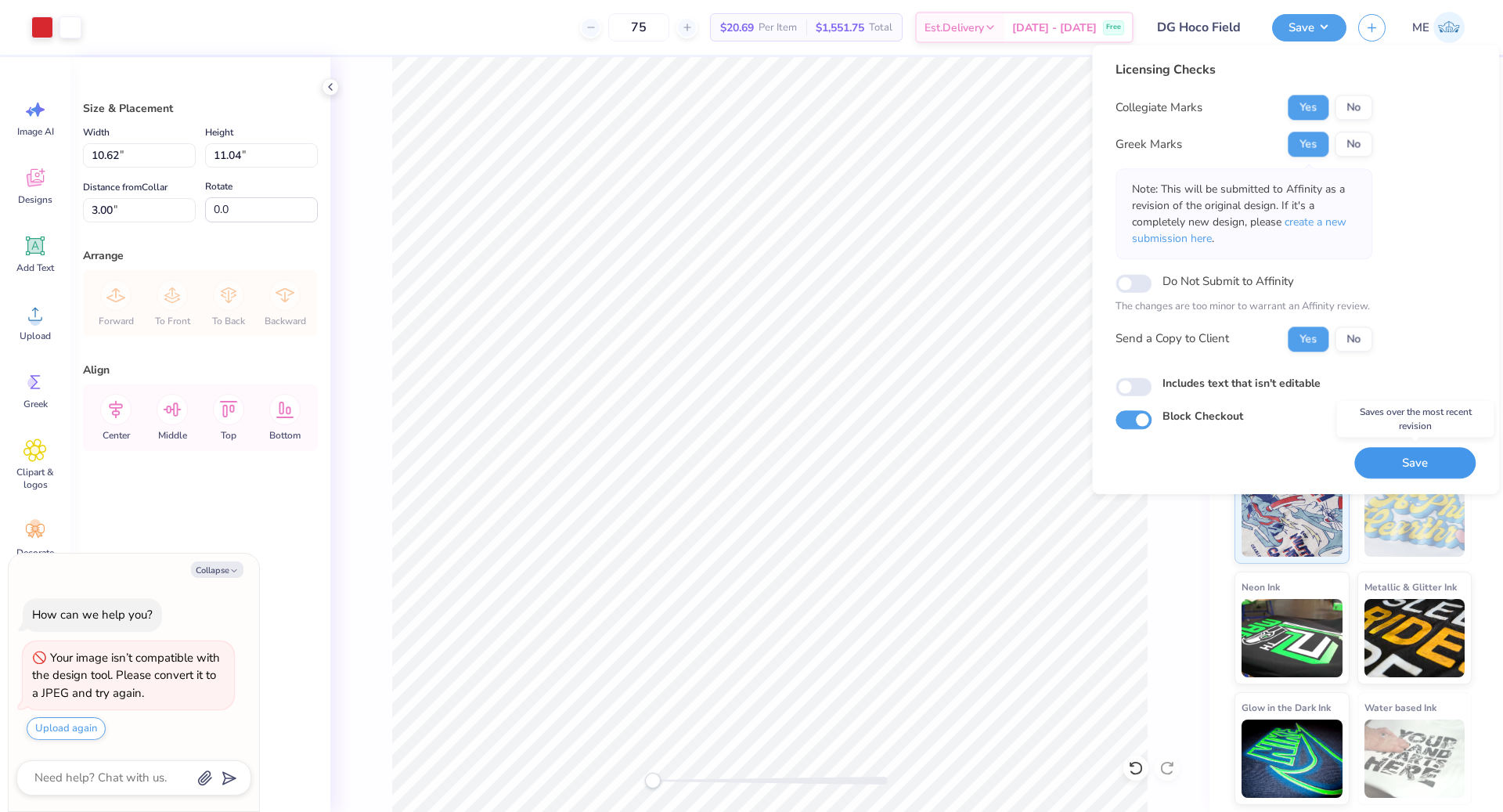
click at [1442, 464] on button "Save" at bounding box center [1415, 463] width 121 height 32
type textarea "x"
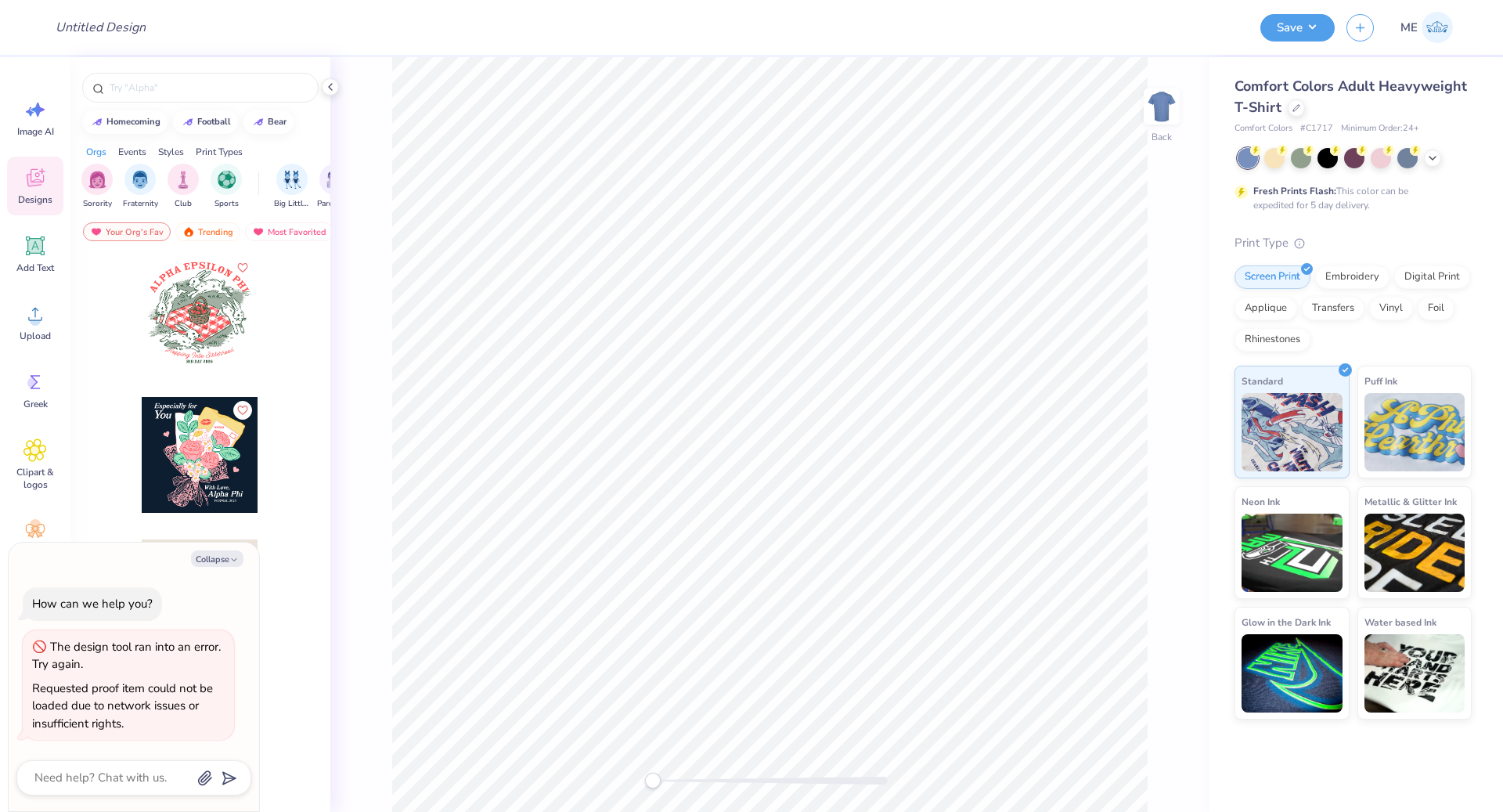
type textarea "x"
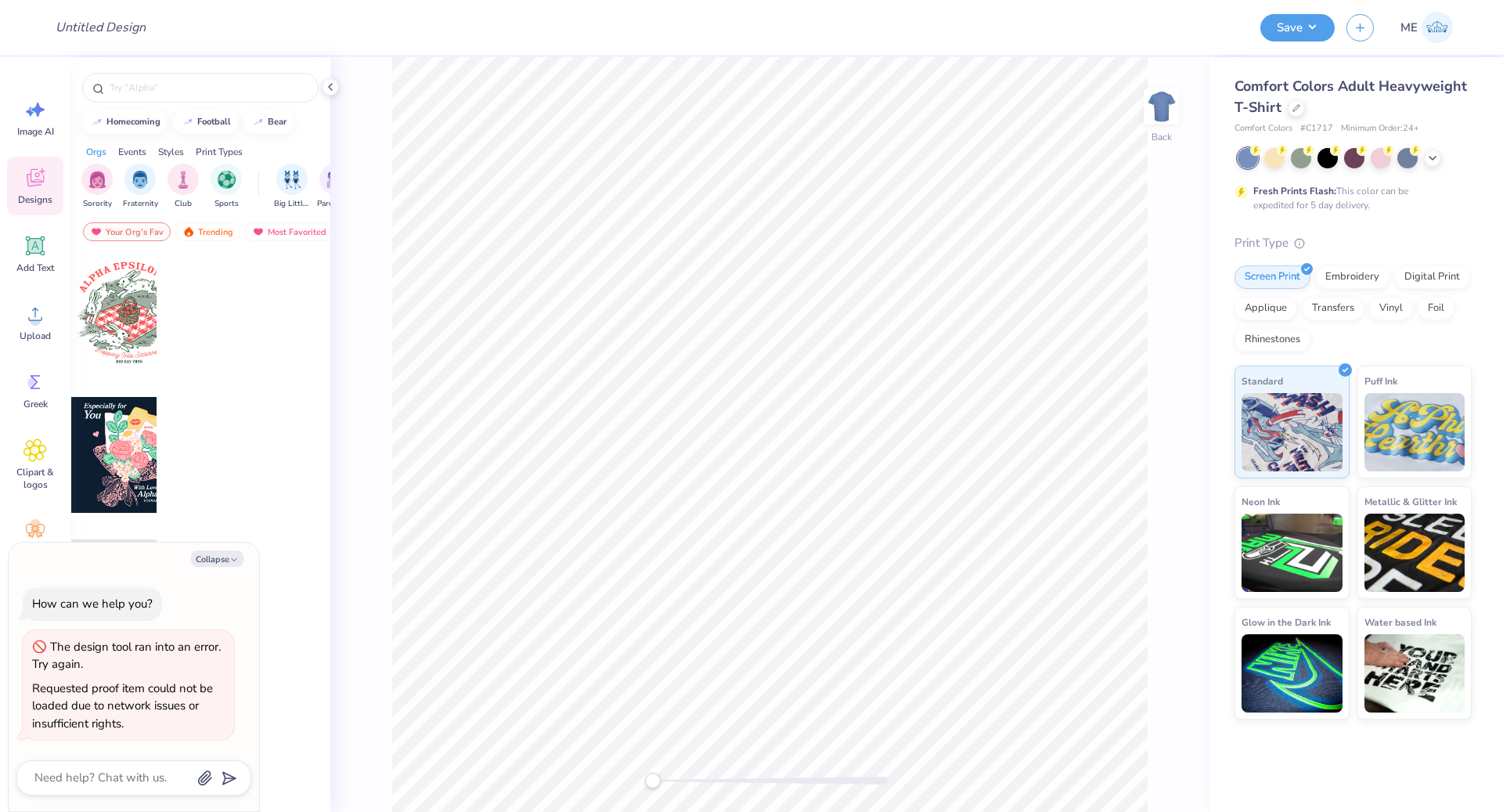
type textarea "x"
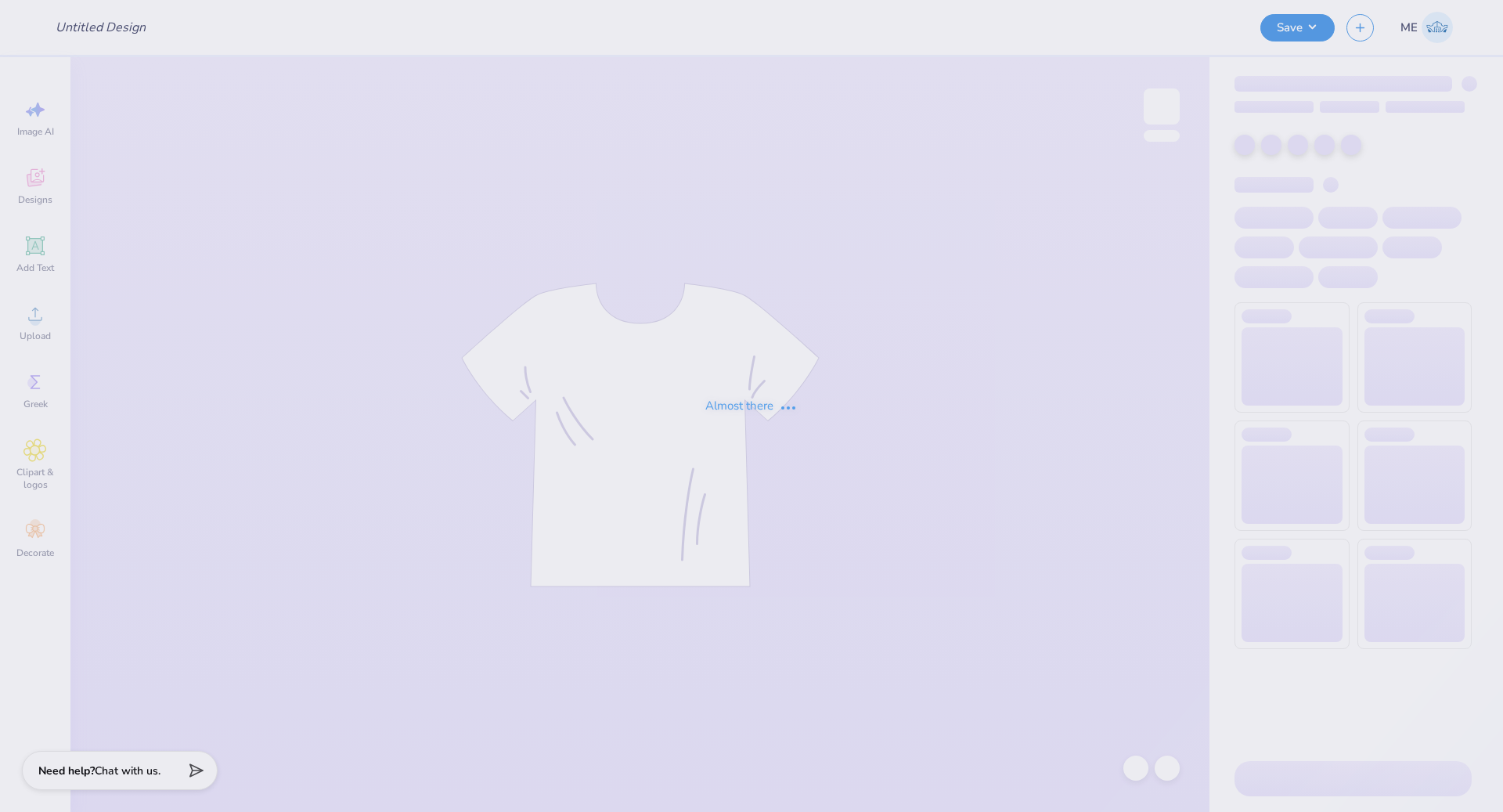
type input "Fall Drop"
